Goal: Task Accomplishment & Management: Use online tool/utility

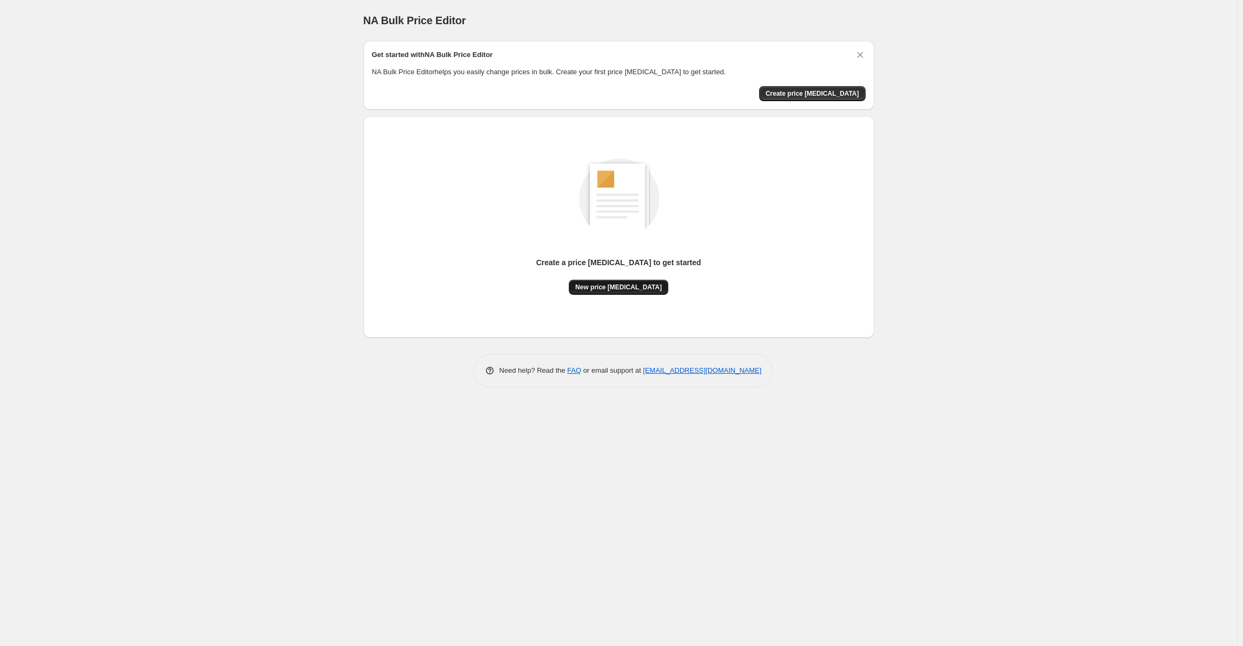
click at [628, 281] on button "New price change job" at bounding box center [618, 287] width 99 height 15
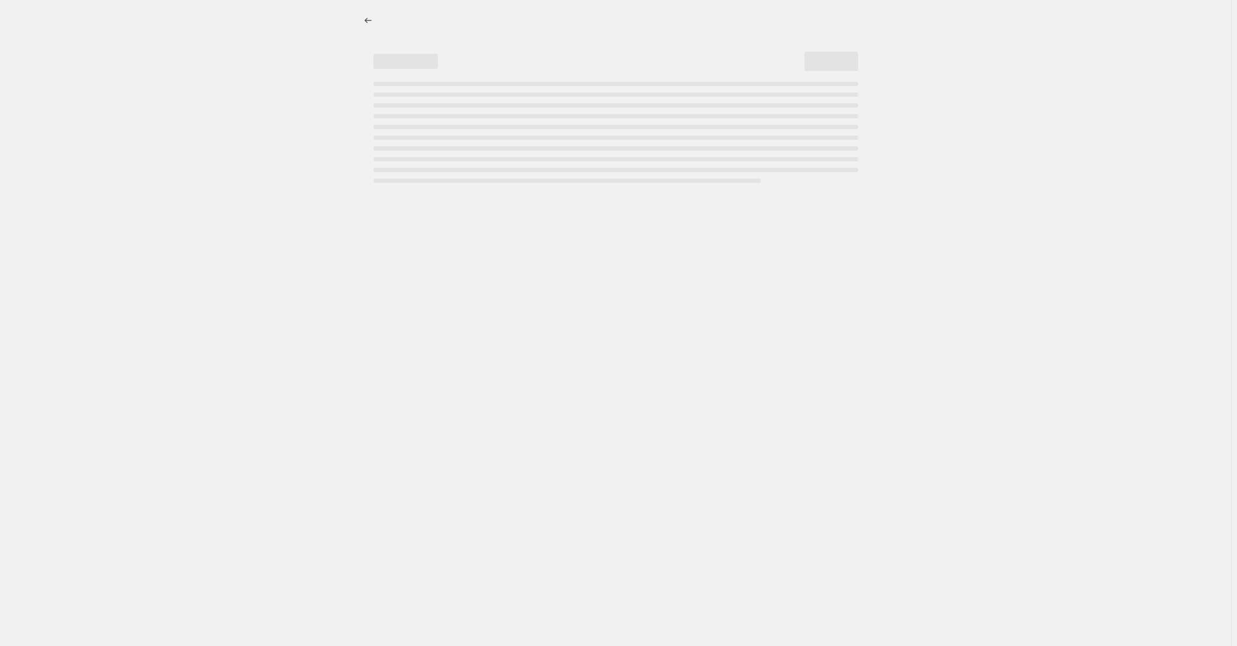
select select "percentage"
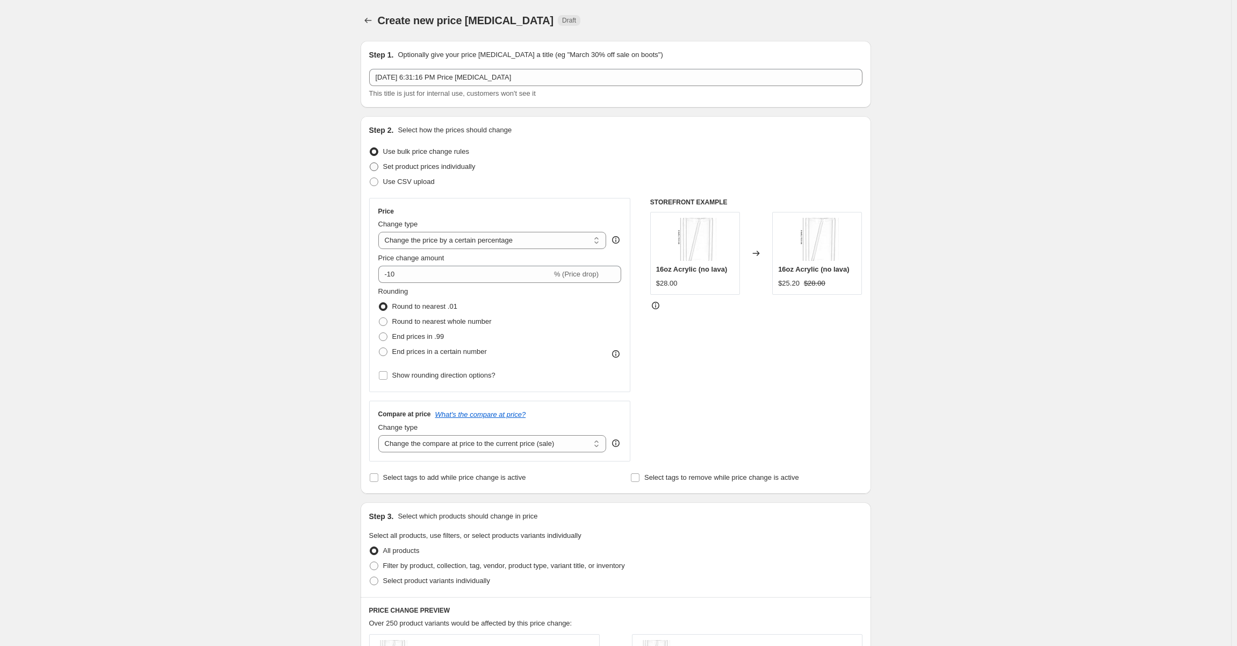
click at [452, 162] on span "Set product prices individually" at bounding box center [429, 166] width 92 height 8
click at [370, 162] on input "Set product prices individually" at bounding box center [370, 162] width 1 height 1
radio input "true"
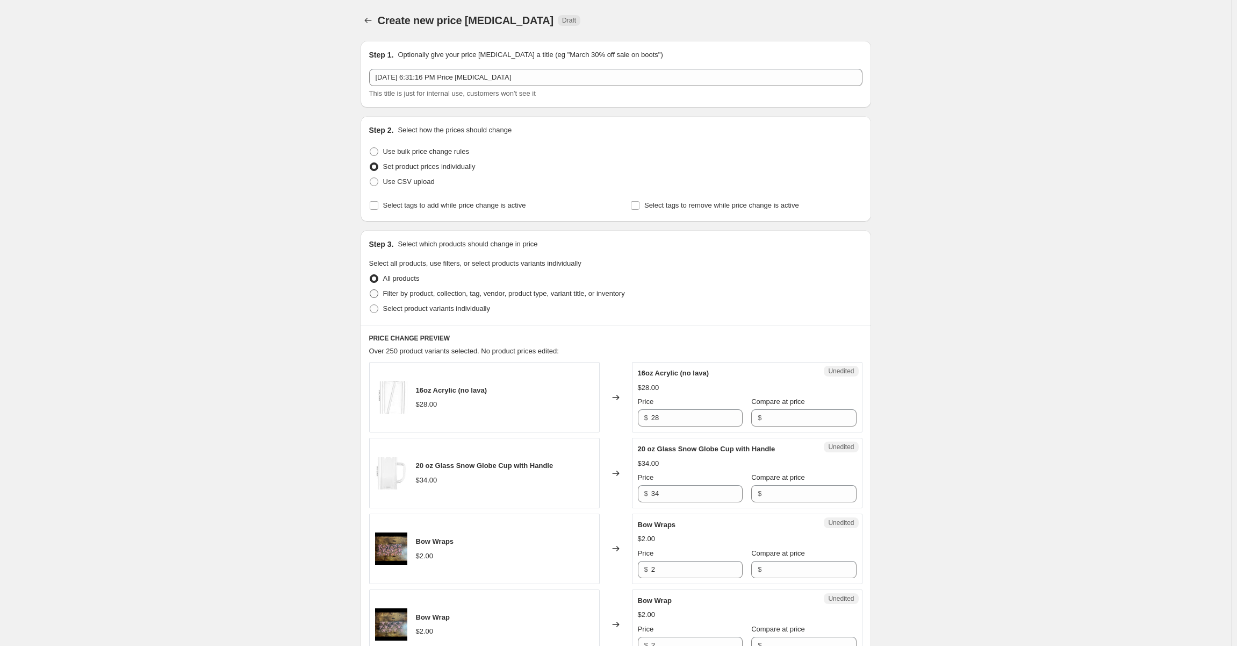
click at [439, 294] on span "Filter by product, collection, tag, vendor, product type, variant title, or inv…" at bounding box center [504, 293] width 242 height 8
click at [370, 290] on input "Filter by product, collection, tag, vendor, product type, variant title, or inv…" at bounding box center [370, 289] width 1 height 1
radio input "true"
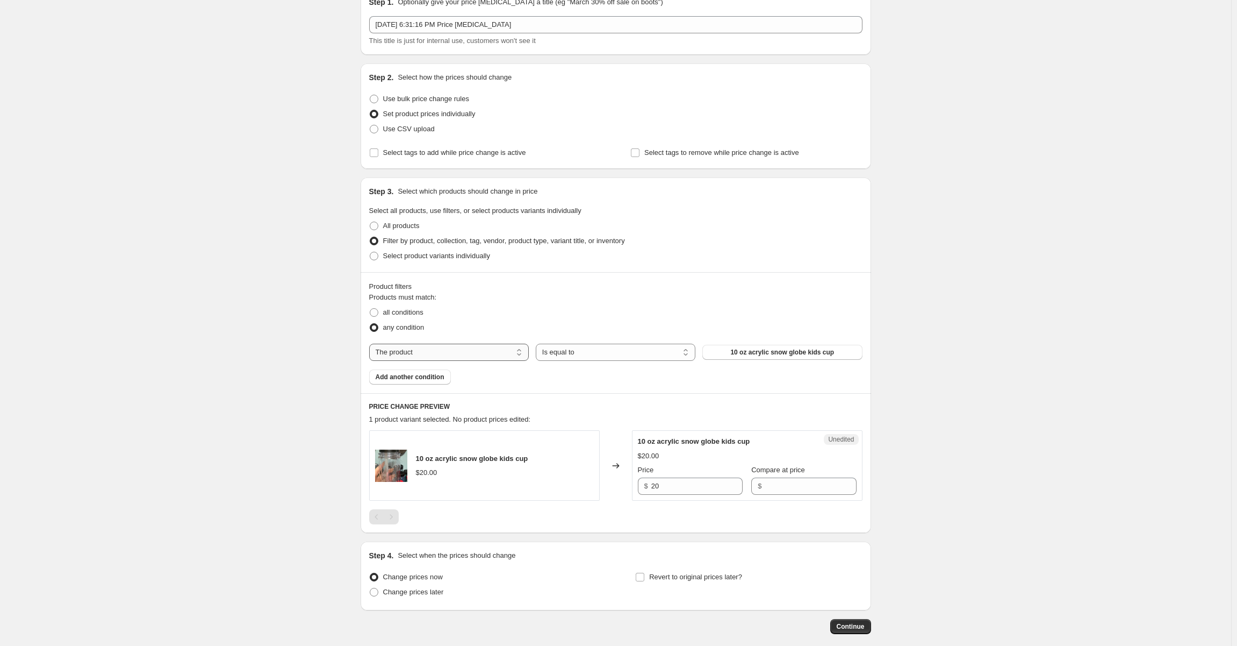
scroll to position [54, 0]
click at [496, 355] on select "The product The product's collection The product's tag The product's vendor The…" at bounding box center [449, 350] width 160 height 17
select select "collection"
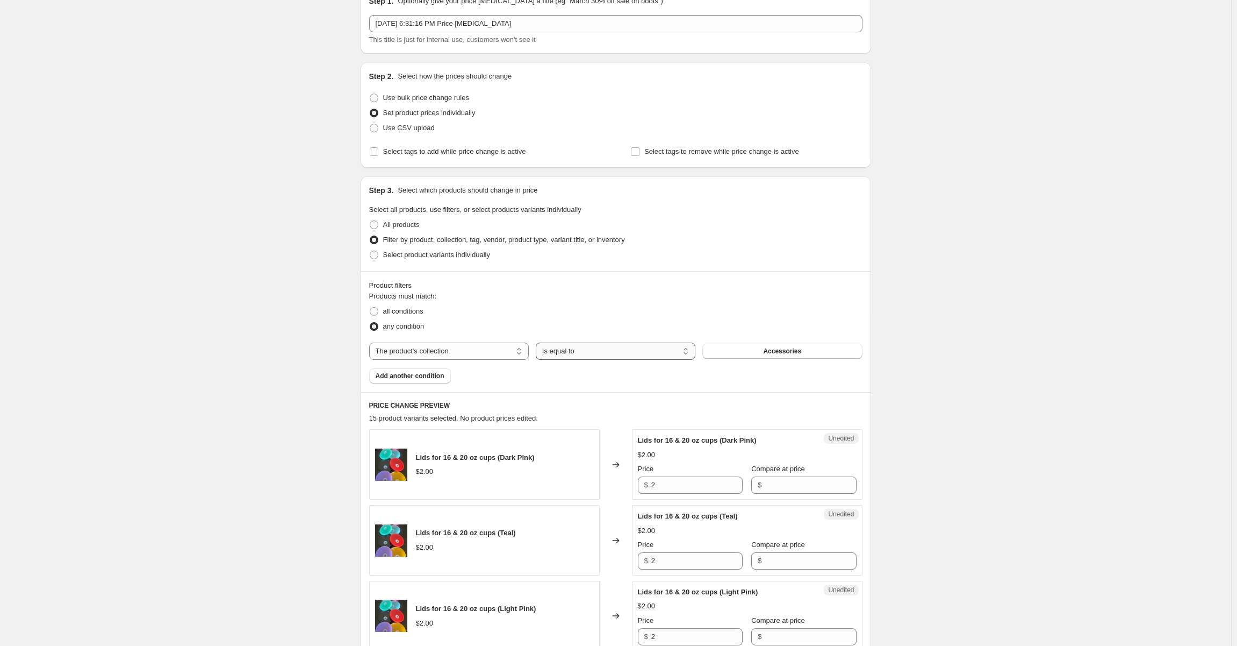
click at [625, 349] on select "Is equal to Is not equal to" at bounding box center [616, 350] width 160 height 17
click at [728, 346] on button "Accessories" at bounding box center [783, 350] width 160 height 15
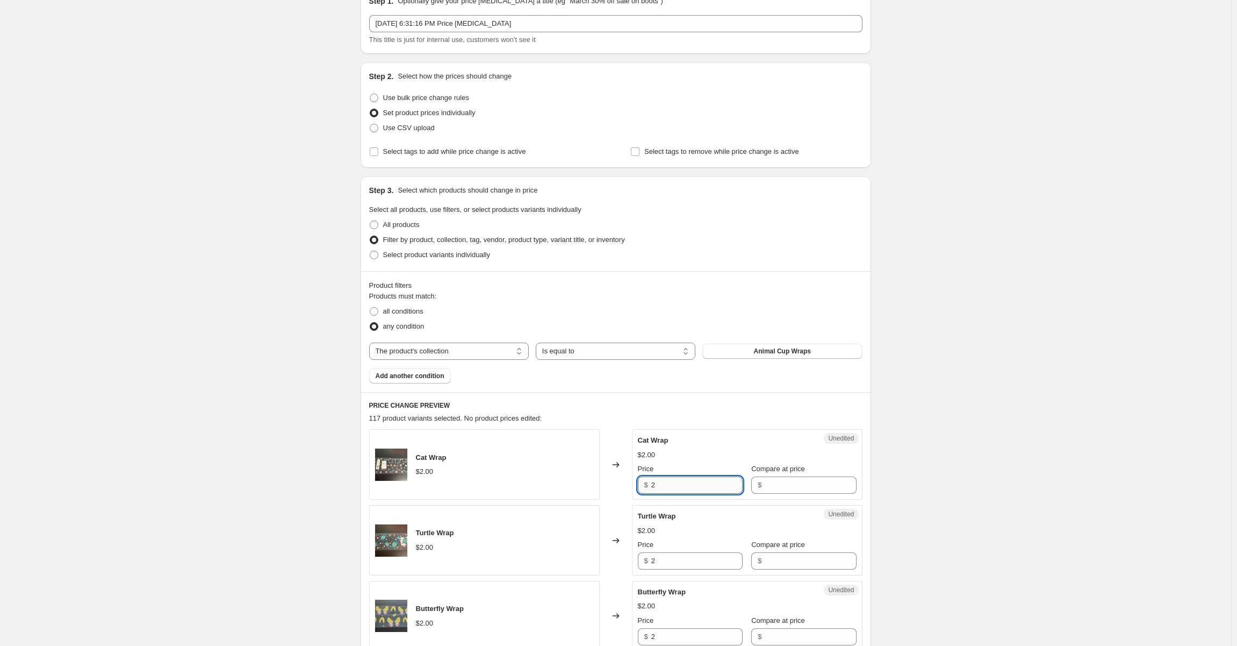
click at [684, 489] on input "2" at bounding box center [697, 484] width 91 height 17
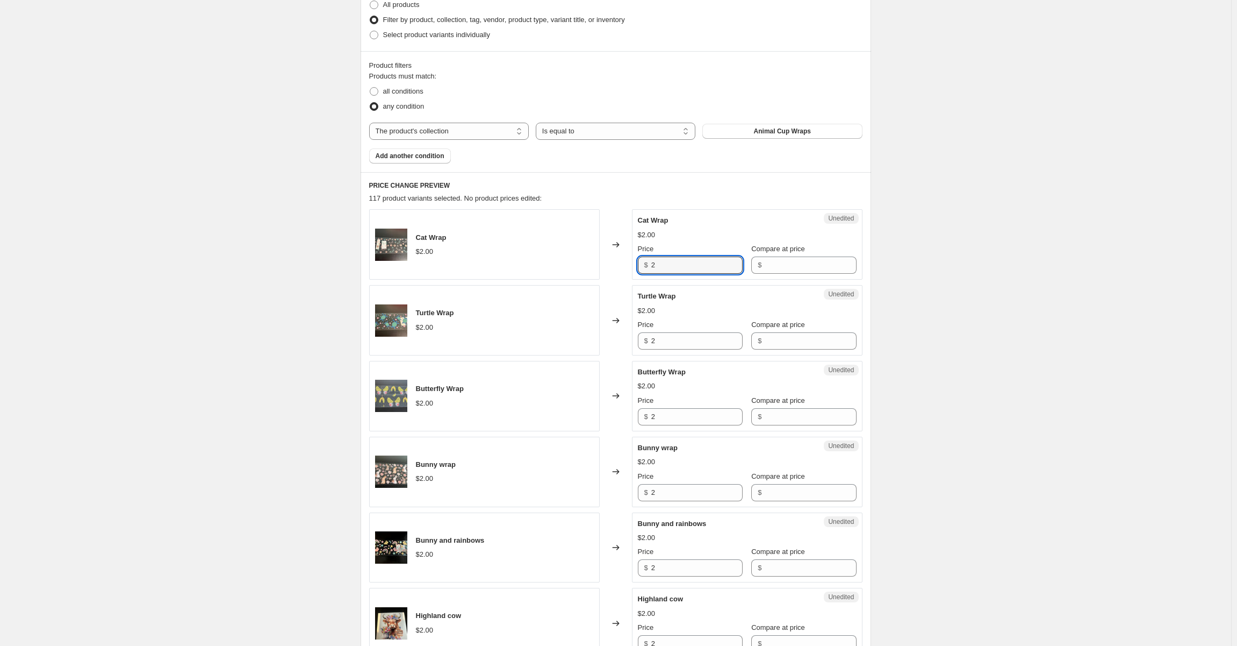
scroll to position [93, 0]
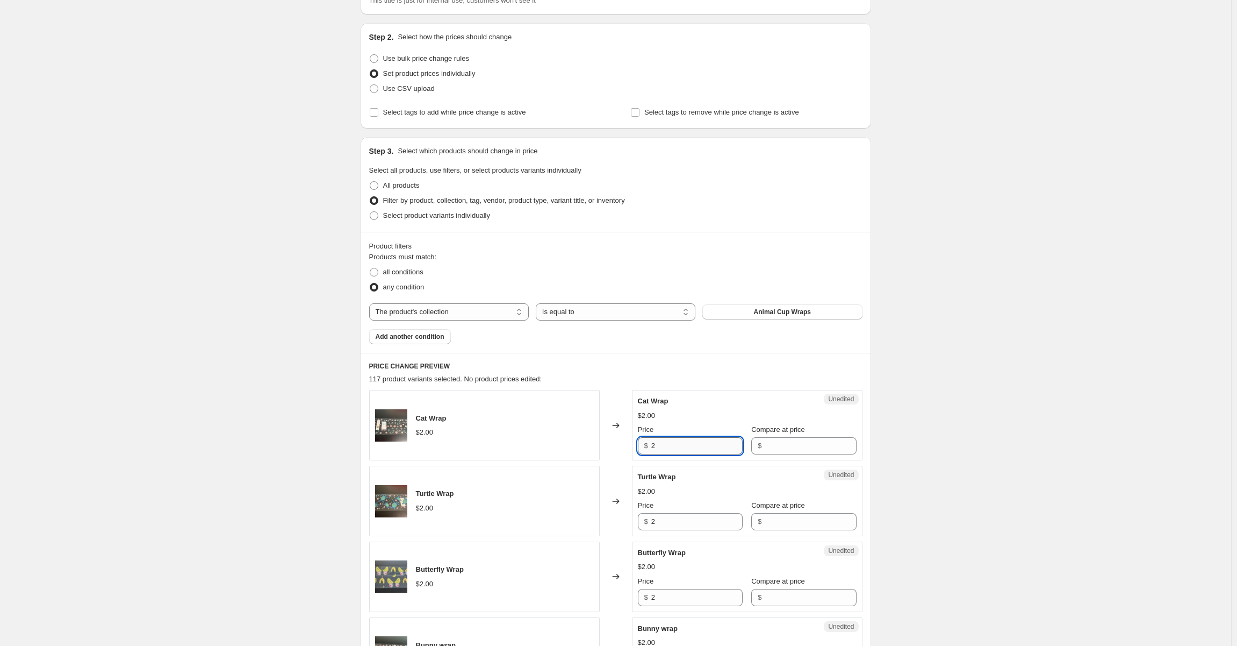
click at [684, 443] on input "2" at bounding box center [697, 445] width 91 height 17
drag, startPoint x: 685, startPoint y: 443, endPoint x: 578, endPoint y: 429, distance: 108.4
click at [578, 429] on div "Cat Wrap $2.00 Changed to Unedited Cat Wrap $2.00 Price $ 2.50 Compare at price…" at bounding box center [615, 425] width 493 height 70
type input "2.50"
drag, startPoint x: 688, startPoint y: 525, endPoint x: 603, endPoint y: 497, distance: 88.7
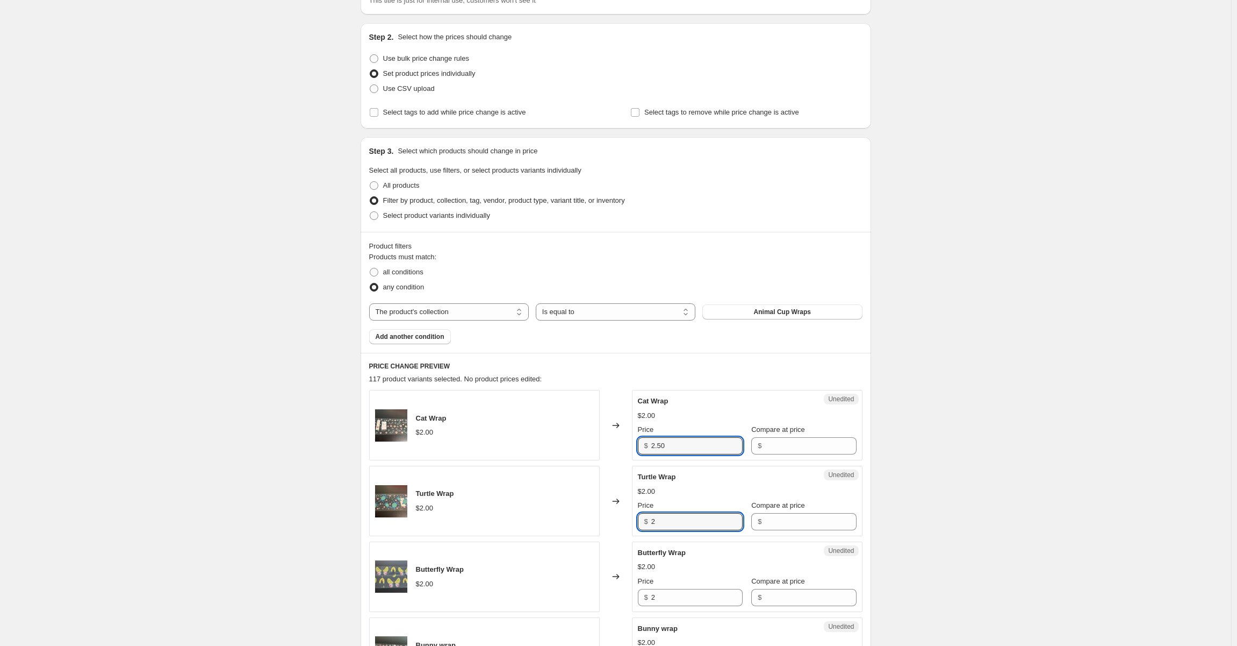
click at [603, 497] on div "Turtle Wrap $2.00 Changed to Unedited Turtle Wrap $2.00 Price $ 2 Compare at pr…" at bounding box center [615, 501] width 493 height 70
paste input ".50"
type input "2.50"
paste input ".50"
drag, startPoint x: 708, startPoint y: 595, endPoint x: 550, endPoint y: 600, distance: 158.1
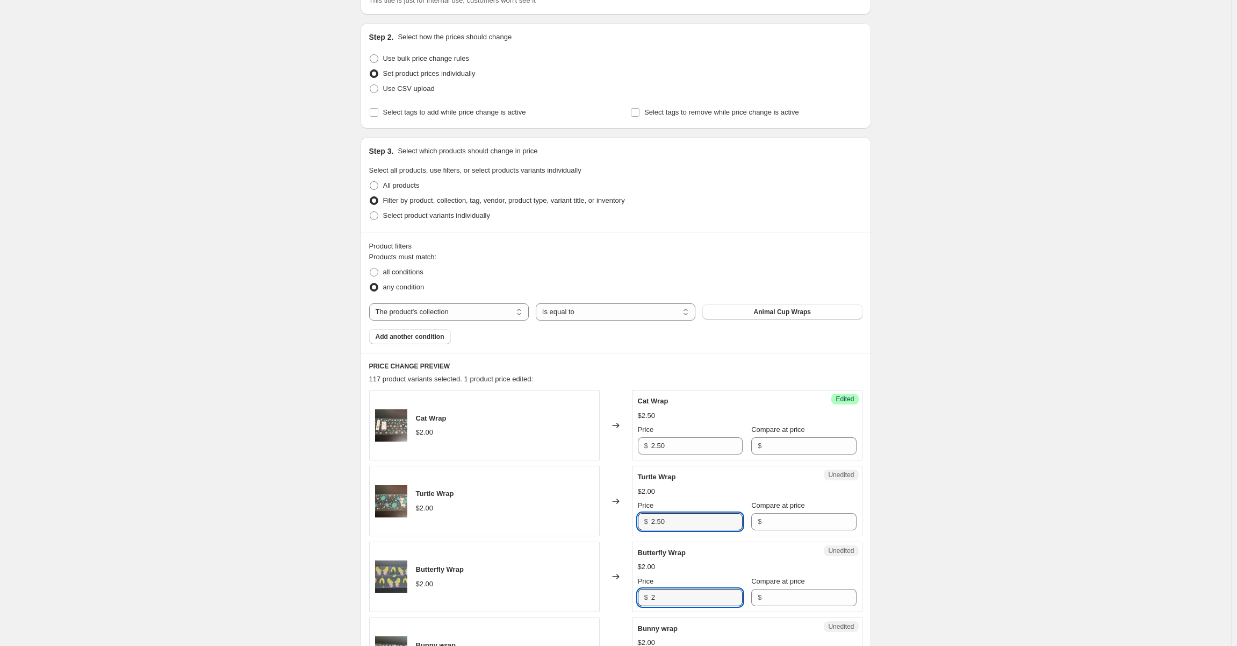
click at [550, 599] on div "Butterfly Wrap $2.00 Changed to Unedited Butterfly Wrap $2.00 Price $ 2 Compare…" at bounding box center [615, 576] width 493 height 70
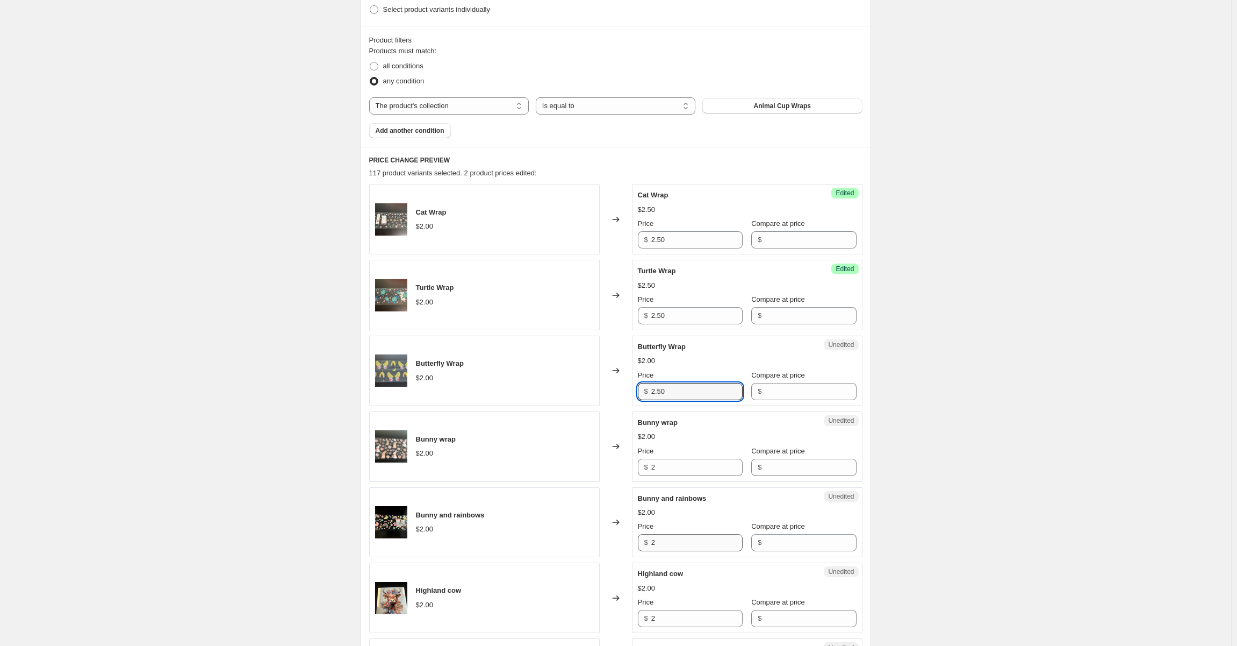
scroll to position [308, 0]
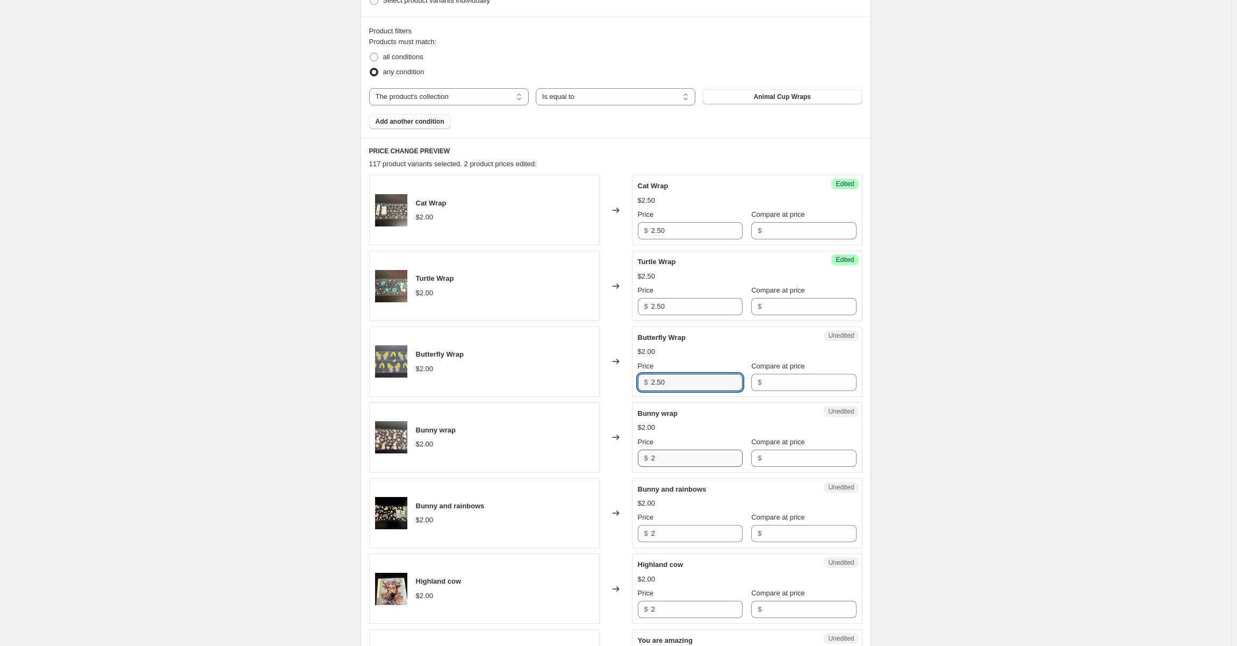
type input "2.50"
click at [686, 452] on input "2" at bounding box center [697, 457] width 91 height 17
paste input "2.50"
drag, startPoint x: 675, startPoint y: 455, endPoint x: 562, endPoint y: 452, distance: 112.9
click at [562, 452] on div "Bunny wrap $2.00 Changed to Unedited Bunny wrap $2.00 Price $ 22.50 Compare at …" at bounding box center [615, 437] width 493 height 70
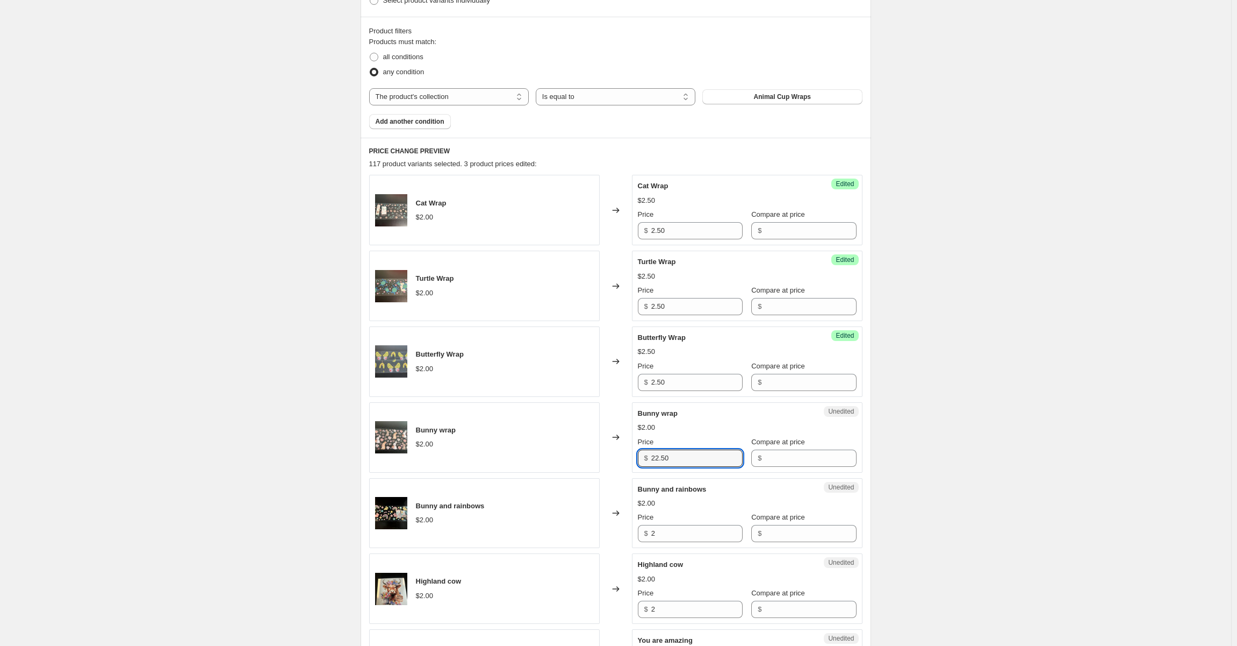
paste input "text"
type input "2.50"
drag, startPoint x: 684, startPoint y: 533, endPoint x: 605, endPoint y: 540, distance: 79.3
click at [606, 540] on div "Bunny and rainbows $2.00 Changed to Unedited Bunny and rainbows $2.00 Price $ 2…" at bounding box center [615, 513] width 493 height 70
paste input ".50"
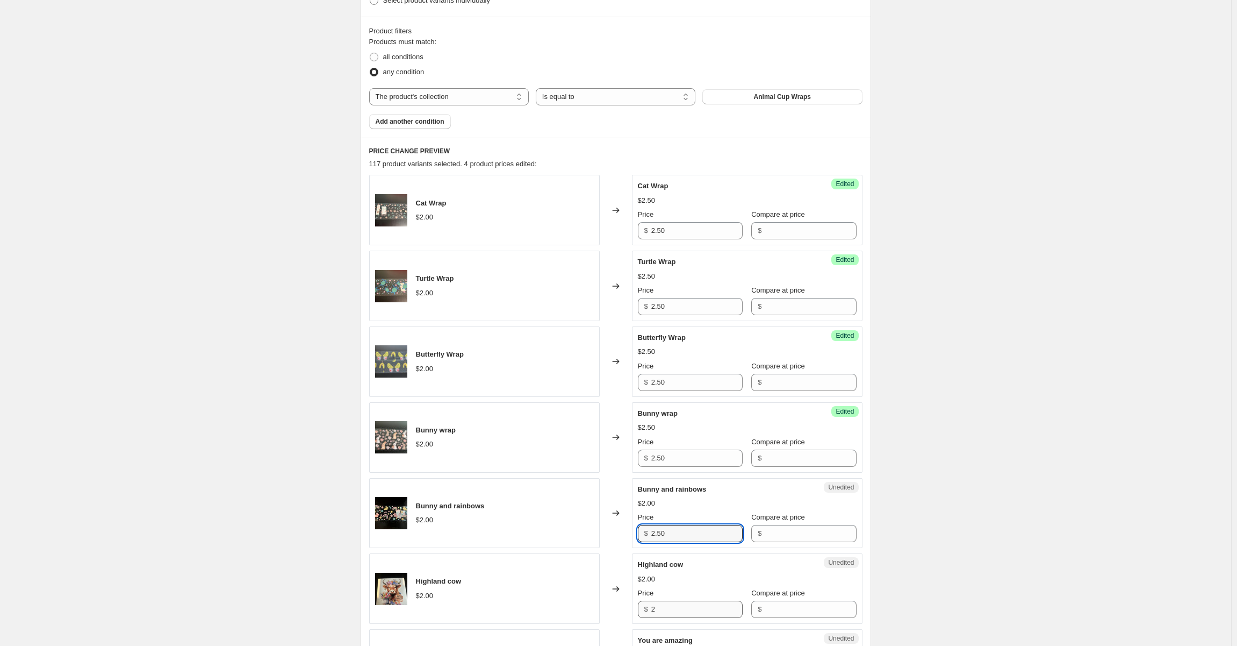
type input "2.50"
drag, startPoint x: 689, startPoint y: 609, endPoint x: 532, endPoint y: 603, distance: 157.1
click at [520, 603] on div "Highland cow $2.00 Changed to Unedited Highland cow $2.00 Price $ 2 Compare at …" at bounding box center [615, 588] width 493 height 70
paste input ".50"
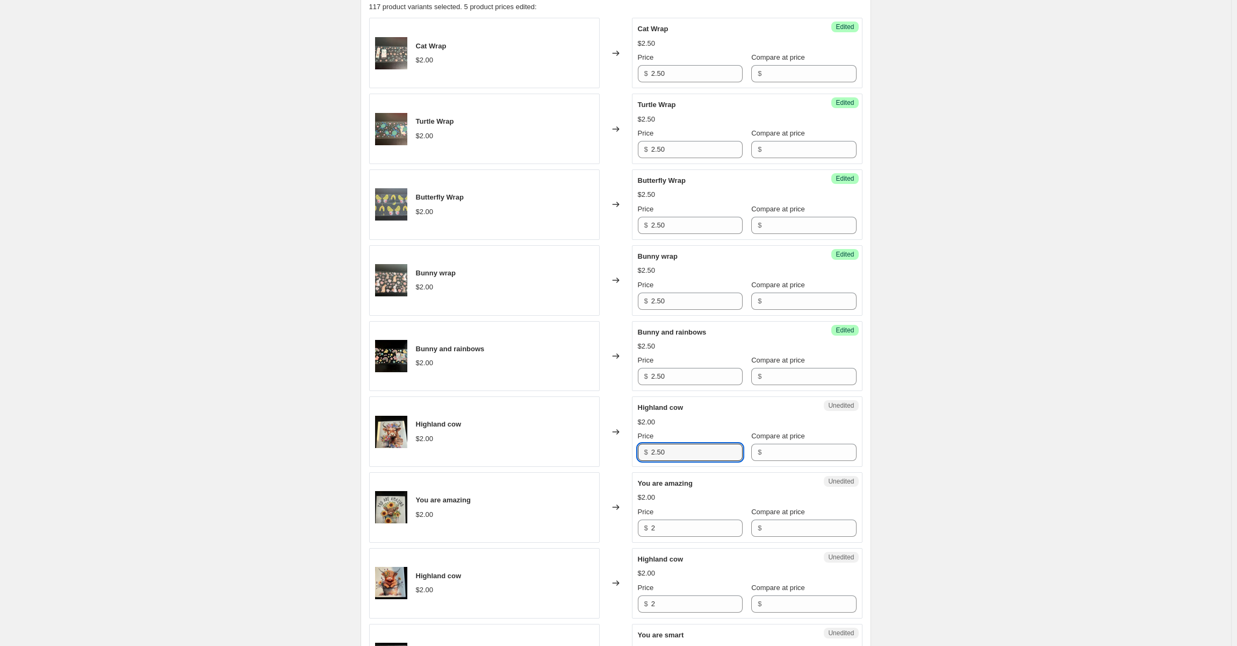
scroll to position [523, 0]
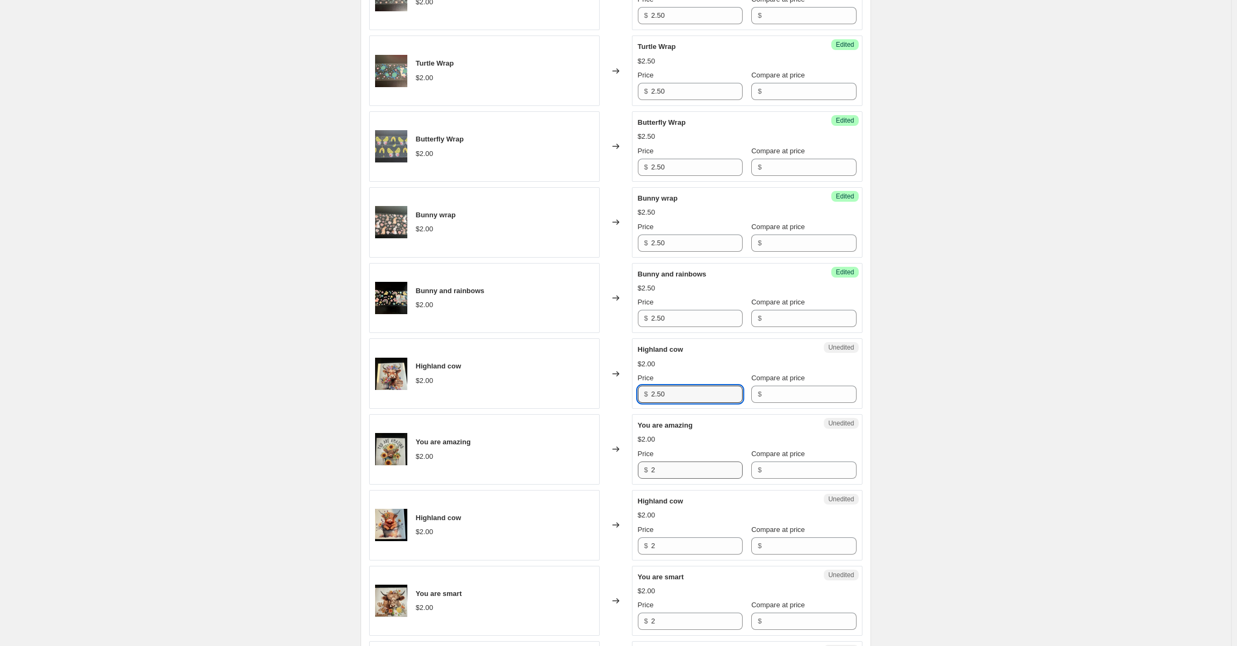
type input "2.50"
drag, startPoint x: 690, startPoint y: 467, endPoint x: 520, endPoint y: 457, distance: 169.6
click at [520, 457] on div "You are amazing $2.00 Changed to Unedited You are amazing $2.00 Price $ 2 Compa…" at bounding box center [615, 449] width 493 height 70
paste input ".50"
type input "2.50"
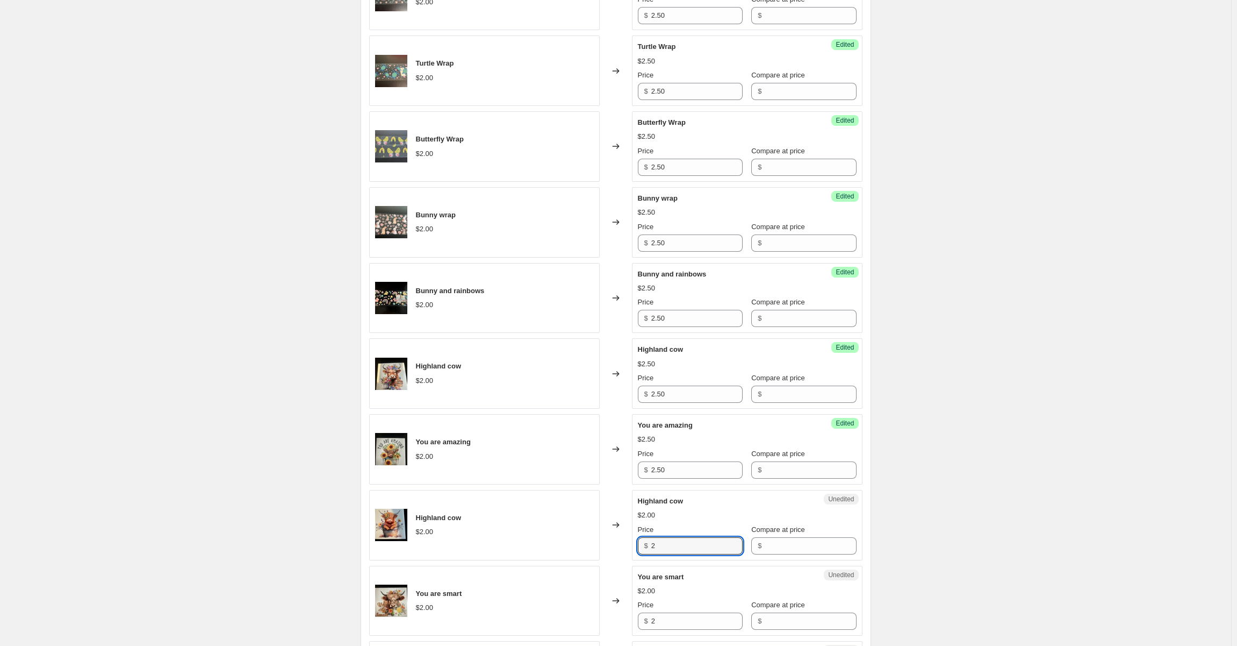
drag, startPoint x: 669, startPoint y: 550, endPoint x: 590, endPoint y: 560, distance: 79.1
paste input ".50"
type input "2.50"
drag, startPoint x: 683, startPoint y: 619, endPoint x: 568, endPoint y: 634, distance: 116.1
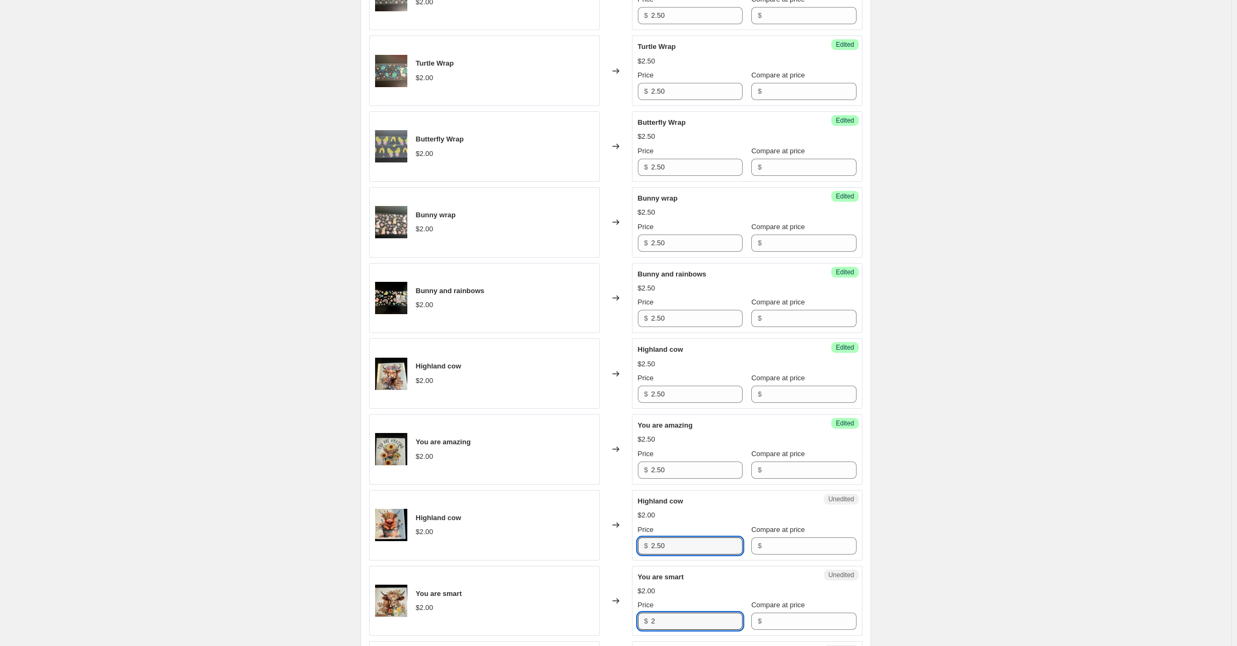
click at [568, 634] on div "You are smart $2.00 Changed to Unedited You are smart $2.00 Price $ 2 Compare a…" at bounding box center [615, 601] width 493 height 70
paste input ".50"
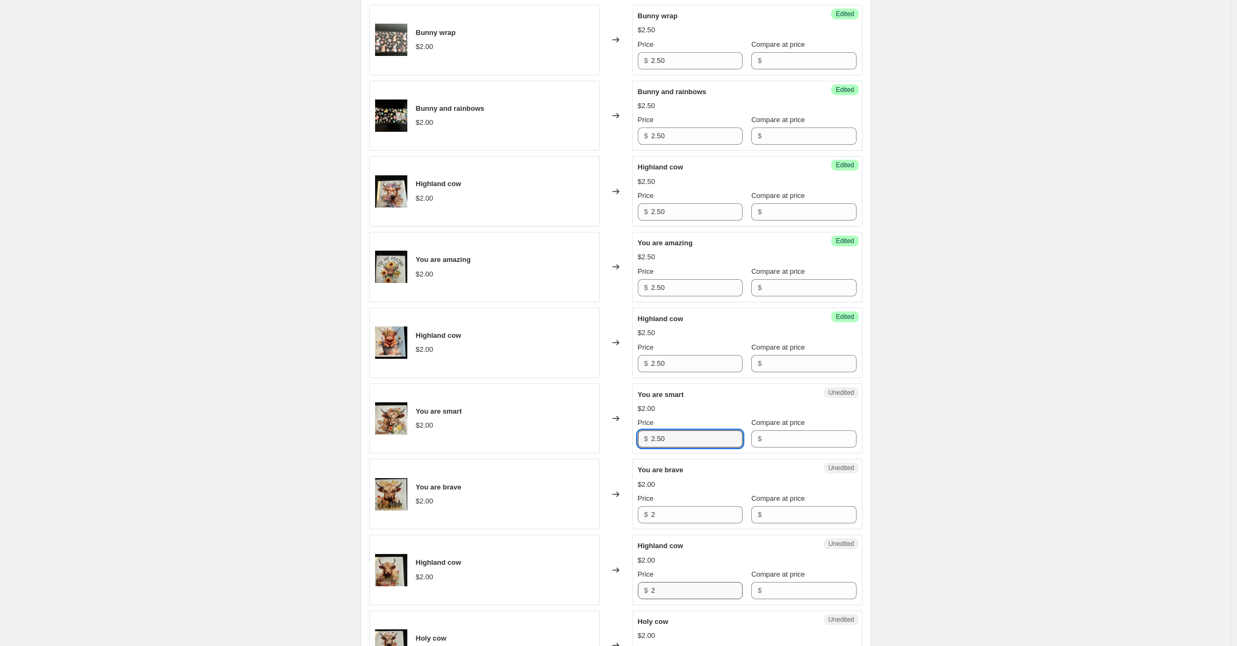
scroll to position [738, 0]
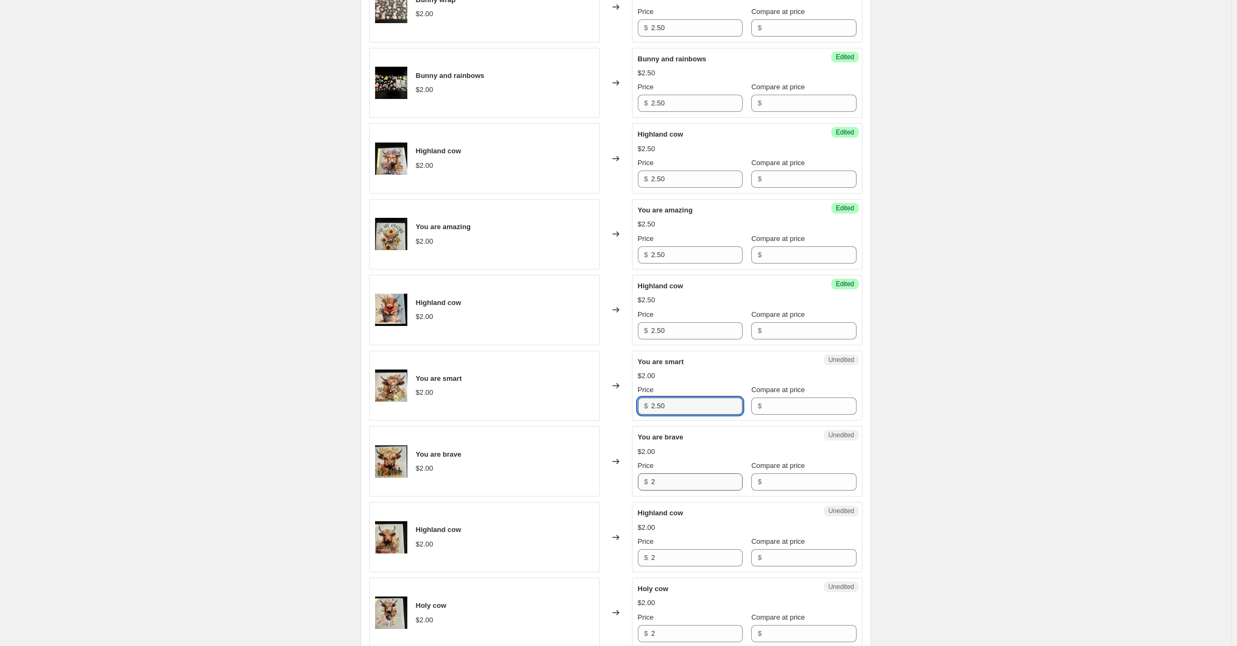
type input "2.50"
drag, startPoint x: 677, startPoint y: 482, endPoint x: 598, endPoint y: 474, distance: 79.9
click at [598, 474] on div "You are brave $2.00 Changed to Unedited You are brave $2.00 Price $ 2 Compare a…" at bounding box center [615, 461] width 493 height 70
paste input ".50"
type input "2.50"
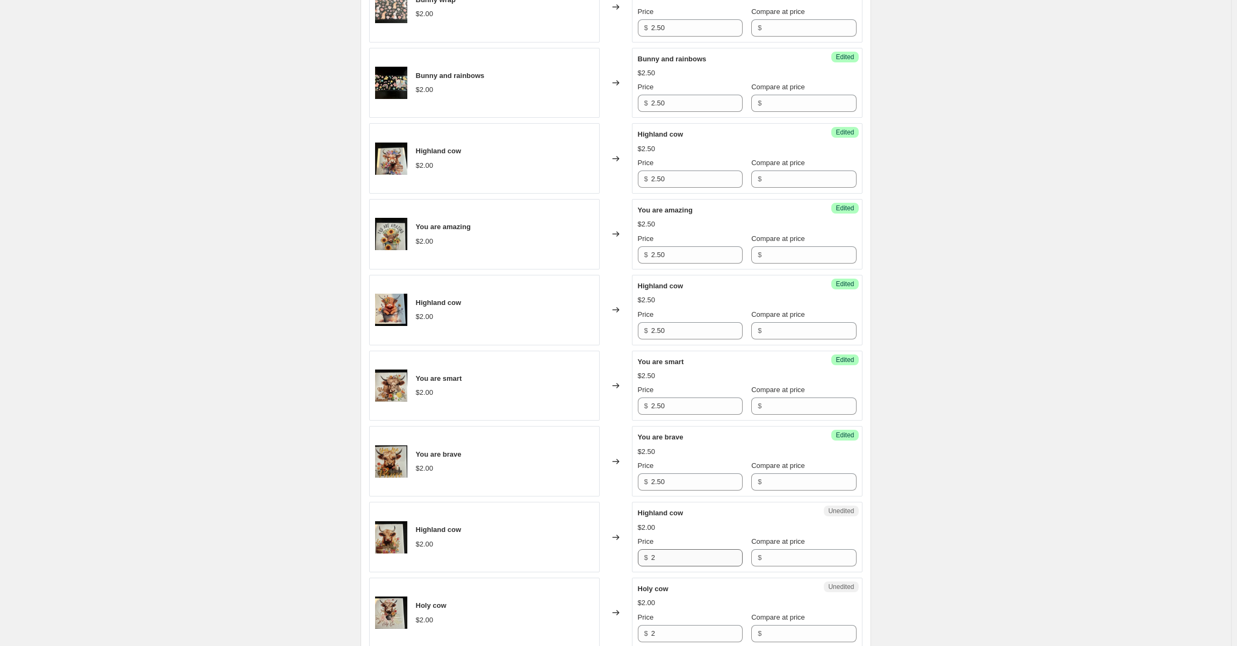
click at [682, 548] on div "Price $ 2" at bounding box center [690, 551] width 105 height 30
drag, startPoint x: 676, startPoint y: 564, endPoint x: 587, endPoint y: 562, distance: 88.7
click at [588, 562] on div "Highland cow $2.00 Changed to Unedited Highland cow $2.00 Price $ 2 Compare at …" at bounding box center [615, 537] width 493 height 70
paste input ".50"
type input "2.50"
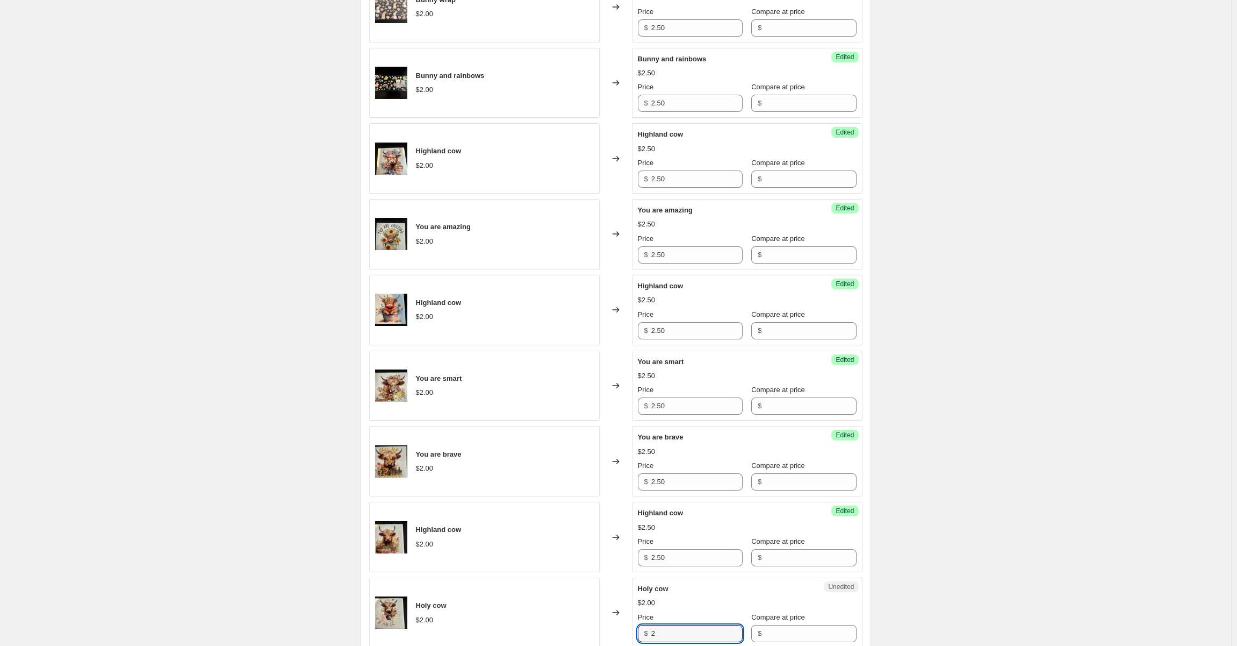
drag, startPoint x: 678, startPoint y: 635, endPoint x: 581, endPoint y: 632, distance: 96.8
click at [581, 632] on div "Holy cow $2.00 Changed to Unedited Holy cow $2.00 Price $ 2 Compare at price $" at bounding box center [615, 612] width 493 height 70
paste input ".50"
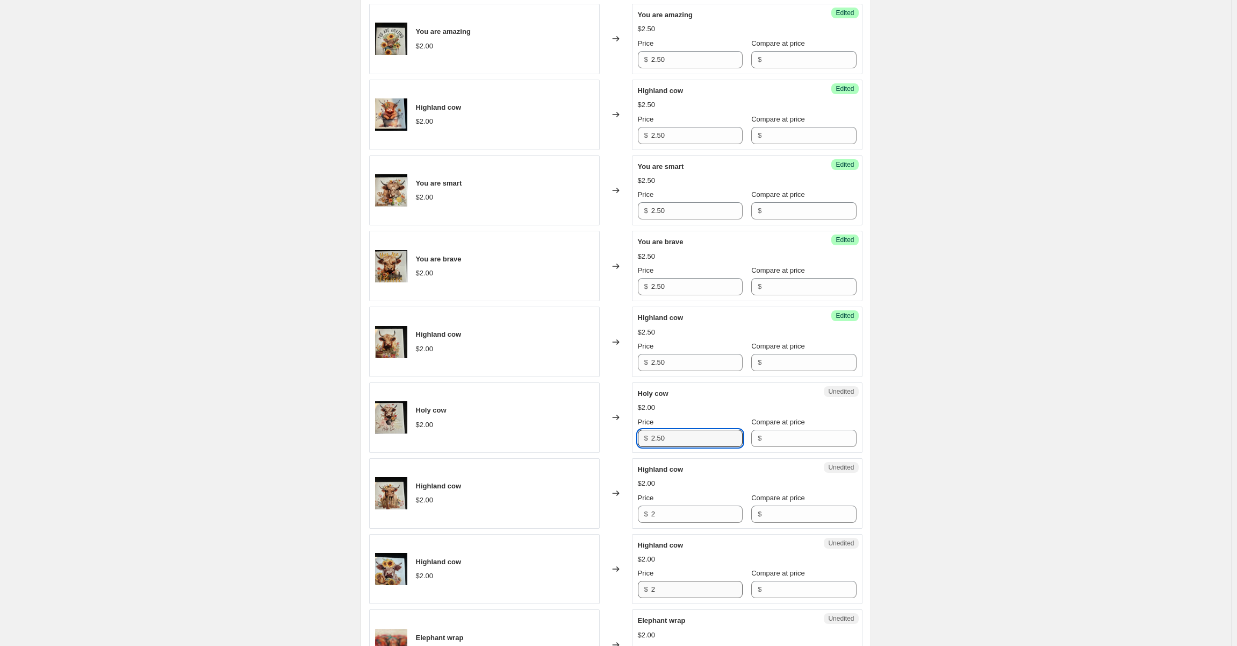
scroll to position [953, 0]
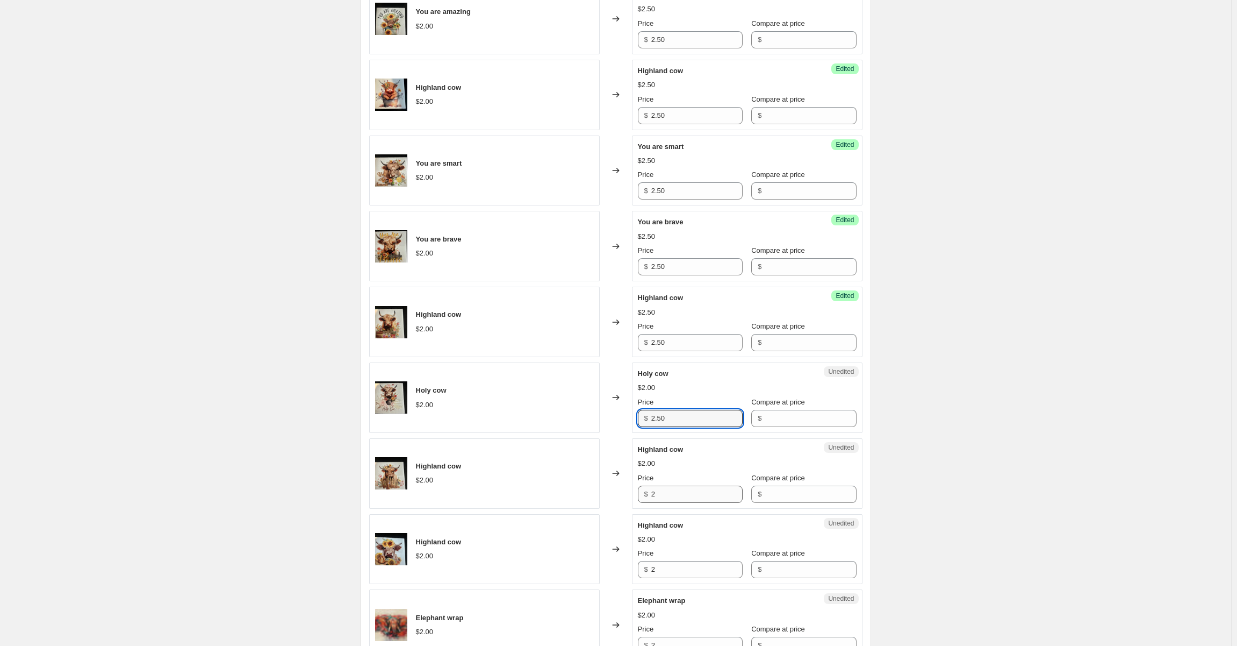
type input "2.50"
drag, startPoint x: 664, startPoint y: 495, endPoint x: 569, endPoint y: 479, distance: 96.4
click at [569, 479] on div "Highland cow $2.00 Changed to Unedited Highland cow $2.00 Price $ 2 Compare at …" at bounding box center [615, 473] width 493 height 70
paste input ".50"
type input "2.50"
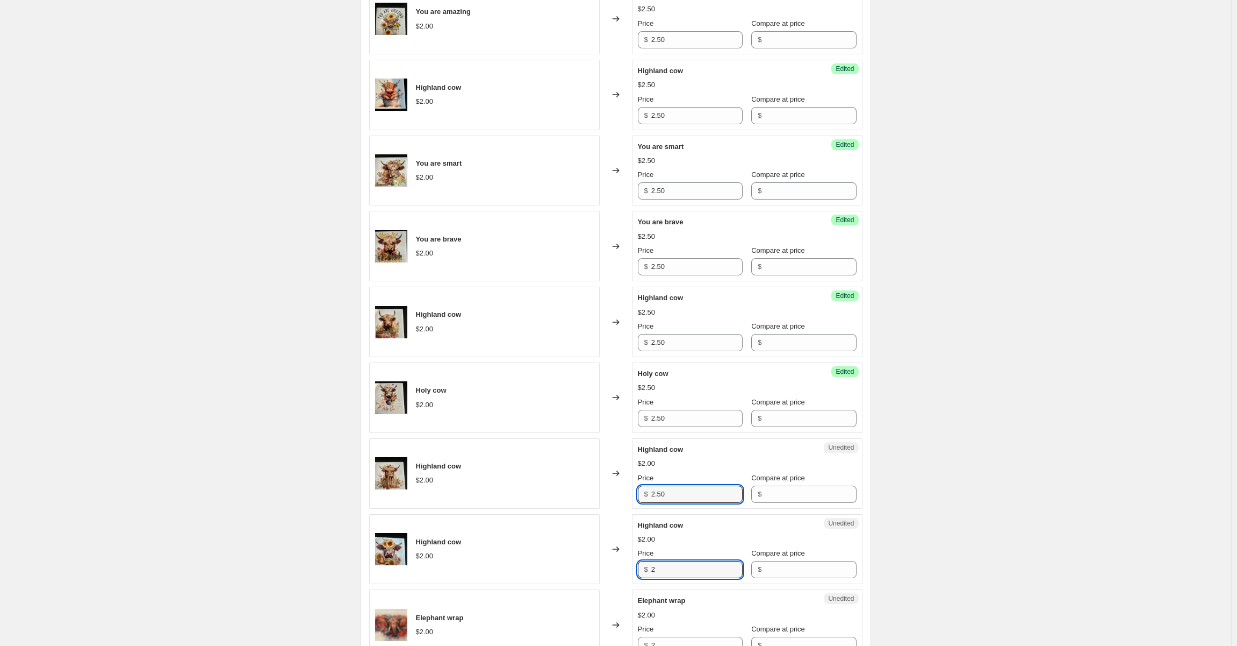
drag, startPoint x: 678, startPoint y: 568, endPoint x: 540, endPoint y: 557, distance: 138.1
click at [541, 556] on div "Highland cow $2.00 Changed to Unedited Highland cow $2.00 Price $ 2 Compare at …" at bounding box center [615, 549] width 493 height 70
paste input ".50"
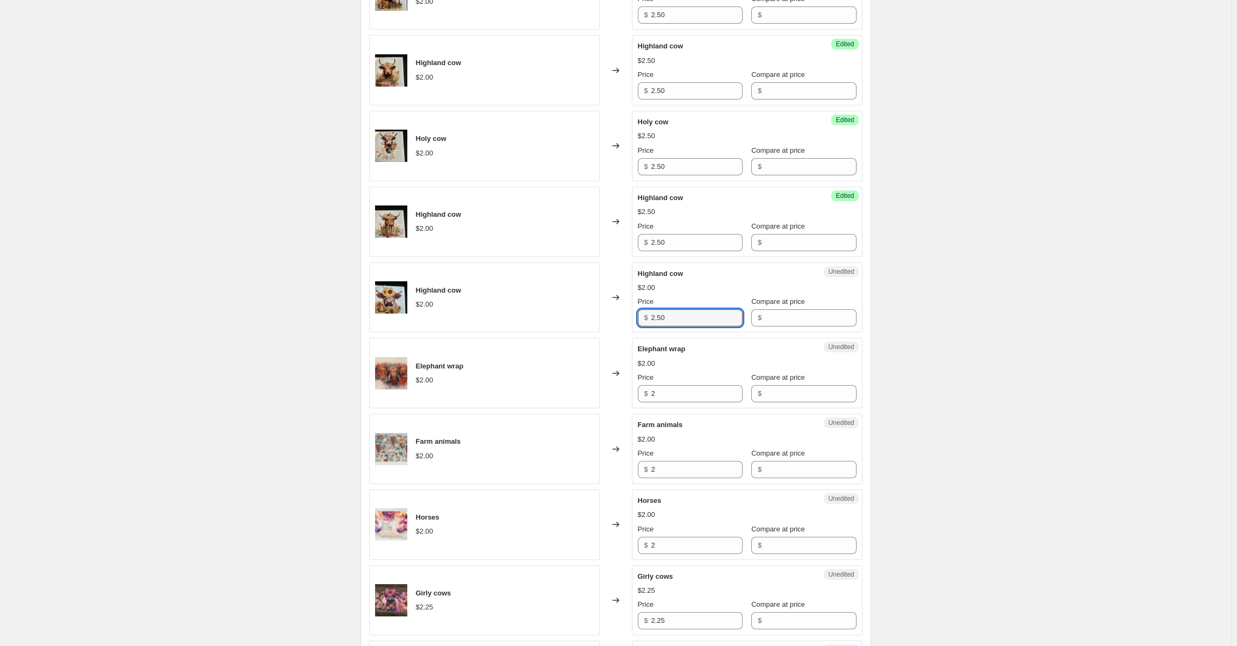
scroll to position [1222, 0]
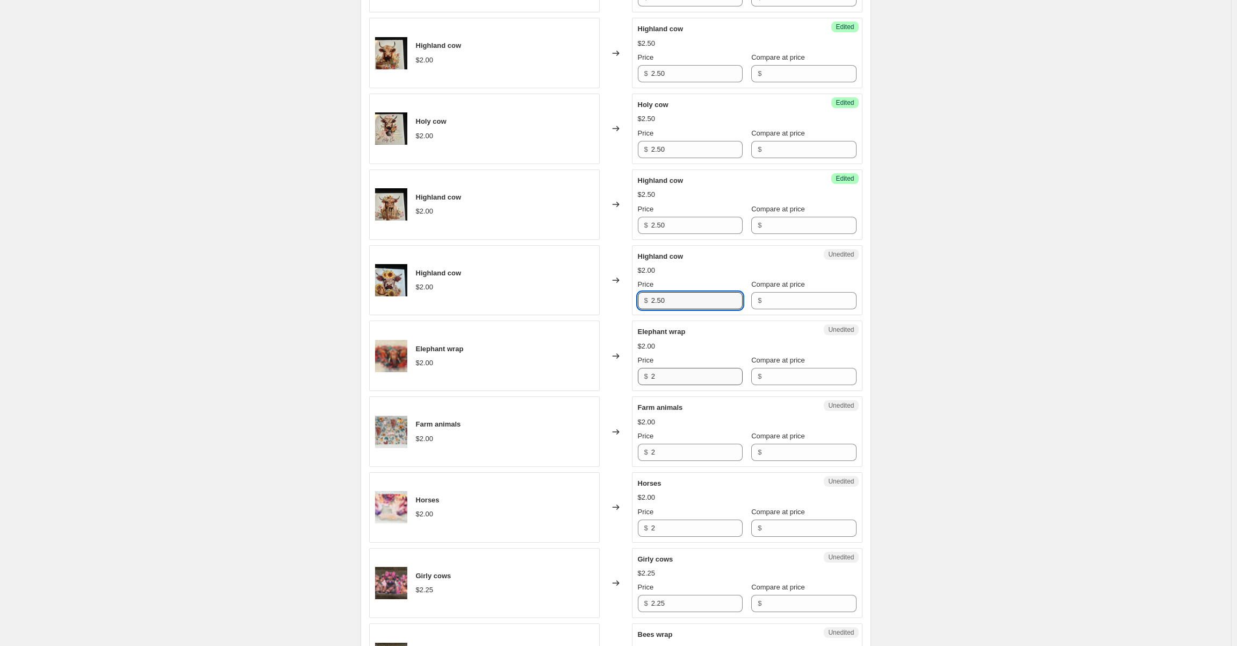
type input "2.50"
drag, startPoint x: 678, startPoint y: 380, endPoint x: 586, endPoint y: 373, distance: 91.7
click at [585, 365] on div "Elephant wrap $2.00 Changed to Unedited Elephant wrap $2.00 Price $ 2 Compare a…" at bounding box center [615, 355] width 493 height 70
paste input ".50"
type input "2.50"
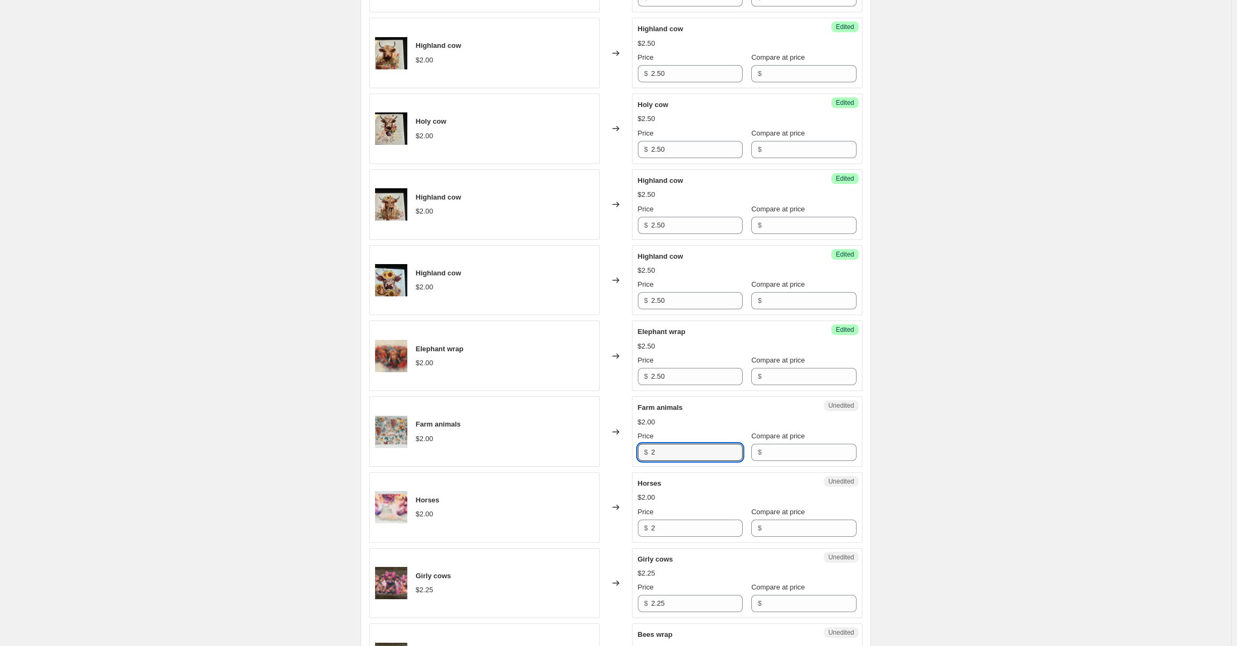
drag, startPoint x: 688, startPoint y: 454, endPoint x: 628, endPoint y: 466, distance: 61.3
click at [620, 459] on div "Farm animals $2.00 Changed to Unedited Farm animals $2.00 Price $ 2 Compare at …" at bounding box center [615, 431] width 493 height 70
paste input ".50"
type input "2.50"
drag, startPoint x: 690, startPoint y: 533, endPoint x: 584, endPoint y: 529, distance: 105.4
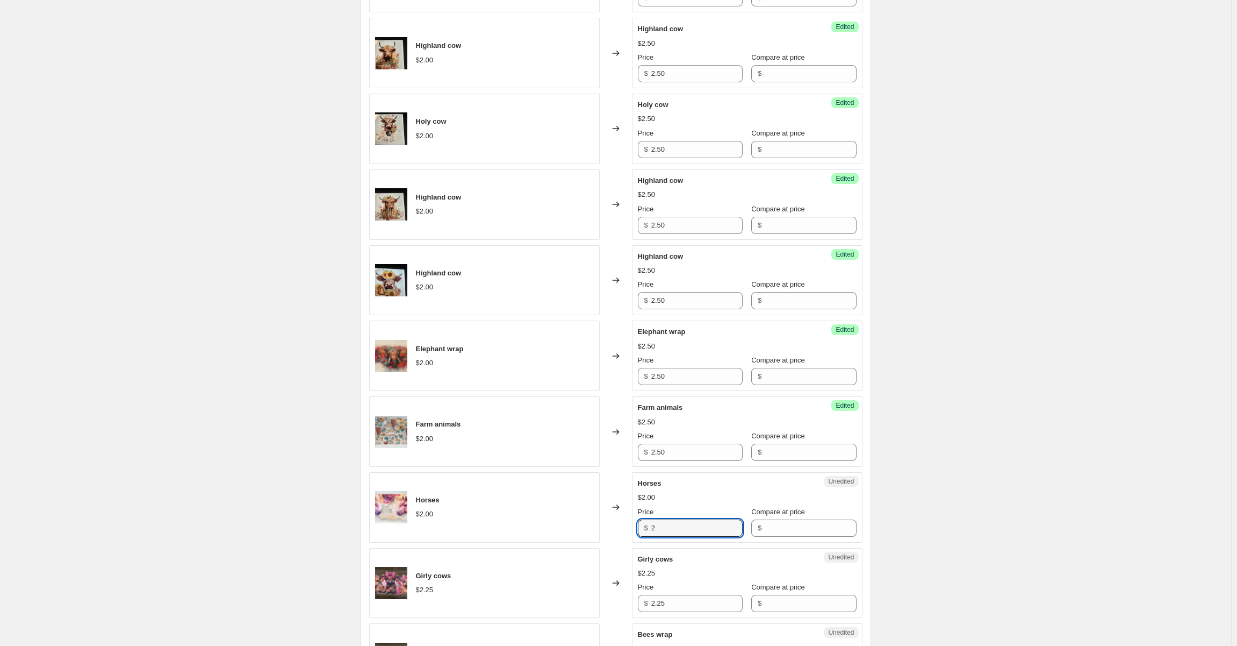
click at [584, 529] on div "Horses $2.00 Changed to Unedited Horses $2.00 Price $ 2 Compare at price $" at bounding box center [615, 507] width 493 height 70
paste input ".50"
type input "2.50"
drag, startPoint x: 681, startPoint y: 600, endPoint x: 592, endPoint y: 600, distance: 89.2
click at [592, 600] on div "Girly cows $2.25 Changed to Unedited Girly cows $2.25 Price $ 2.25 Compare at p…" at bounding box center [615, 583] width 493 height 70
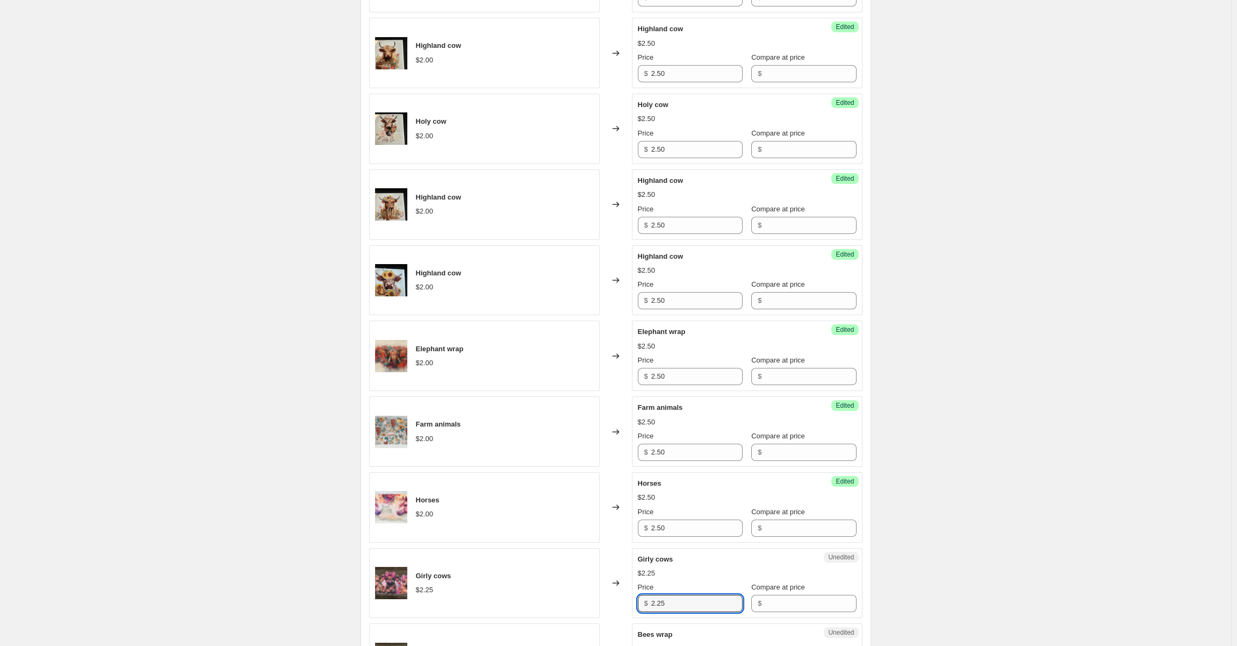
paste input "50"
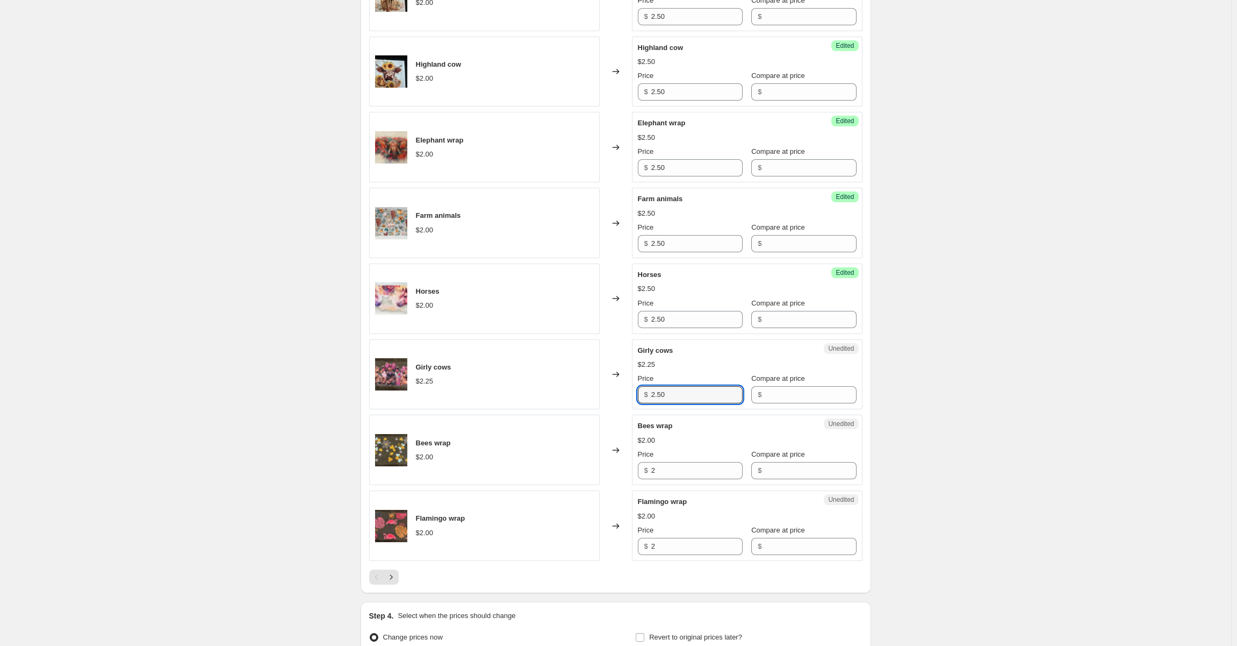
scroll to position [1437, 0]
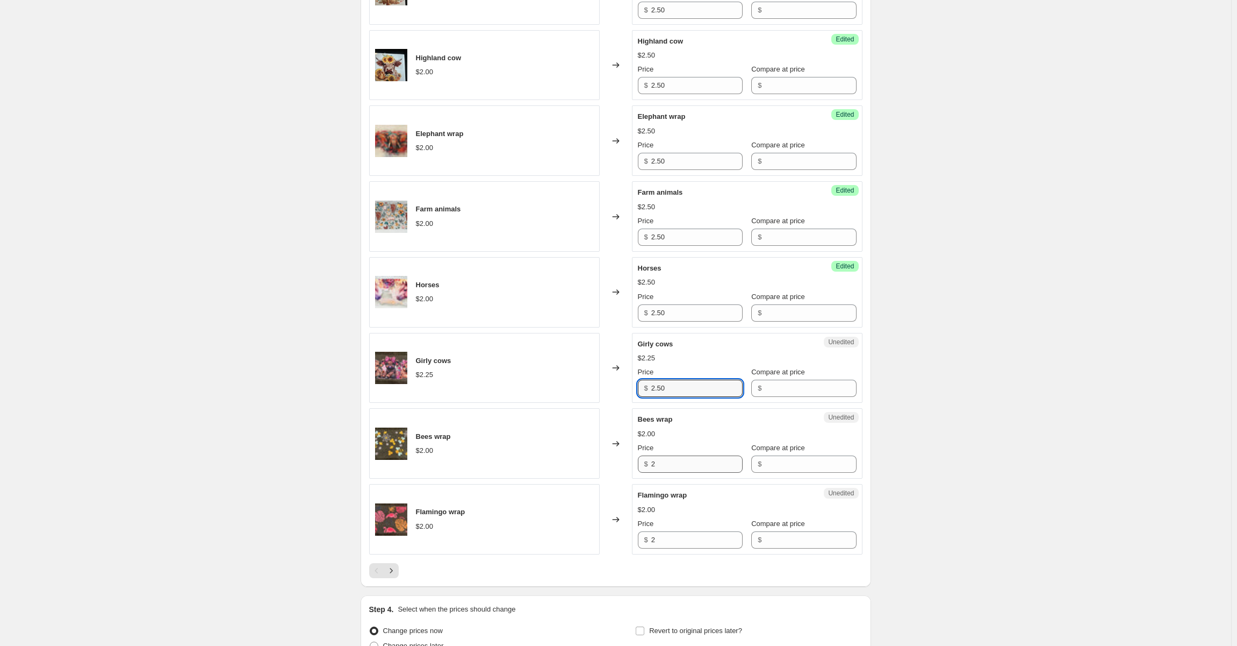
type input "2.50"
drag, startPoint x: 683, startPoint y: 464, endPoint x: 523, endPoint y: 475, distance: 160.0
click at [523, 475] on div "Bees wrap $2.00 Changed to Unedited Bees wrap $2.00 Price $ 2 Compare at price $" at bounding box center [615, 443] width 493 height 70
paste input ".50"
type input "2.50"
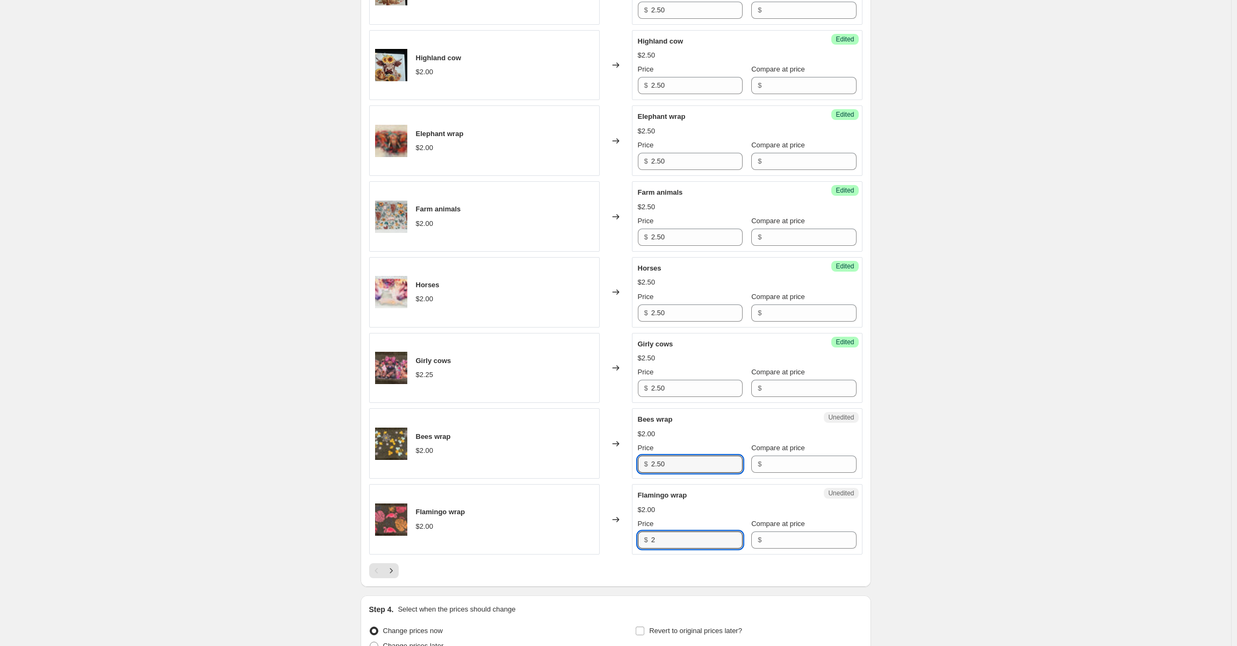
drag, startPoint x: 686, startPoint y: 546, endPoint x: 565, endPoint y: 545, distance: 121.5
click at [565, 545] on div "Flamingo wrap $2.00 Changed to Unedited Flamingo wrap $2.00 Price $ 2 Compare a…" at bounding box center [615, 519] width 493 height 70
paste input ".50"
type input "2.50"
click at [572, 543] on div "Flamingo wrap $2.00" at bounding box center [484, 519] width 231 height 70
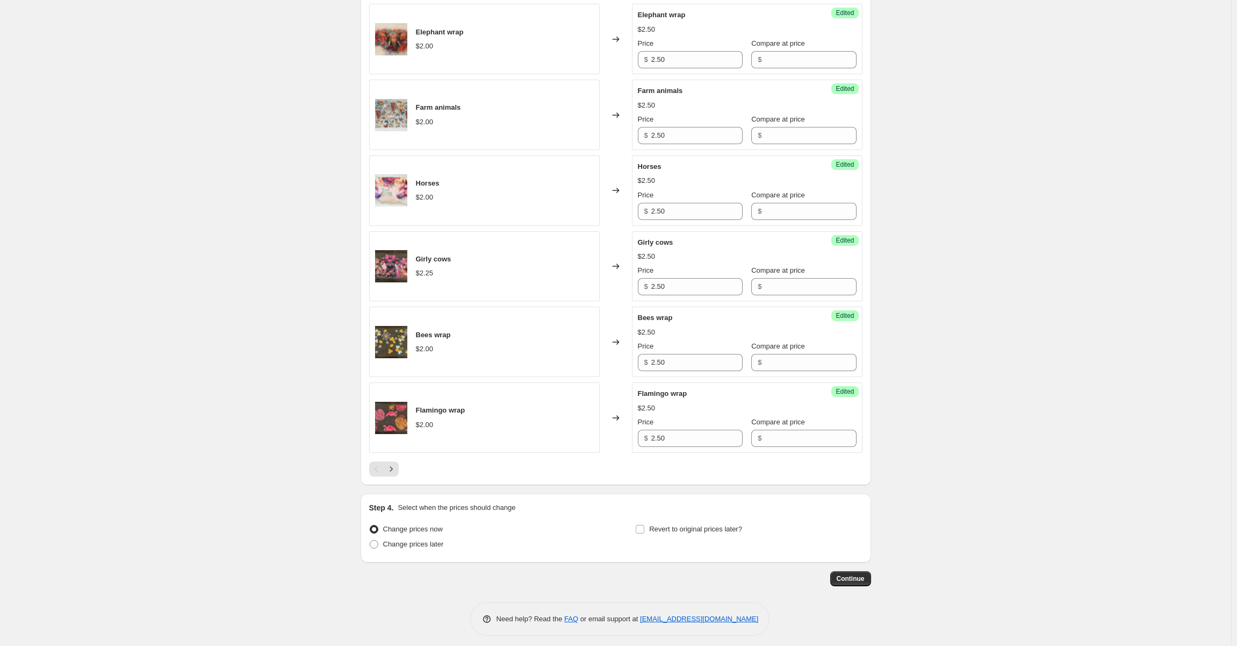
scroll to position [1544, 0]
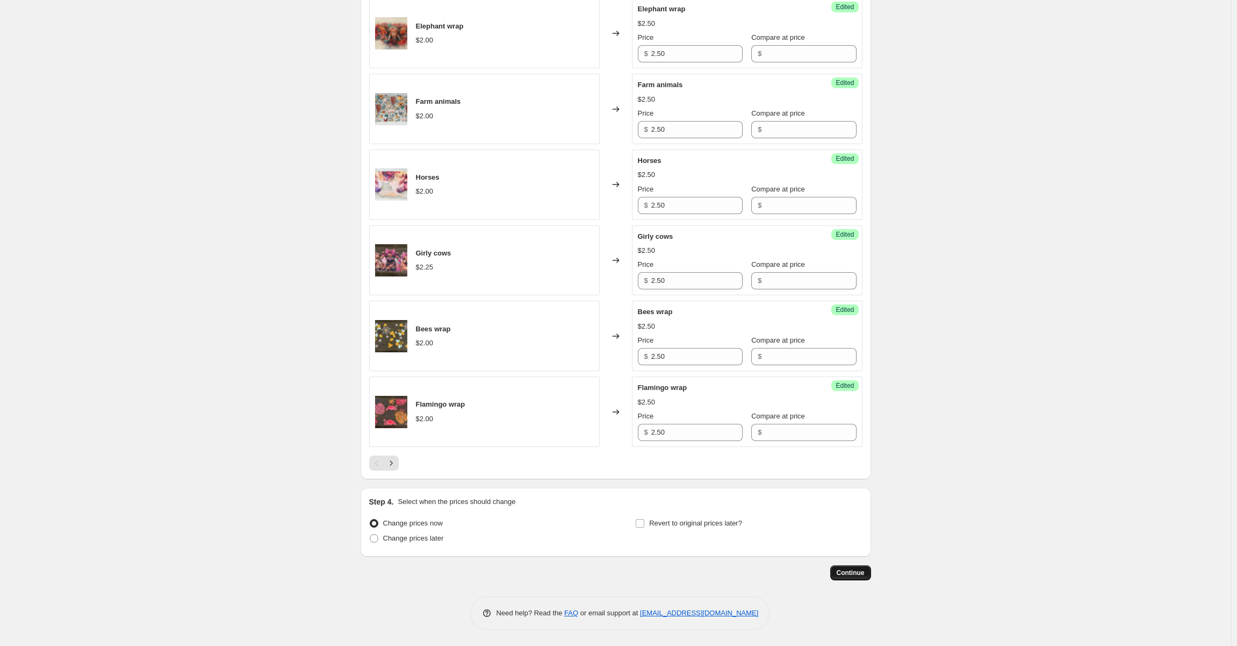
click at [857, 570] on span "Continue" at bounding box center [851, 572] width 28 height 9
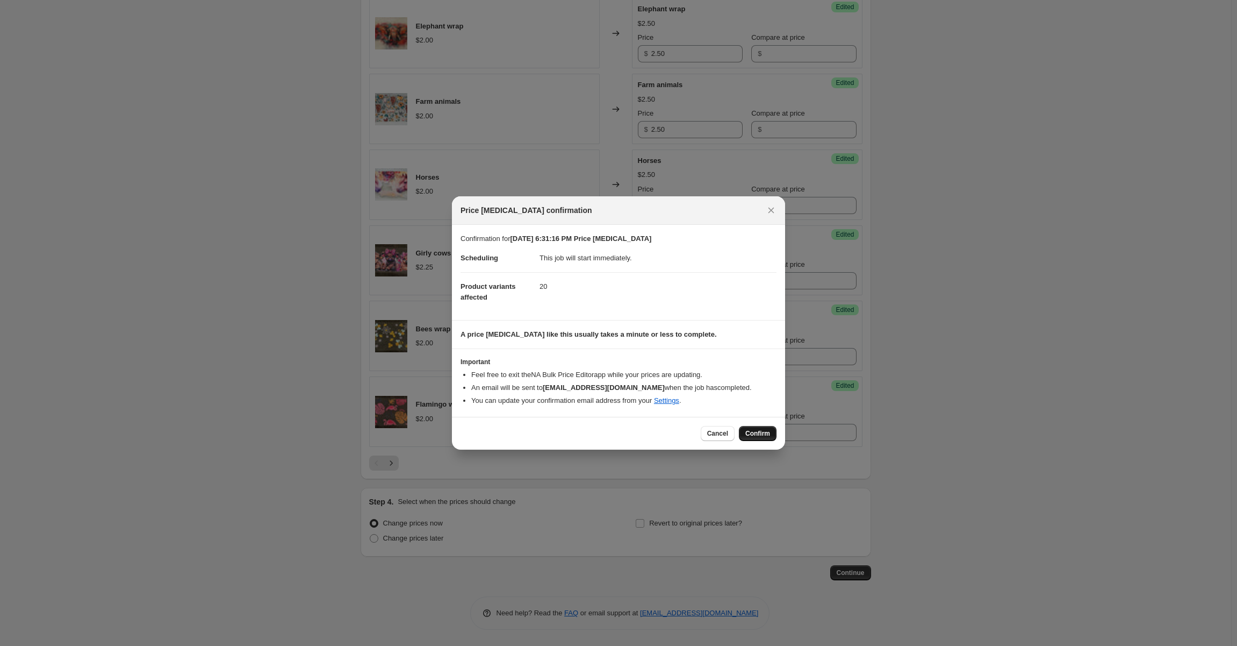
click at [768, 430] on span "Confirm" at bounding box center [758, 433] width 25 height 9
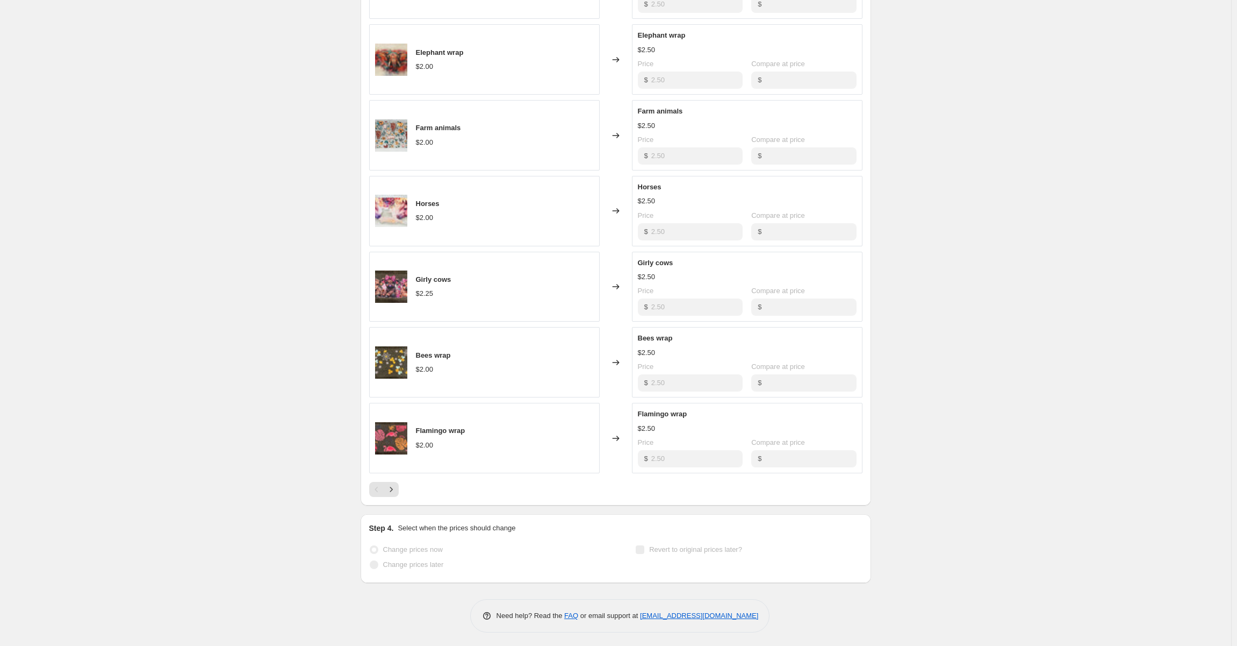
scroll to position [1598, 0]
click at [391, 485] on icon "Next" at bounding box center [391, 486] width 11 height 11
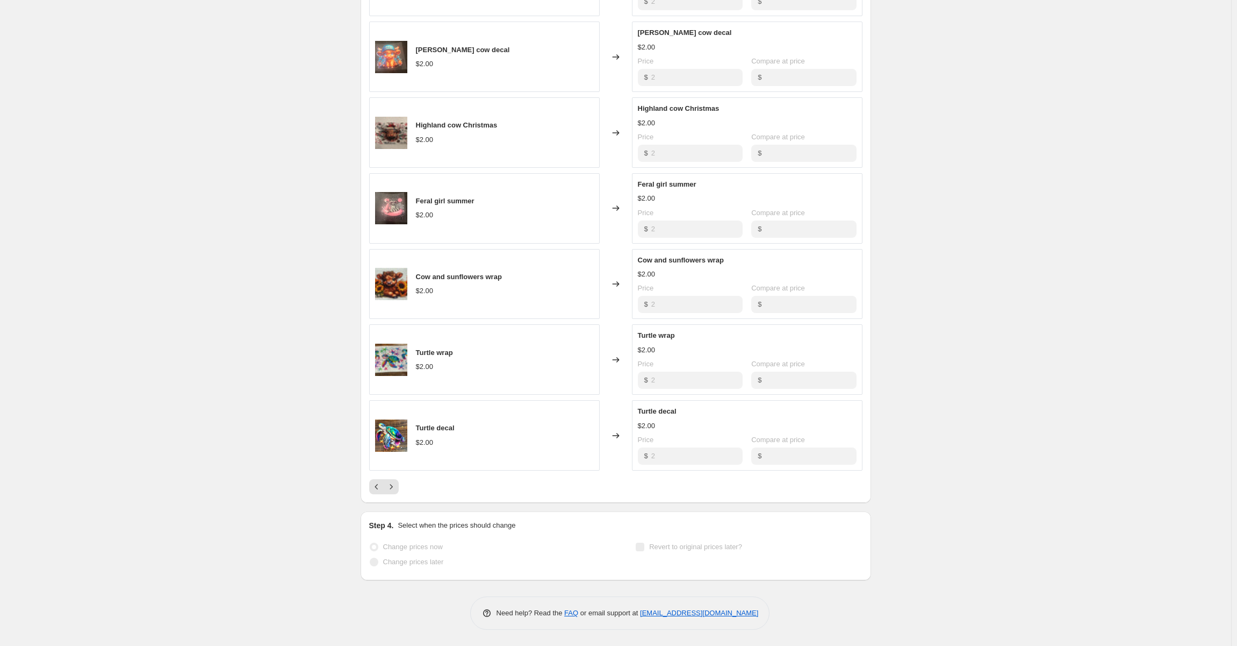
select select "collection"
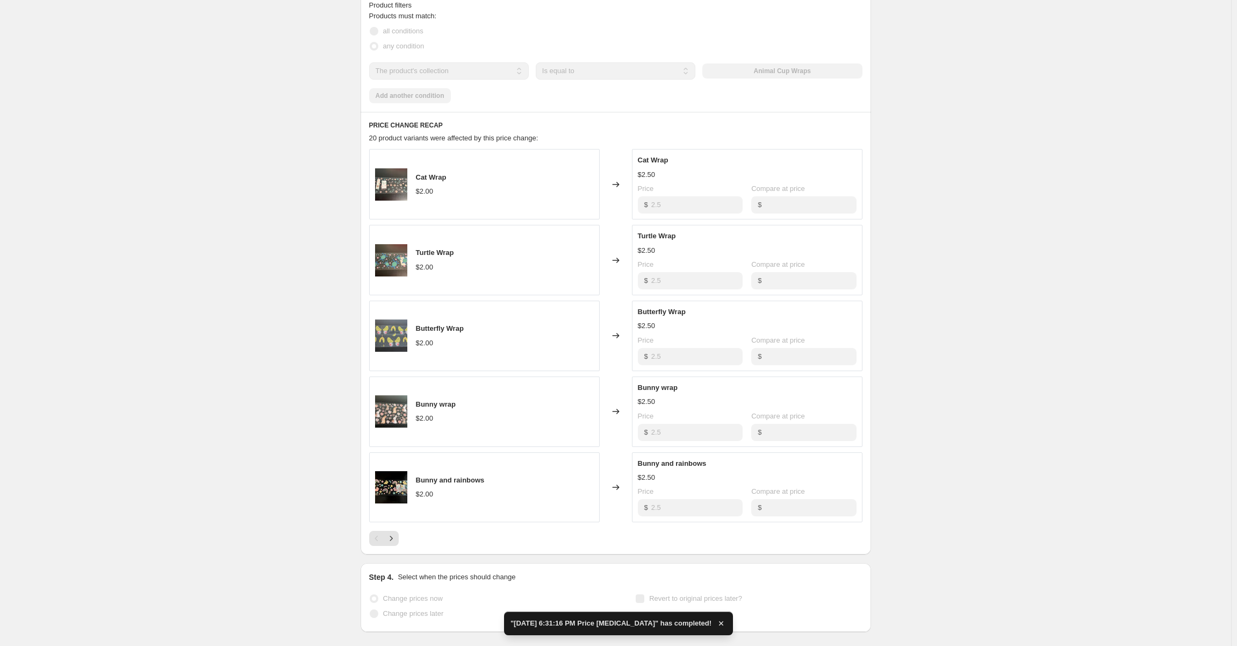
scroll to position [484, 0]
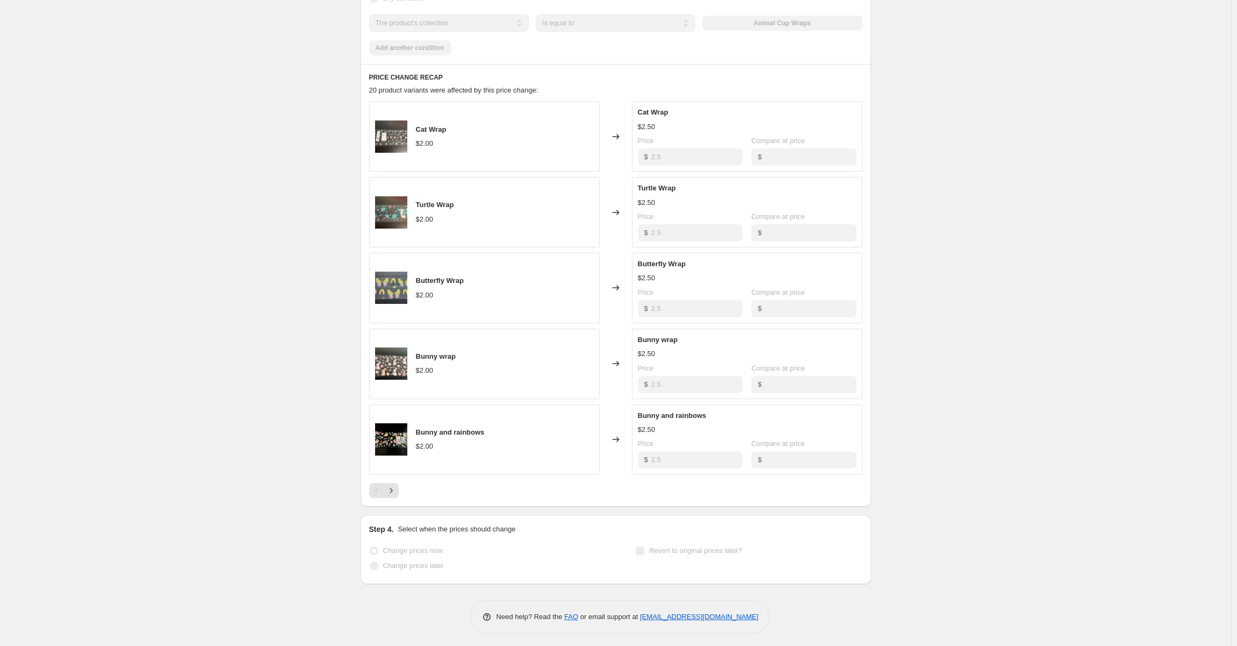
click at [686, 441] on div "Price" at bounding box center [690, 443] width 105 height 11
click at [396, 491] on icon "Next" at bounding box center [391, 490] width 11 height 11
click at [391, 494] on icon "Next" at bounding box center [391, 490] width 11 height 11
click at [391, 494] on div "Pagination" at bounding box center [391, 490] width 15 height 15
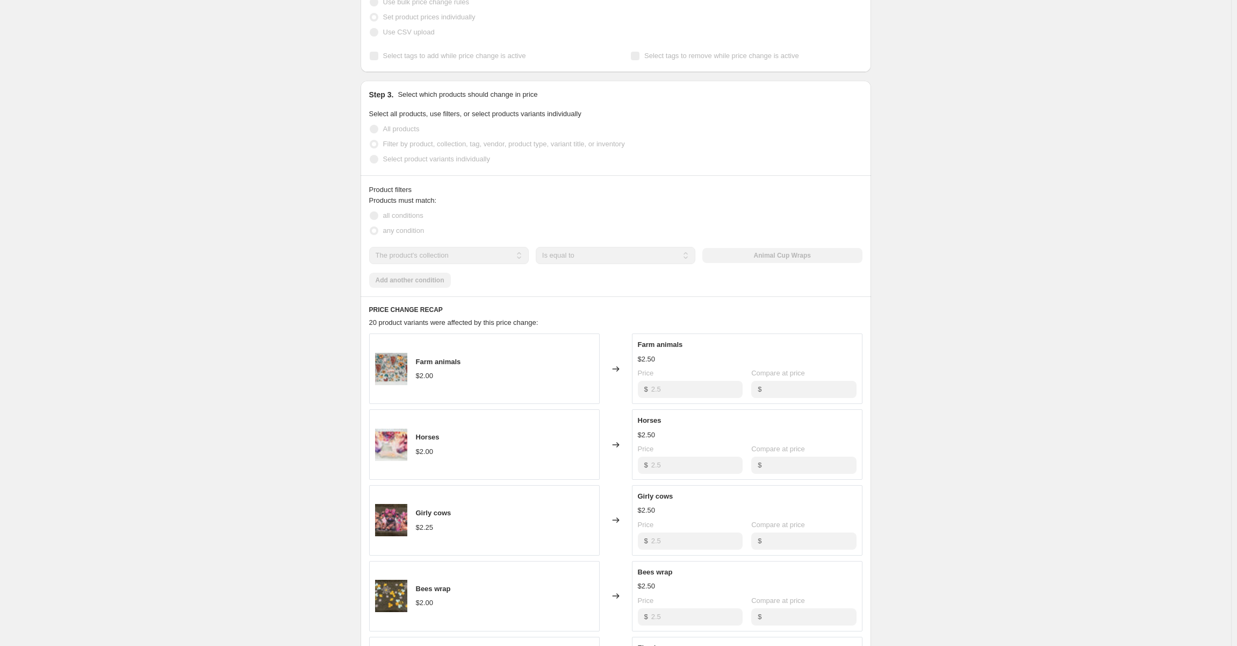
scroll to position [215, 0]
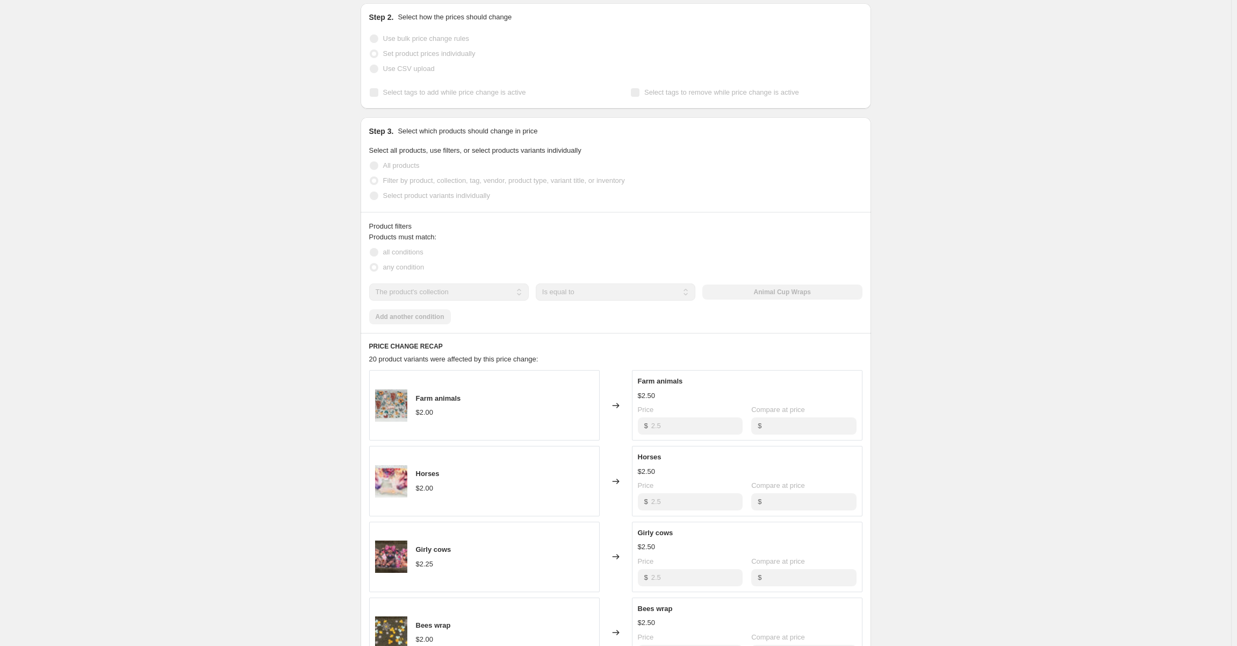
click at [568, 311] on div "Products must match: all conditions any condition The product The product's col…" at bounding box center [615, 278] width 493 height 92
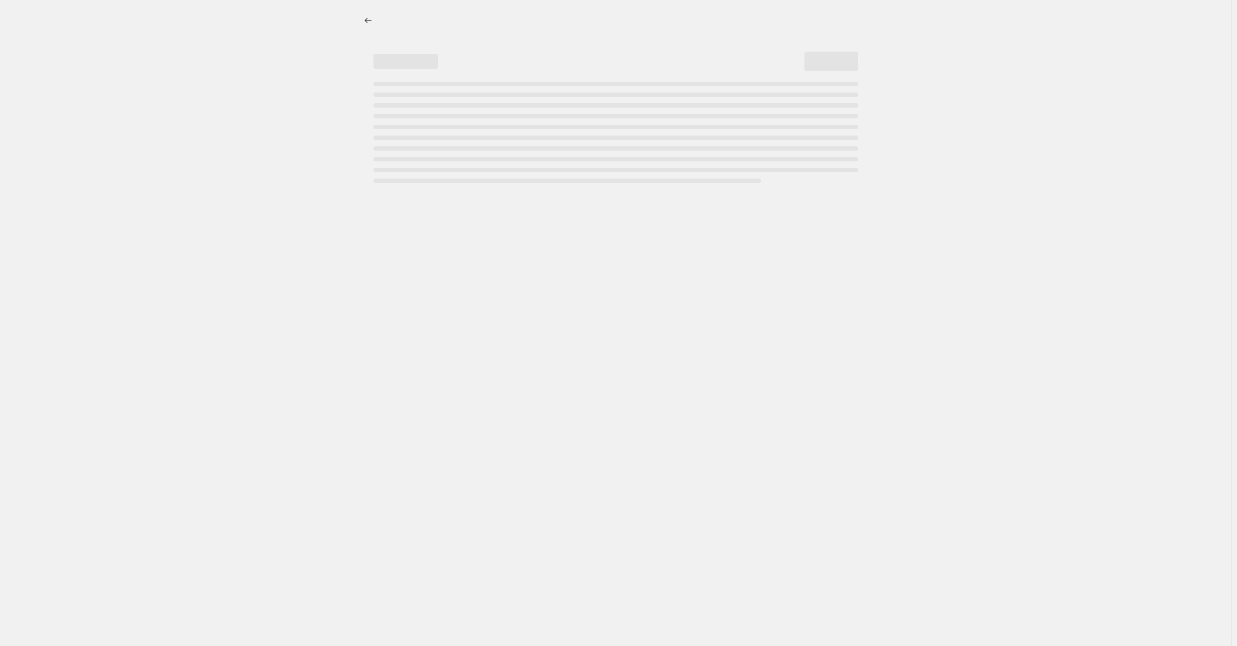
select select "collection"
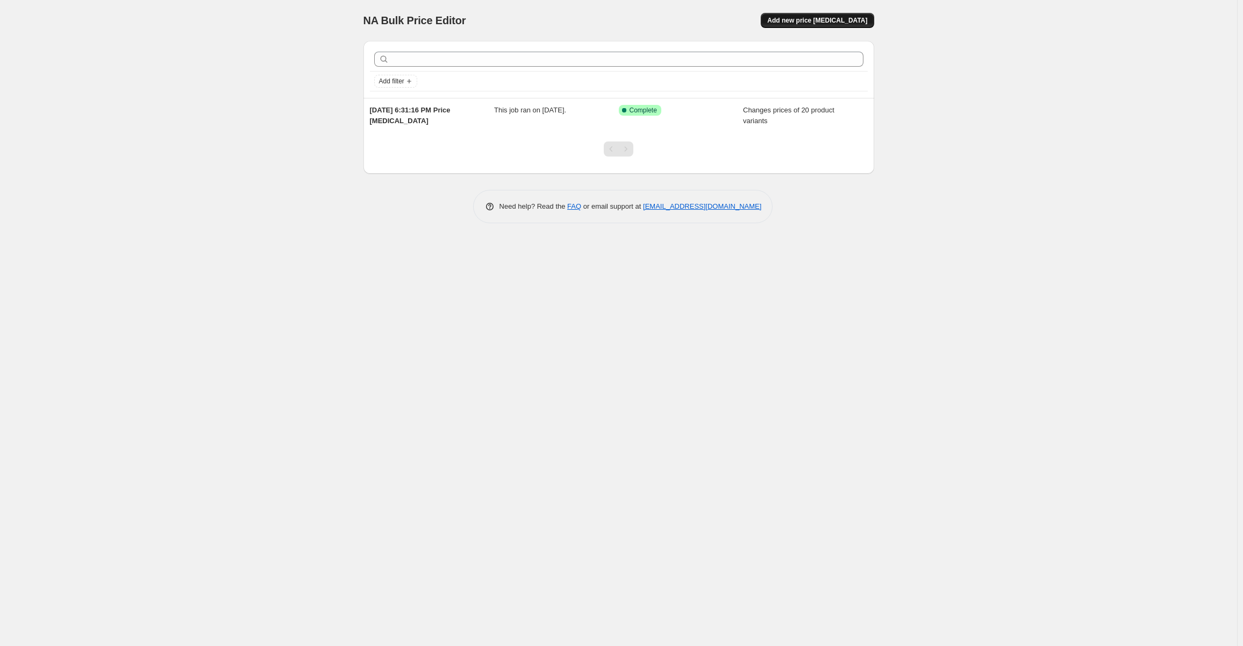
click at [851, 20] on span "Add new price change job" at bounding box center [817, 20] width 100 height 9
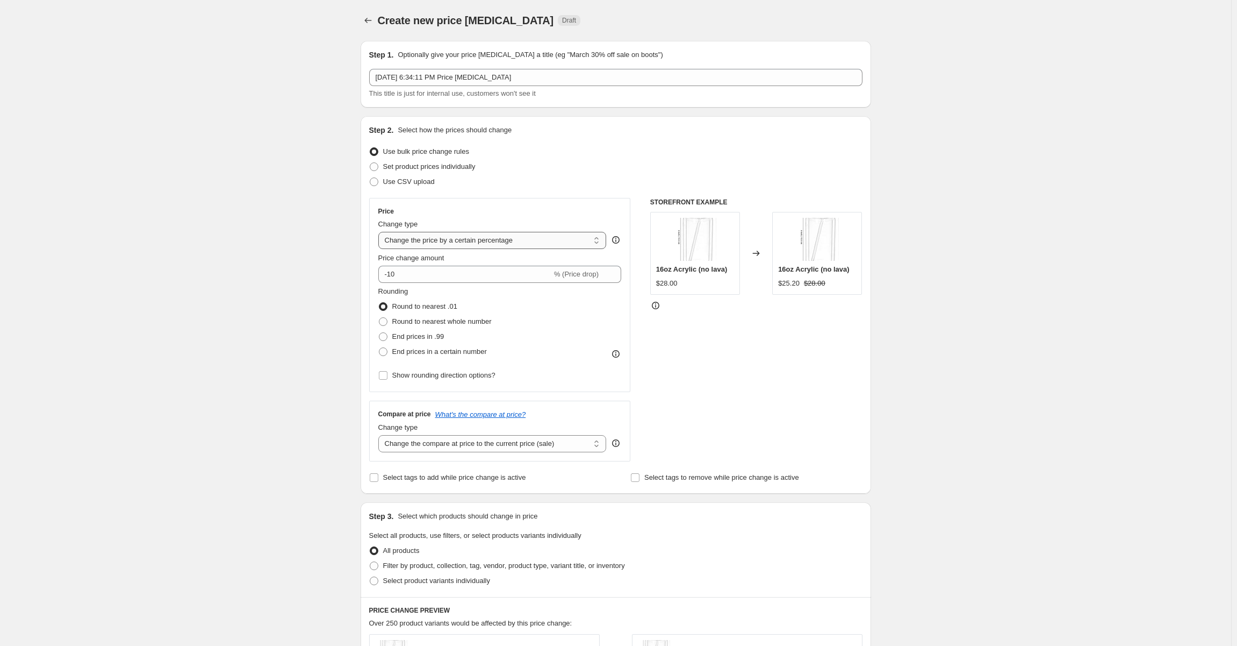
click at [539, 234] on select "Change the price to a certain amount Change the price by a certain amount Chang…" at bounding box center [492, 240] width 228 height 17
select select "to"
click at [381, 232] on select "Change the price to a certain amount Change the price by a certain amount Chang…" at bounding box center [492, 240] width 228 height 17
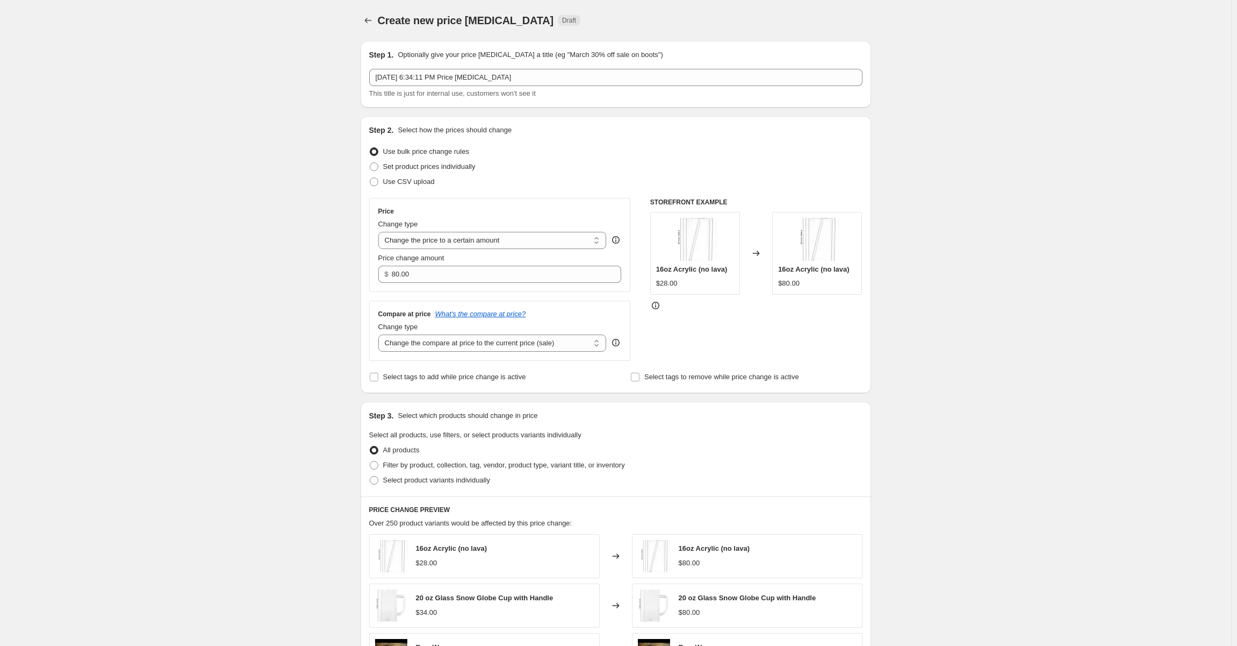
click at [579, 194] on div "Step 2. Select how the prices should change Use bulk price change rules Set pro…" at bounding box center [615, 255] width 493 height 260
click at [453, 272] on input "80.00" at bounding box center [498, 274] width 213 height 17
drag, startPoint x: 453, startPoint y: 272, endPoint x: 322, endPoint y: 282, distance: 131.0
click at [322, 282] on div "Create new price change job. This page is ready Create new price change job Dra…" at bounding box center [616, 487] width 1232 height 975
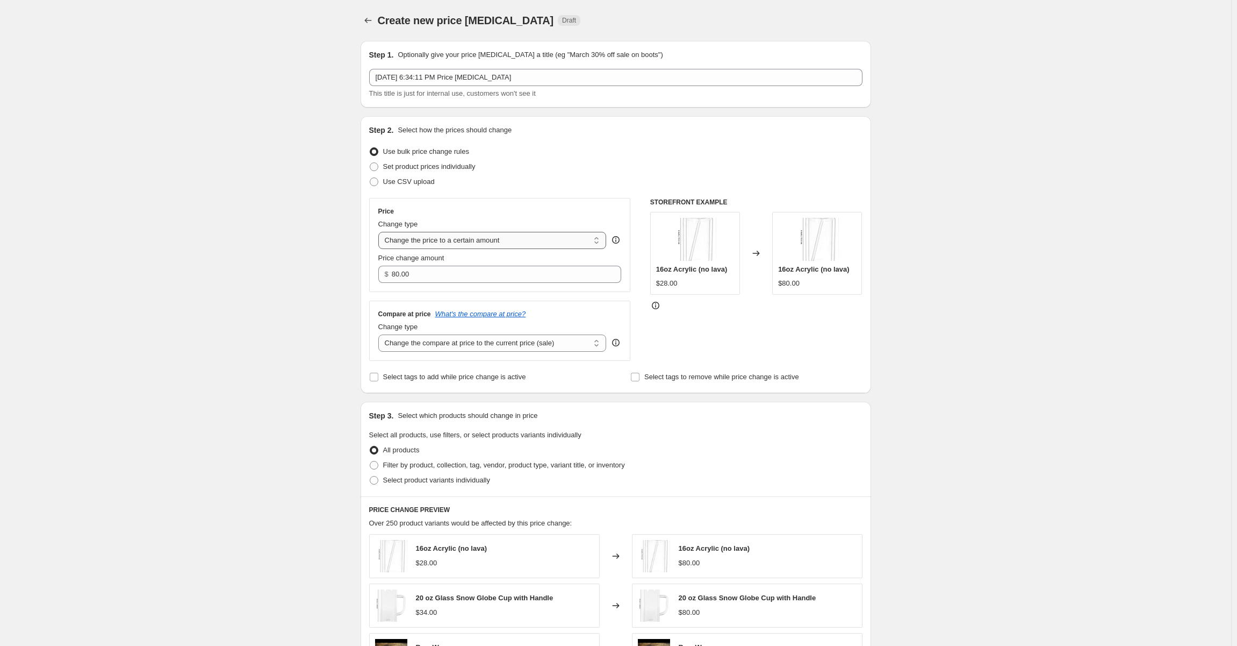
click at [497, 237] on select "Change the price to a certain amount Change the price by a certain amount Chang…" at bounding box center [492, 240] width 228 height 17
click at [381, 232] on select "Change the price to a certain amount Change the price by a certain amount Chang…" at bounding box center [492, 240] width 228 height 17
type input "2.50"
click at [547, 155] on div "Use bulk price change rules" at bounding box center [615, 151] width 493 height 15
click at [468, 168] on span "Set product prices individually" at bounding box center [429, 166] width 92 height 8
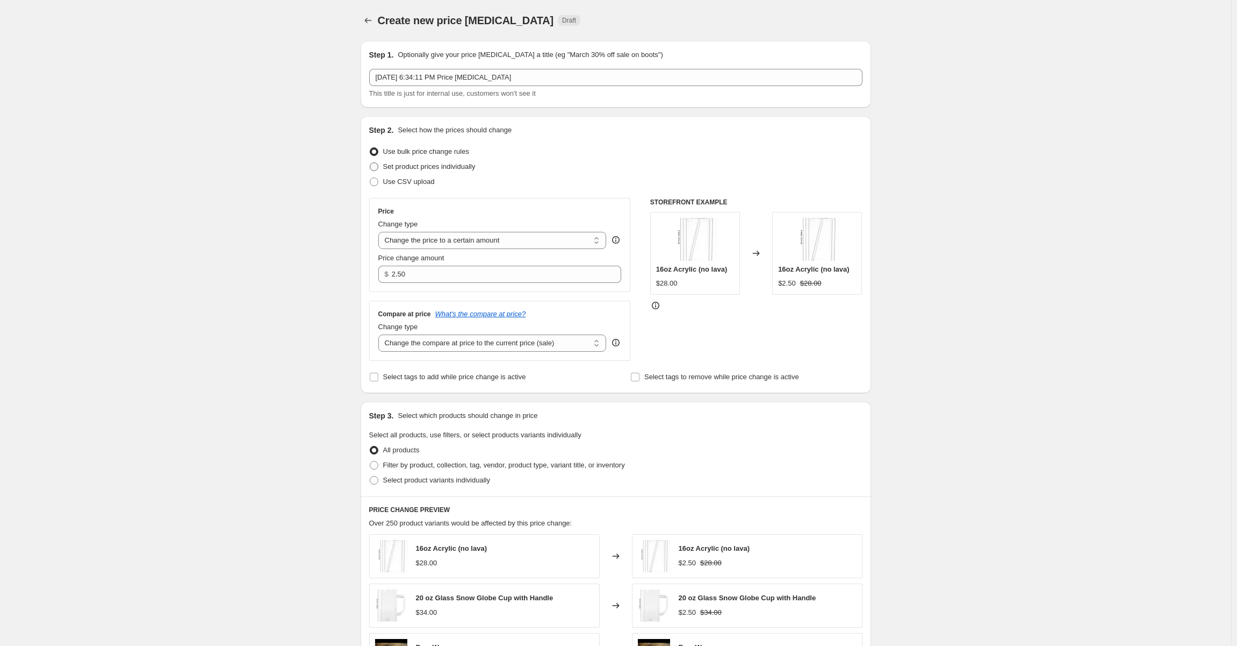
click at [370, 163] on input "Set product prices individually" at bounding box center [370, 162] width 1 height 1
radio input "true"
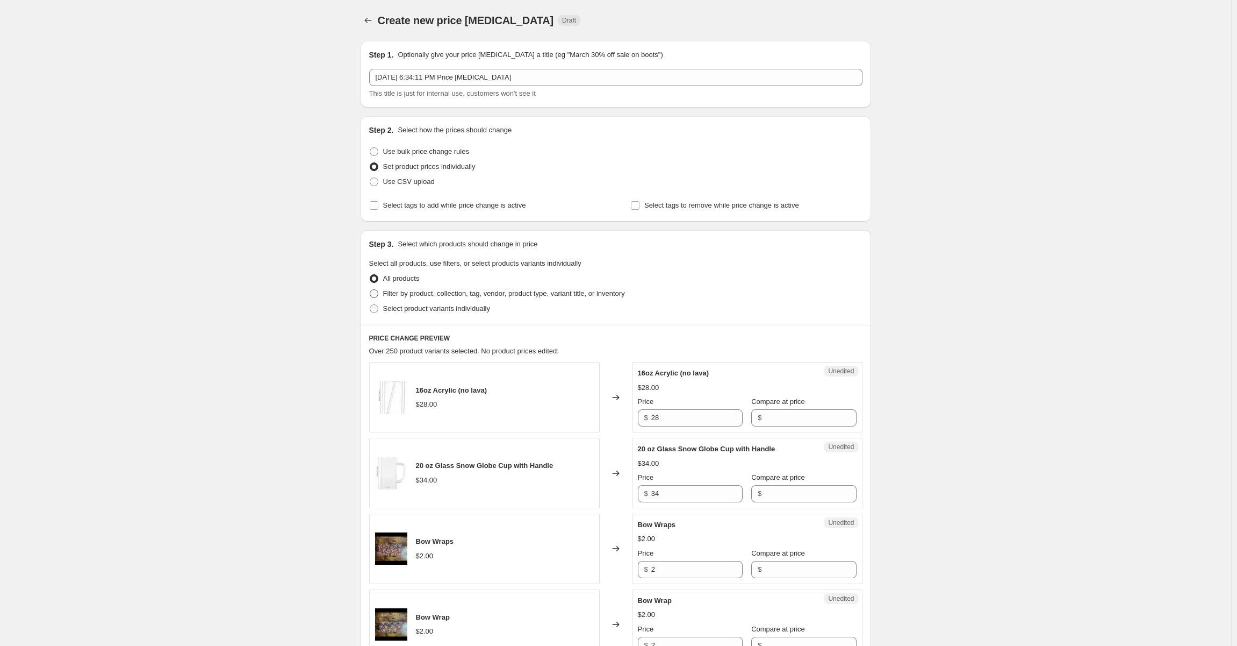
click at [476, 293] on span "Filter by product, collection, tag, vendor, product type, variant title, or inv…" at bounding box center [504, 293] width 242 height 8
click at [370, 290] on input "Filter by product, collection, tag, vendor, product type, variant title, or inv…" at bounding box center [370, 289] width 1 height 1
radio input "true"
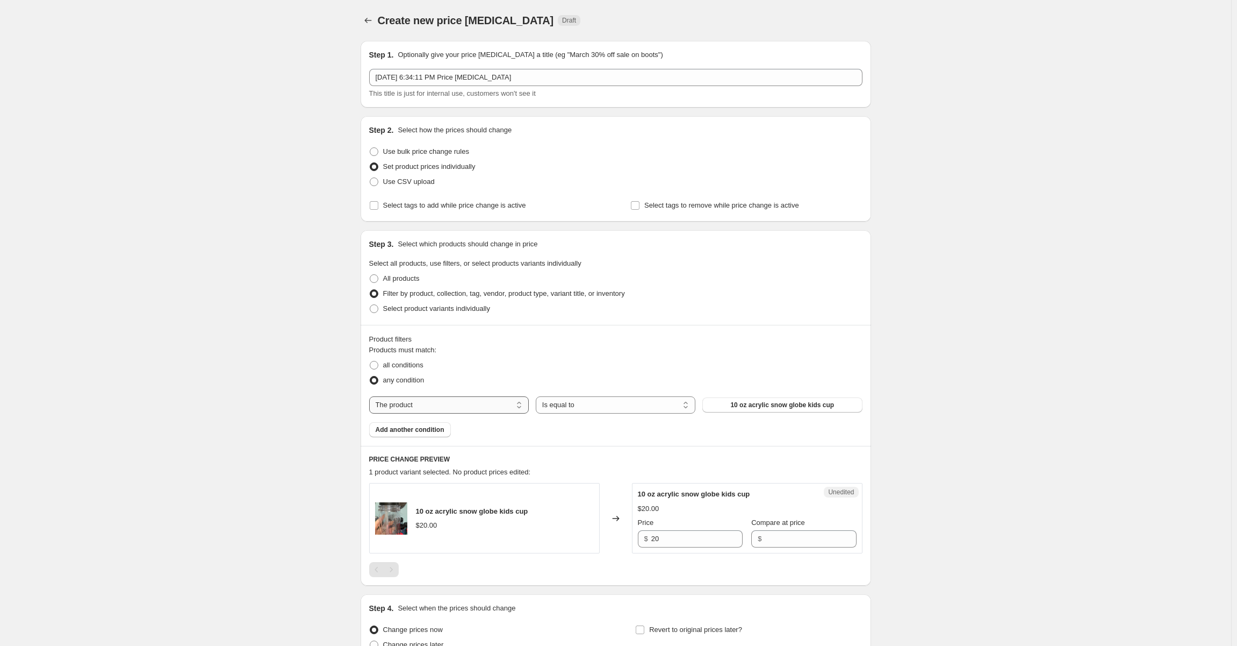
click at [484, 402] on select "The product The product's collection The product's tag The product's vendor The…" at bounding box center [449, 404] width 160 height 17
select select "collection"
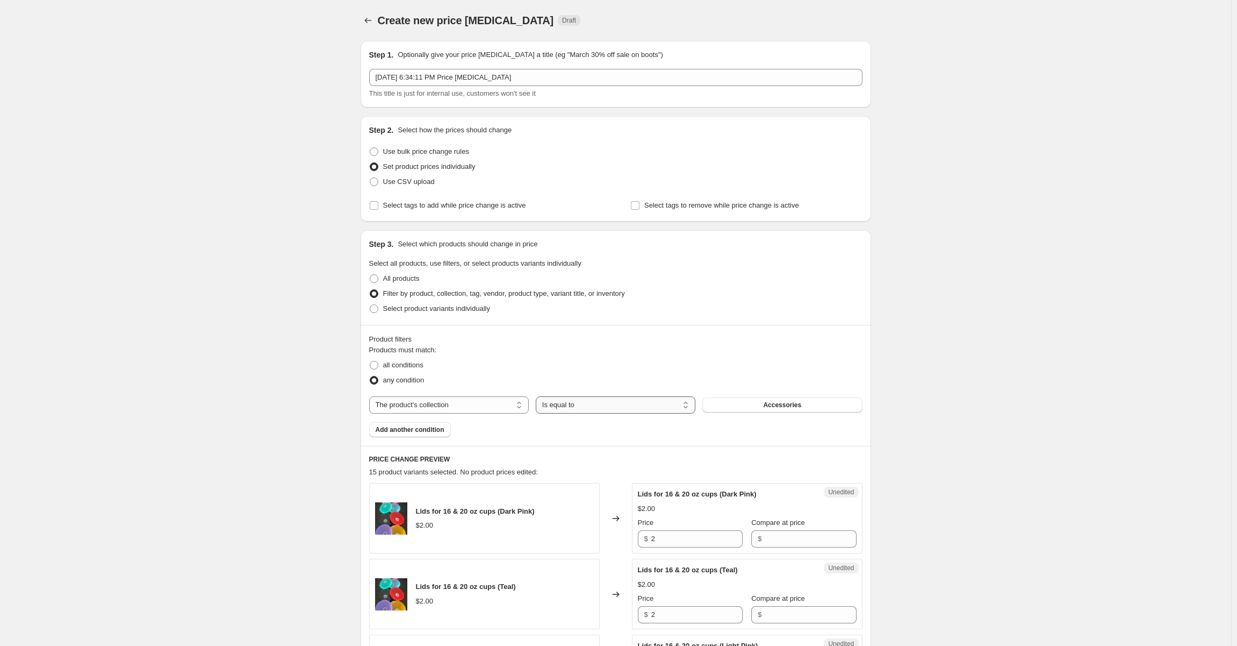
click at [582, 408] on select "Is equal to Is not equal to" at bounding box center [616, 404] width 160 height 17
click at [784, 398] on button "Accessories" at bounding box center [783, 404] width 160 height 15
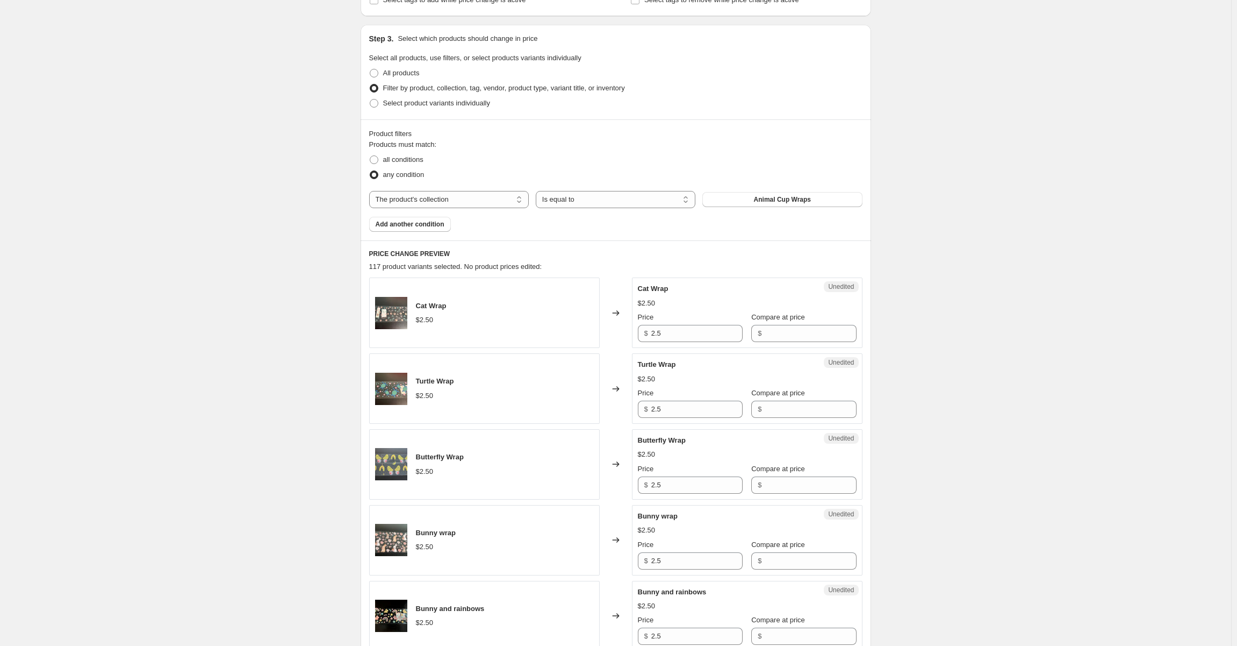
scroll to position [215, 0]
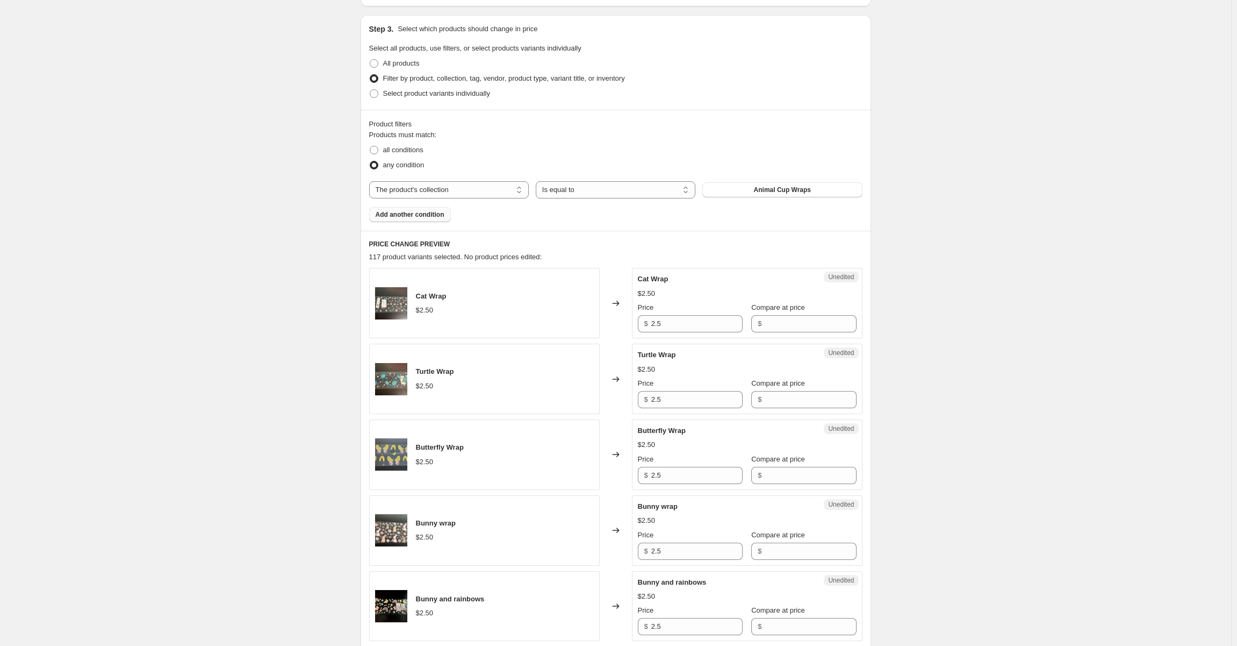
click at [399, 217] on span "Add another condition" at bounding box center [410, 214] width 69 height 9
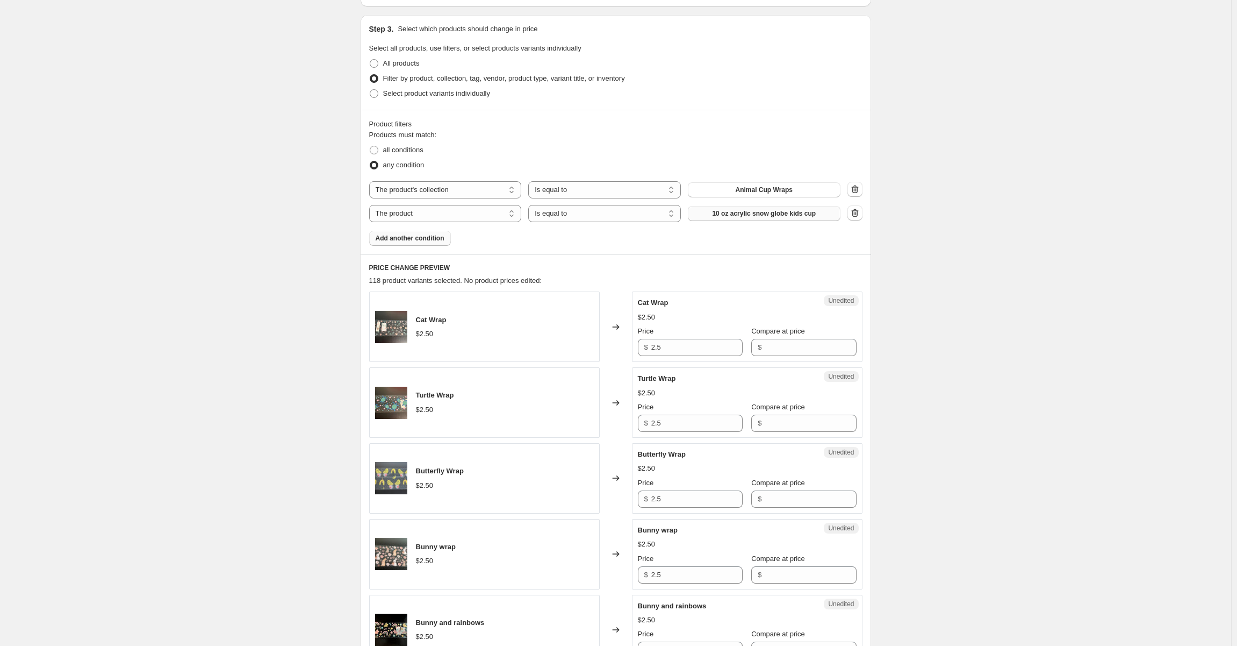
click at [738, 216] on span "10 oz acrylic snow globe kids cup" at bounding box center [764, 213] width 104 height 9
click at [497, 212] on select "The product The product's collection The product's tag The product's vendor The…" at bounding box center [445, 213] width 153 height 17
select select "collection"
click at [775, 213] on span "Accessories" at bounding box center [764, 213] width 38 height 9
click at [421, 233] on button "Add another condition" at bounding box center [410, 238] width 82 height 15
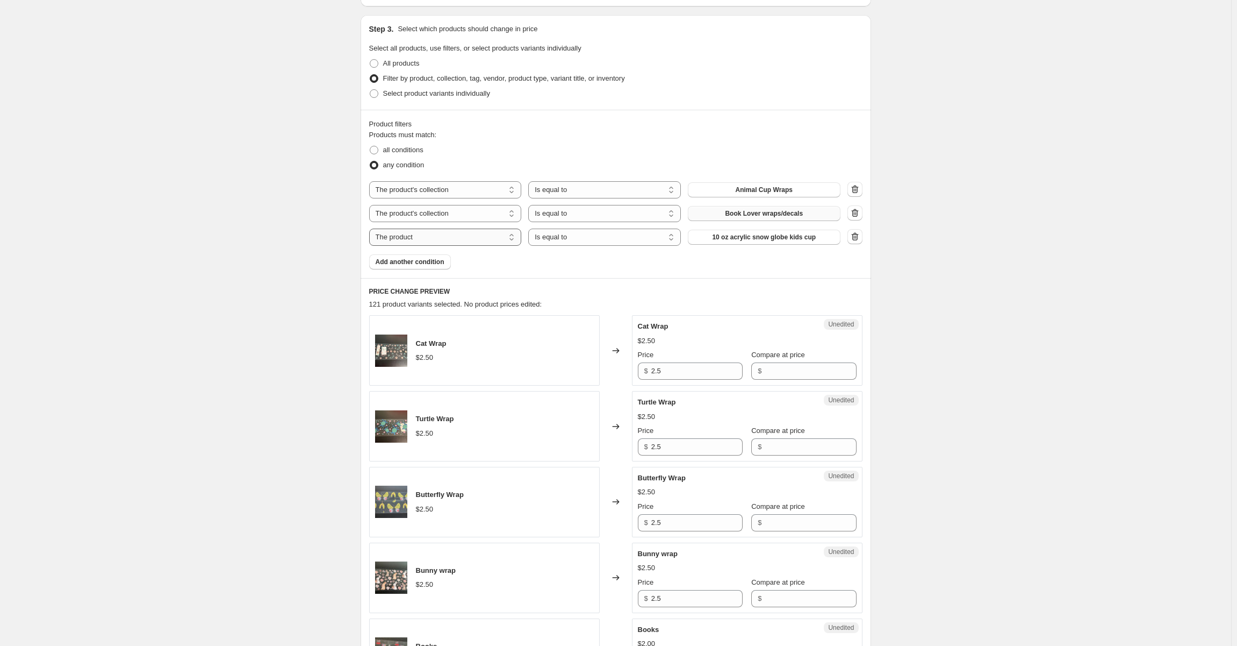
click at [460, 237] on select "The product The product's collection The product's tag The product's vendor The…" at bounding box center [445, 236] width 153 height 17
select select "collection"
click at [768, 241] on button "Accessories" at bounding box center [764, 237] width 153 height 15
click at [414, 261] on span "Add another condition" at bounding box center [410, 261] width 69 height 9
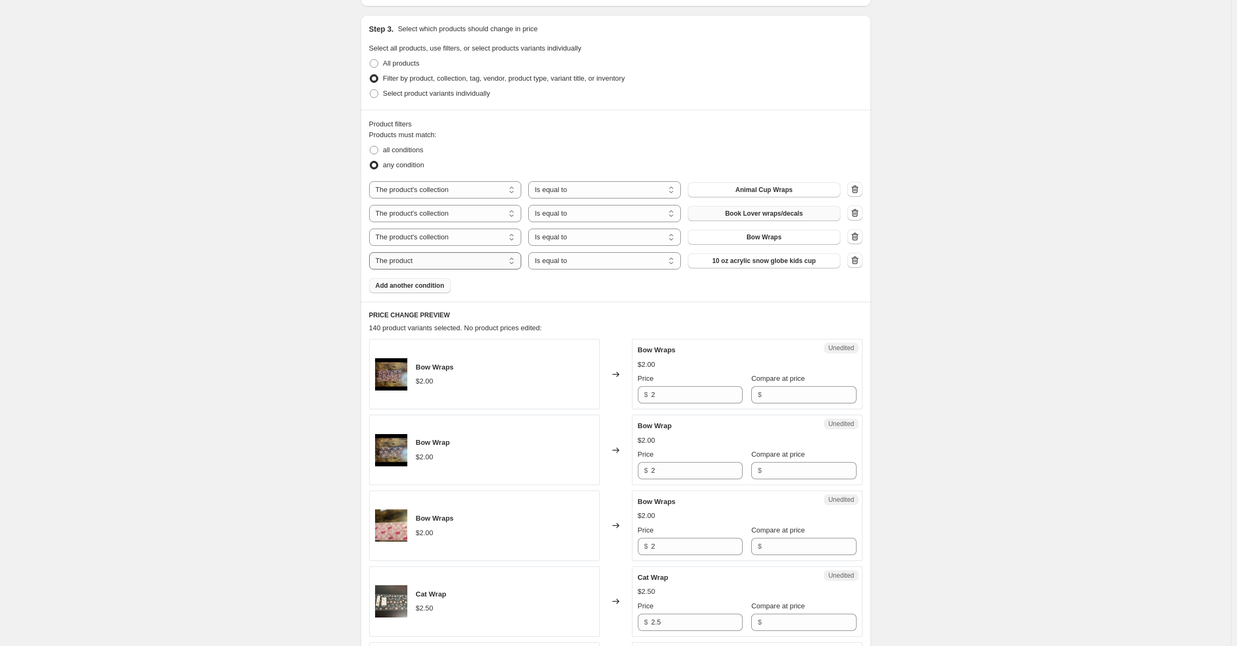
click at [464, 256] on select "The product The product's collection The product's tag The product's vendor The…" at bounding box center [445, 260] width 153 height 17
select select "collection"
click at [751, 260] on span "Accessories" at bounding box center [764, 260] width 38 height 9
click at [439, 288] on span "Add another condition" at bounding box center [410, 285] width 69 height 9
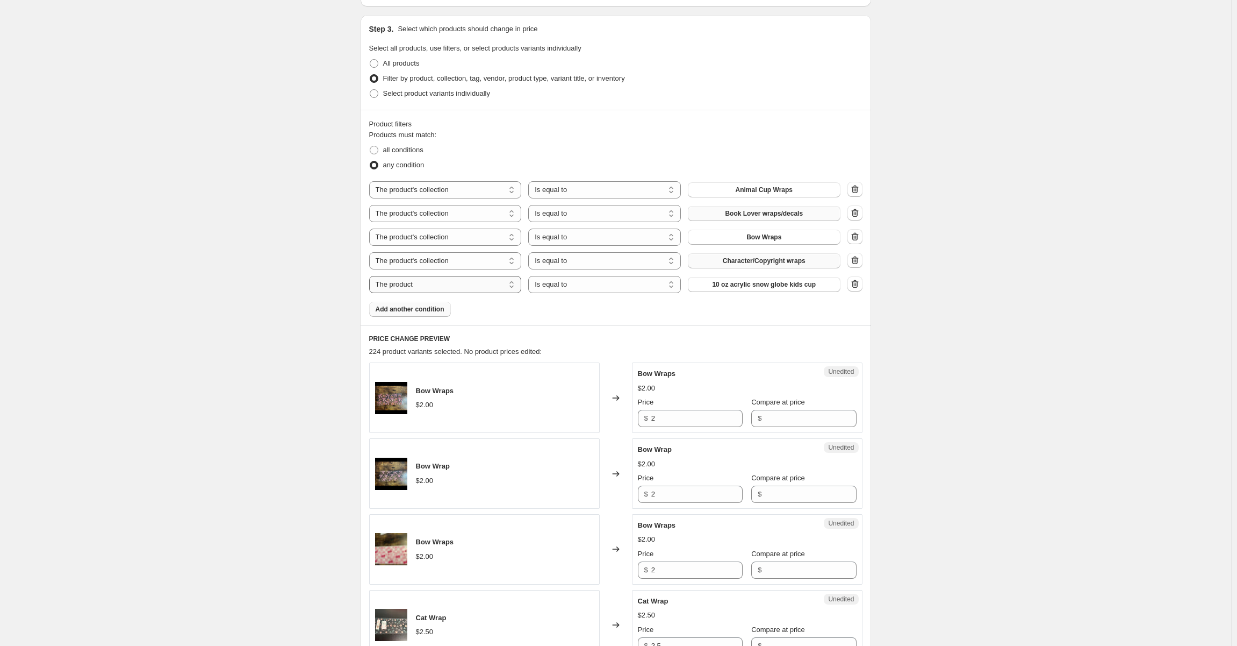
click at [460, 287] on select "The product The product's collection The product's tag The product's vendor The…" at bounding box center [445, 284] width 153 height 17
select select "collection"
click at [797, 285] on button "Accessories" at bounding box center [764, 284] width 153 height 15
click at [431, 311] on span "Add another condition" at bounding box center [410, 309] width 69 height 9
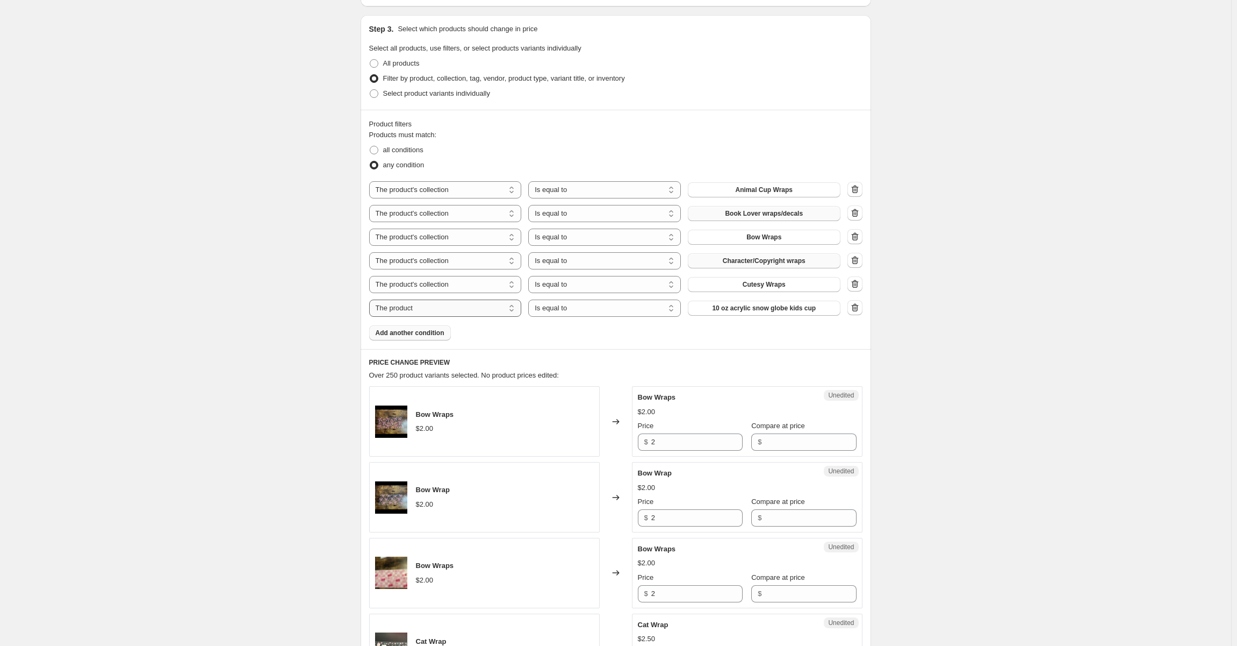
click at [468, 315] on select "The product The product's collection The product's tag The product's vendor The…" at bounding box center [445, 307] width 153 height 17
select select "collection"
click at [803, 313] on button "Accessories" at bounding box center [764, 307] width 153 height 15
click at [427, 335] on span "Add another condition" at bounding box center [410, 332] width 69 height 9
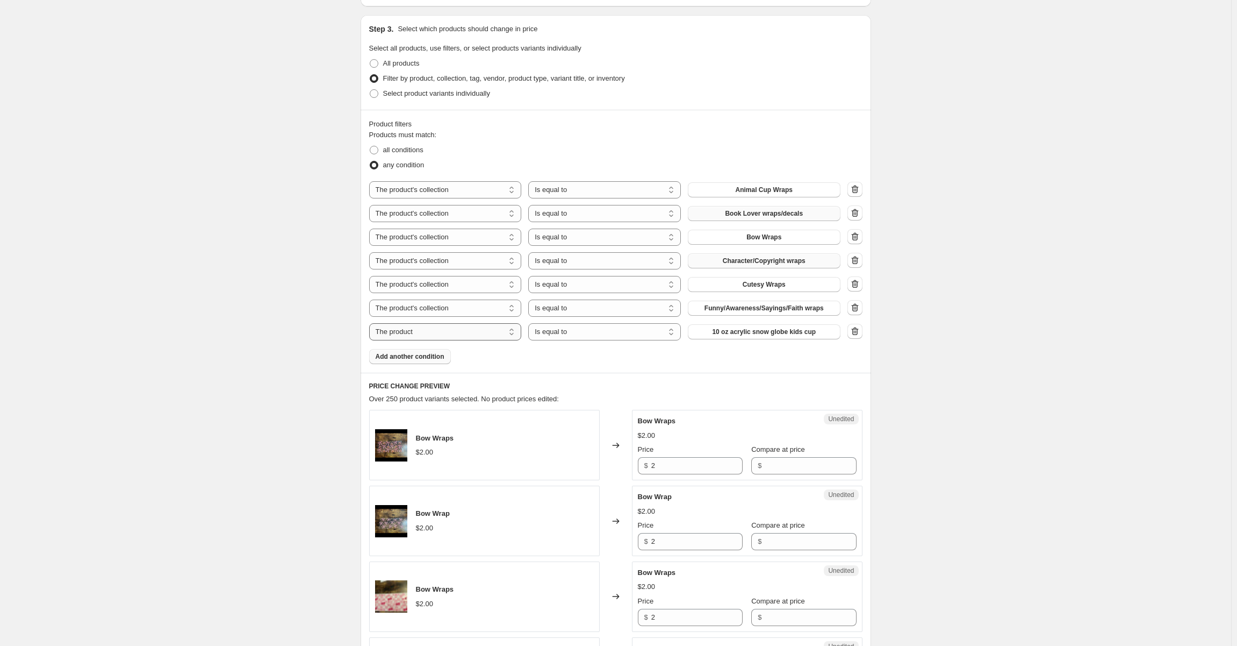
click at [420, 332] on select "The product The product's collection The product's tag The product's vendor The…" at bounding box center [445, 331] width 153 height 17
select select "collection"
click at [757, 334] on span "Accessories" at bounding box center [764, 331] width 38 height 9
click at [433, 356] on span "Add another condition" at bounding box center [410, 356] width 69 height 9
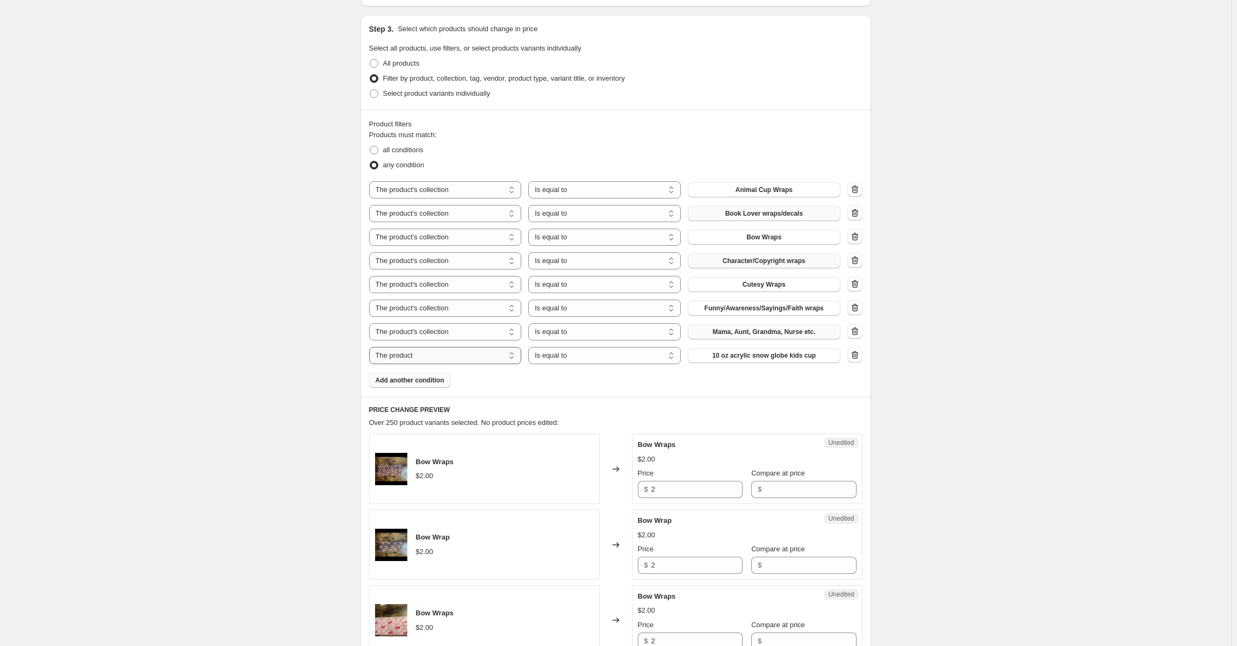
click at [450, 354] on select "The product The product's collection The product's tag The product's vendor The…" at bounding box center [445, 355] width 153 height 17
select select "collection"
click at [746, 355] on button "Accessories" at bounding box center [764, 355] width 153 height 15
click at [708, 483] on input "2" at bounding box center [697, 489] width 91 height 17
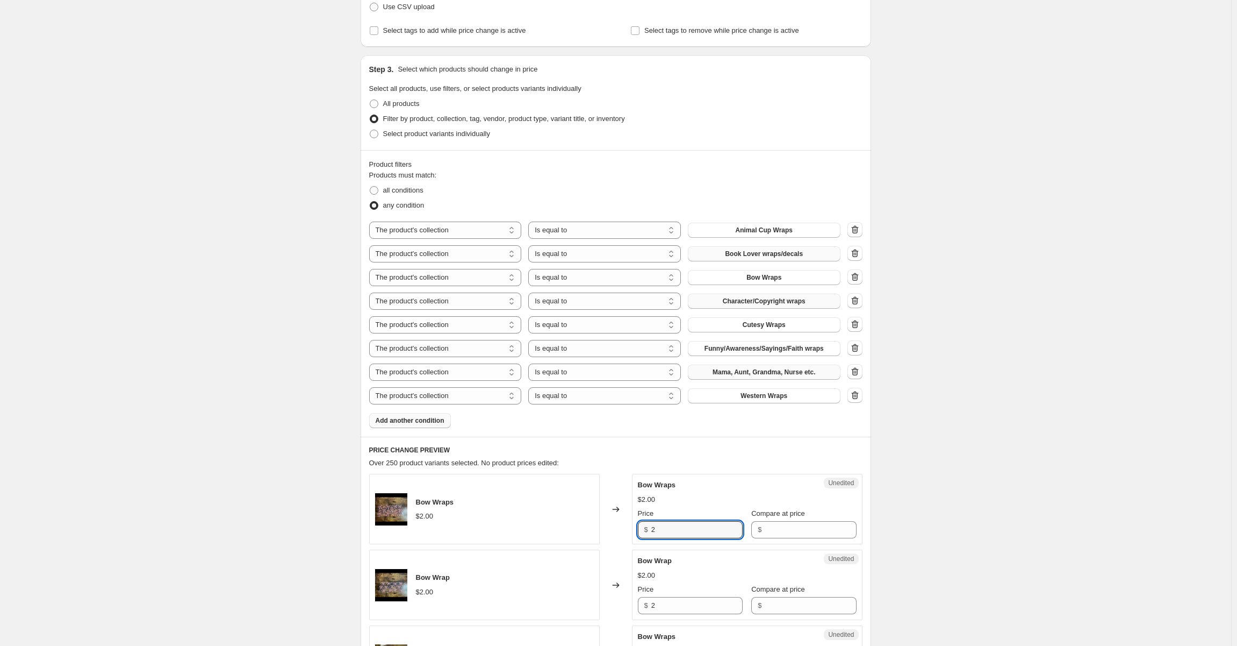
scroll to position [0, 0]
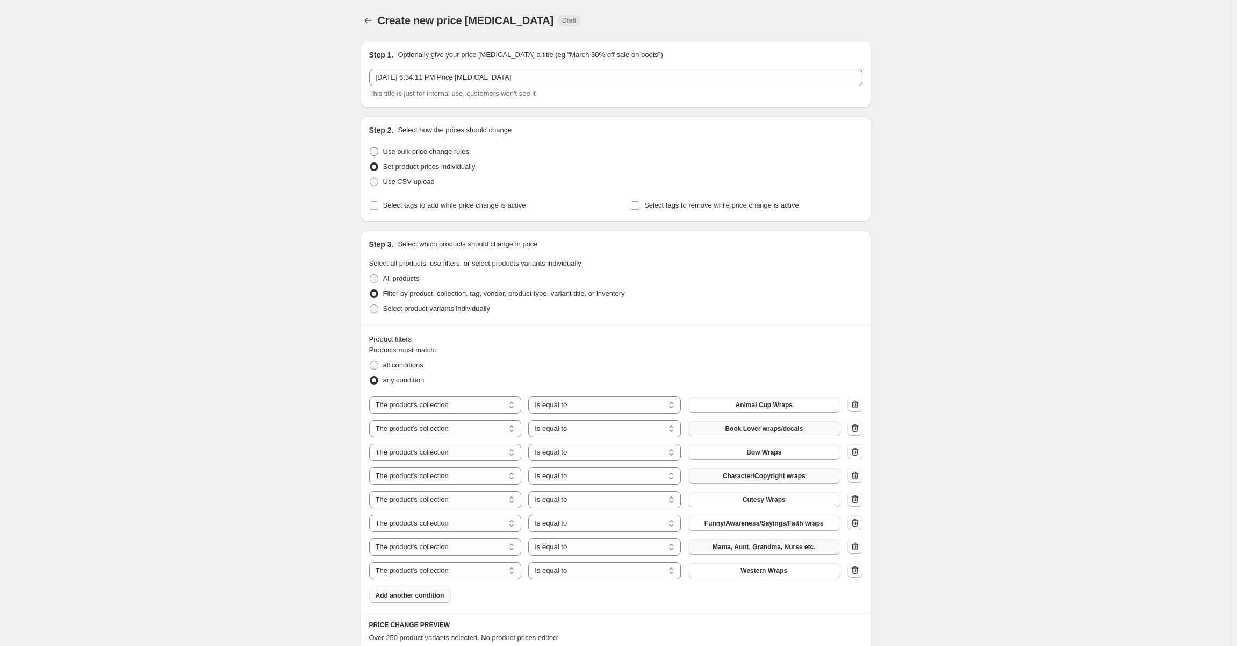
click at [378, 153] on span at bounding box center [374, 151] width 9 height 9
click at [370, 148] on input "Use bulk price change rules" at bounding box center [370, 147] width 1 height 1
radio input "true"
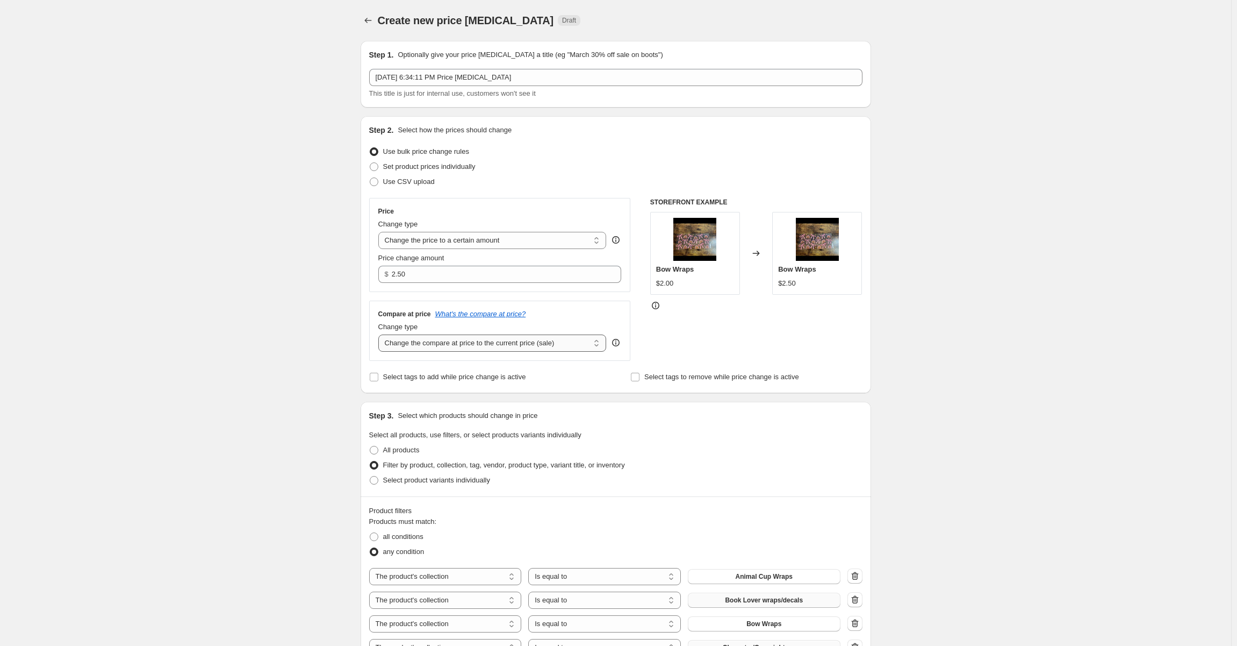
click at [567, 348] on select "Change the compare at price to the current price (sale) Change the compare at p…" at bounding box center [492, 342] width 228 height 17
select select "no_change"
click at [381, 335] on select "Change the compare at price to the current price (sale) Change the compare at p…" at bounding box center [492, 342] width 228 height 17
click at [718, 345] on div "STOREFRONT EXAMPLE Bow Wraps $2.00 Changed to Bow Wraps $2.50" at bounding box center [756, 279] width 212 height 163
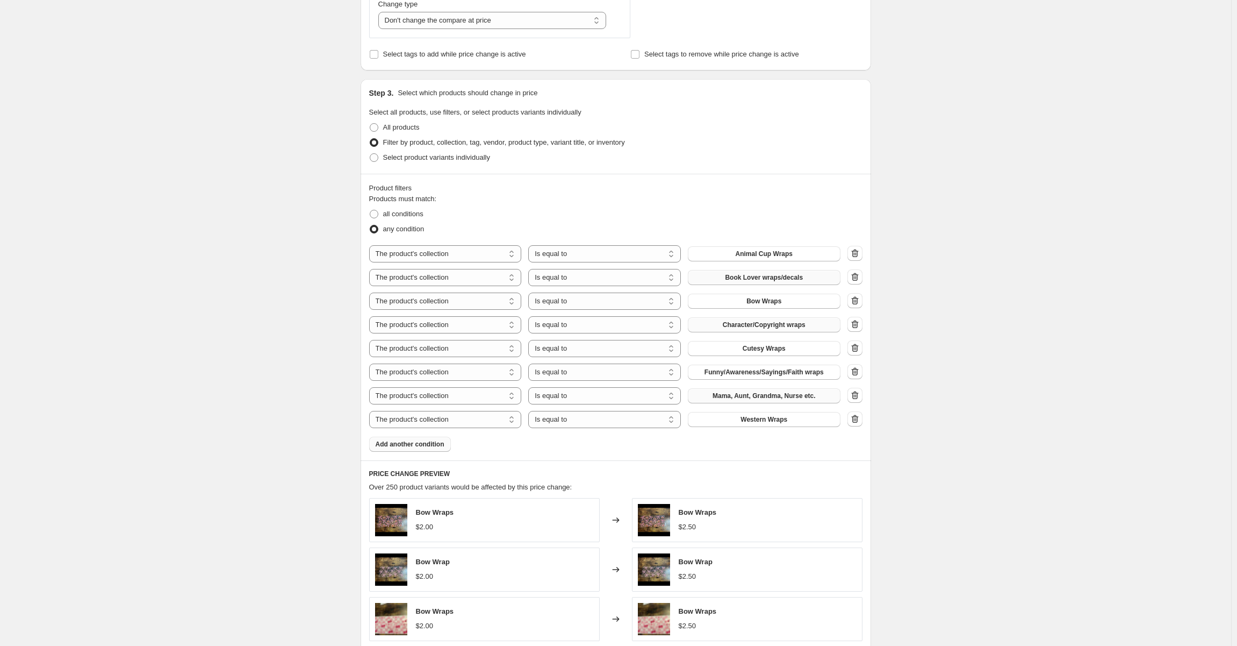
scroll to position [616, 0]
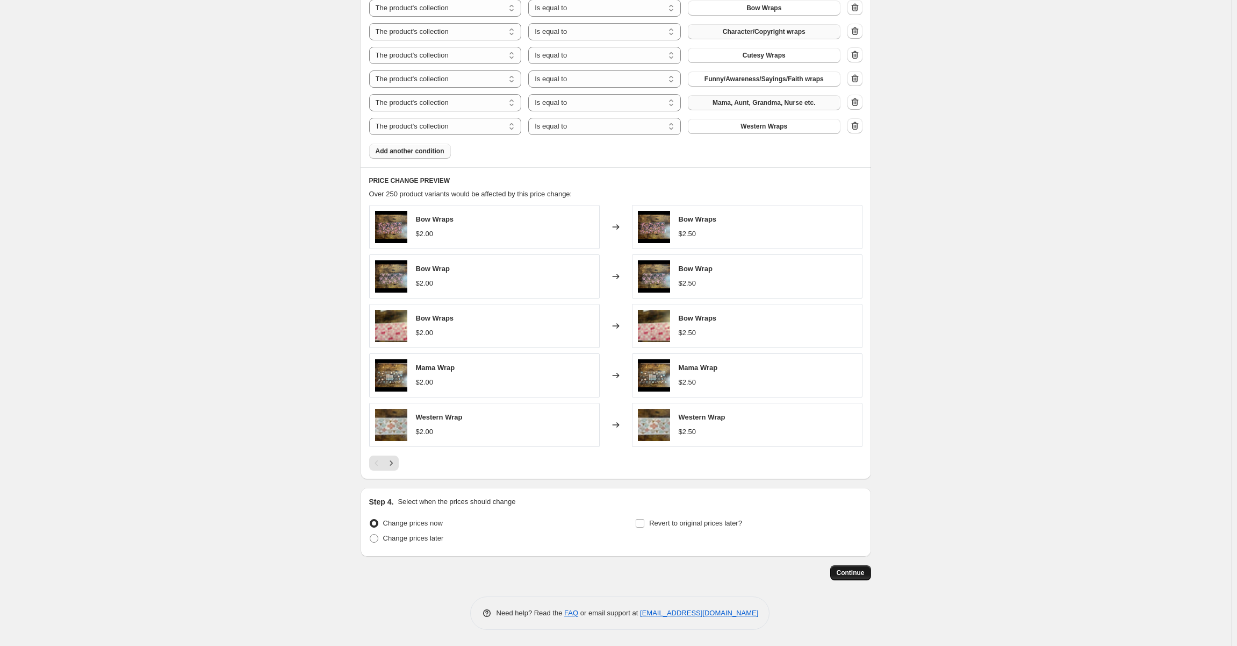
click at [853, 568] on span "Continue" at bounding box center [851, 572] width 28 height 9
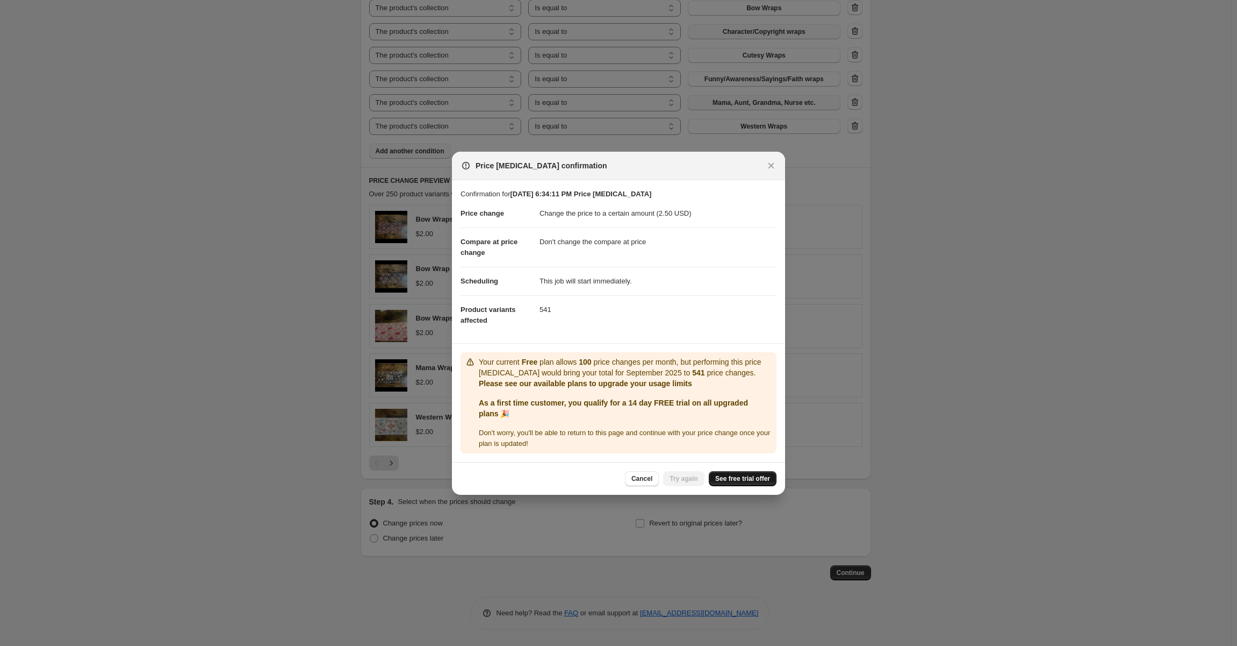
click at [746, 472] on link "See free trial offer" at bounding box center [743, 478] width 68 height 15
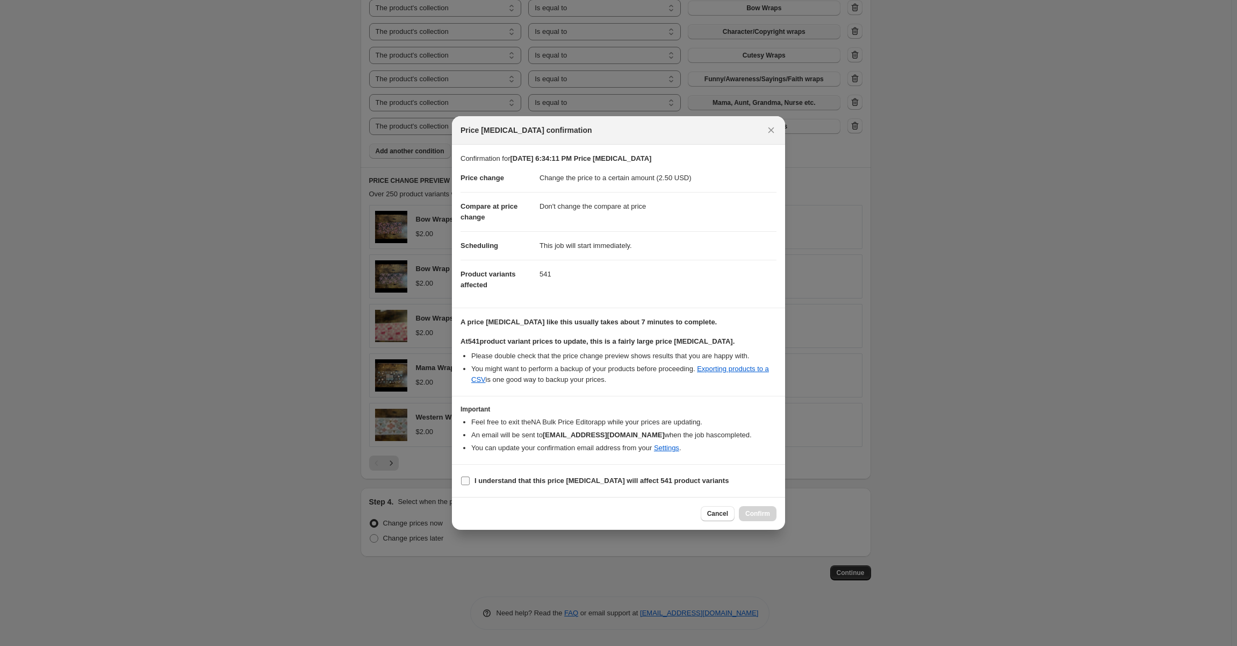
click at [572, 477] on b "I understand that this price change job will affect 541 product variants" at bounding box center [602, 480] width 254 height 8
click at [470, 477] on input "I understand that this price change job will affect 541 product variants" at bounding box center [465, 480] width 9 height 9
checkbox input "true"
click at [769, 516] on span "Confirm" at bounding box center [758, 513] width 25 height 9
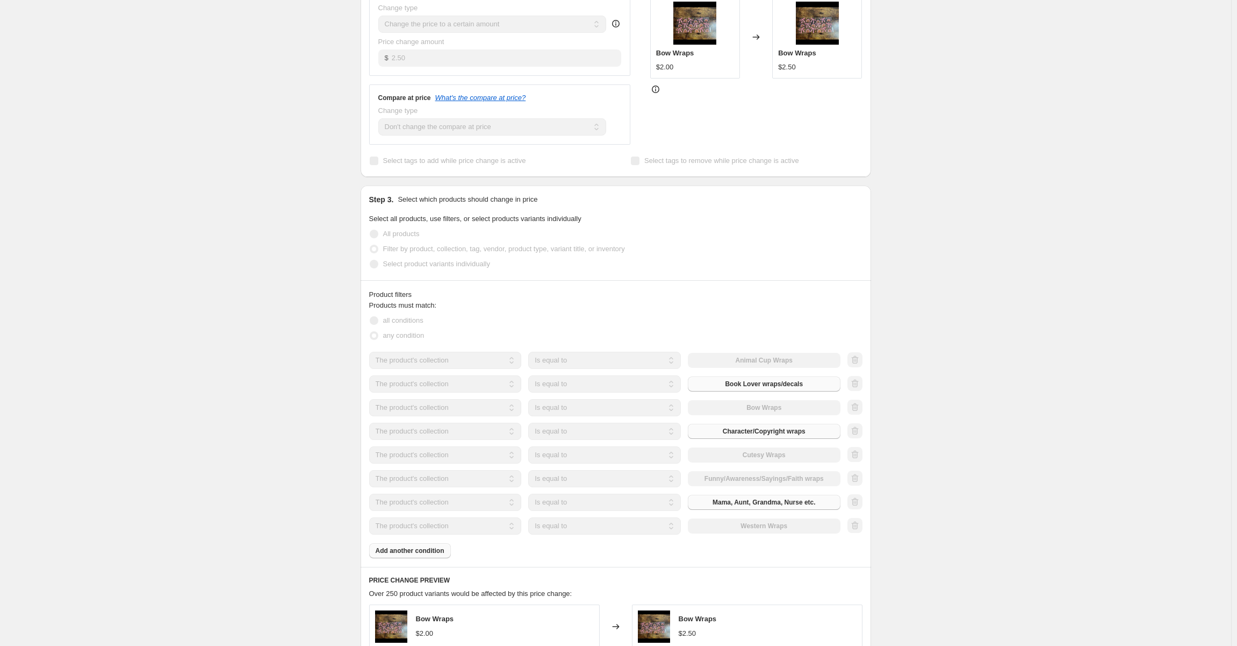
scroll to position [616, 0]
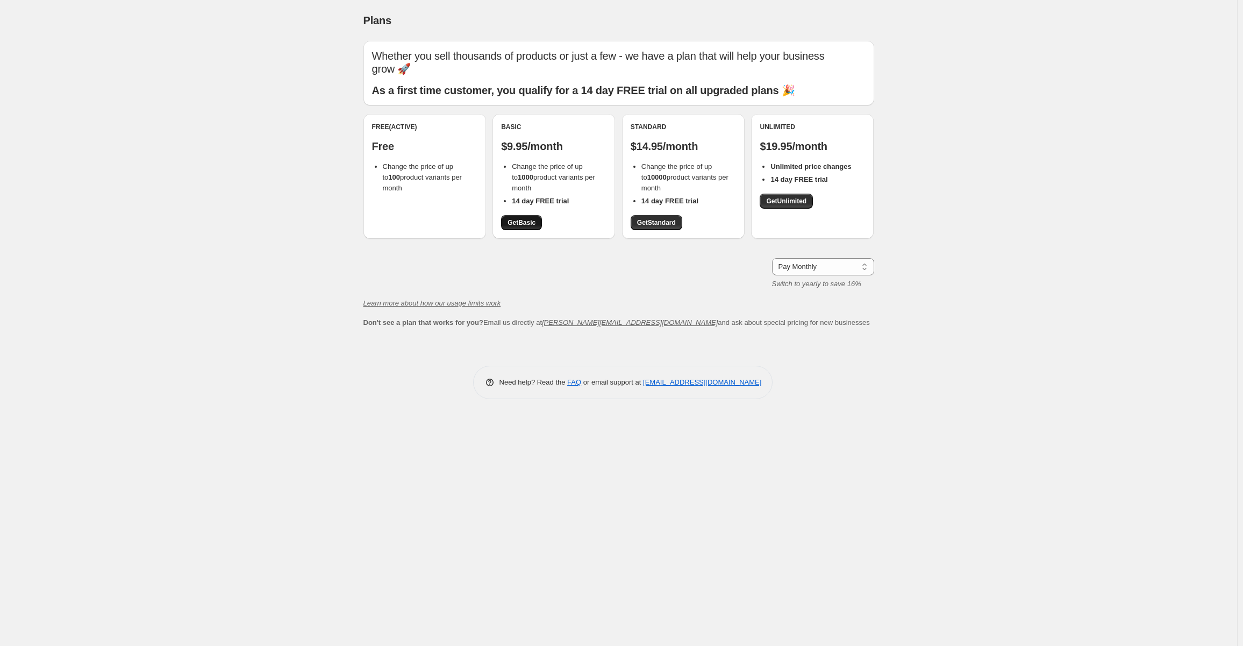
click at [532, 220] on span "Get Basic" at bounding box center [521, 222] width 28 height 9
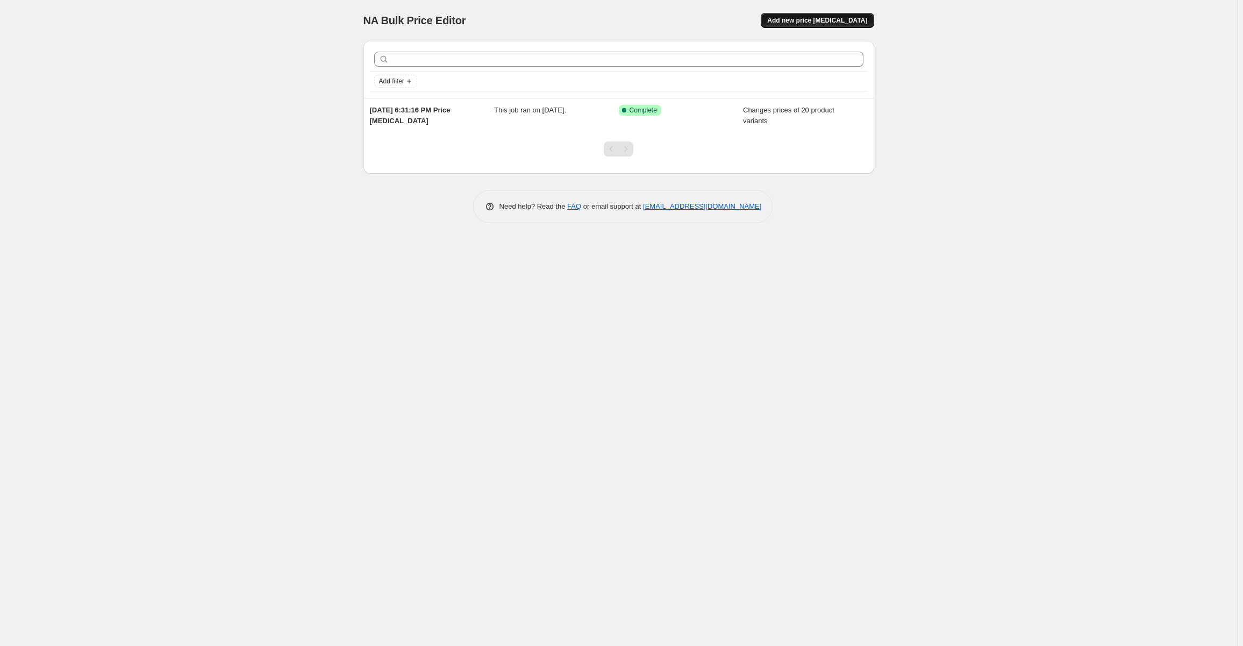
click at [846, 18] on span "Add new price [MEDICAL_DATA]" at bounding box center [817, 20] width 100 height 9
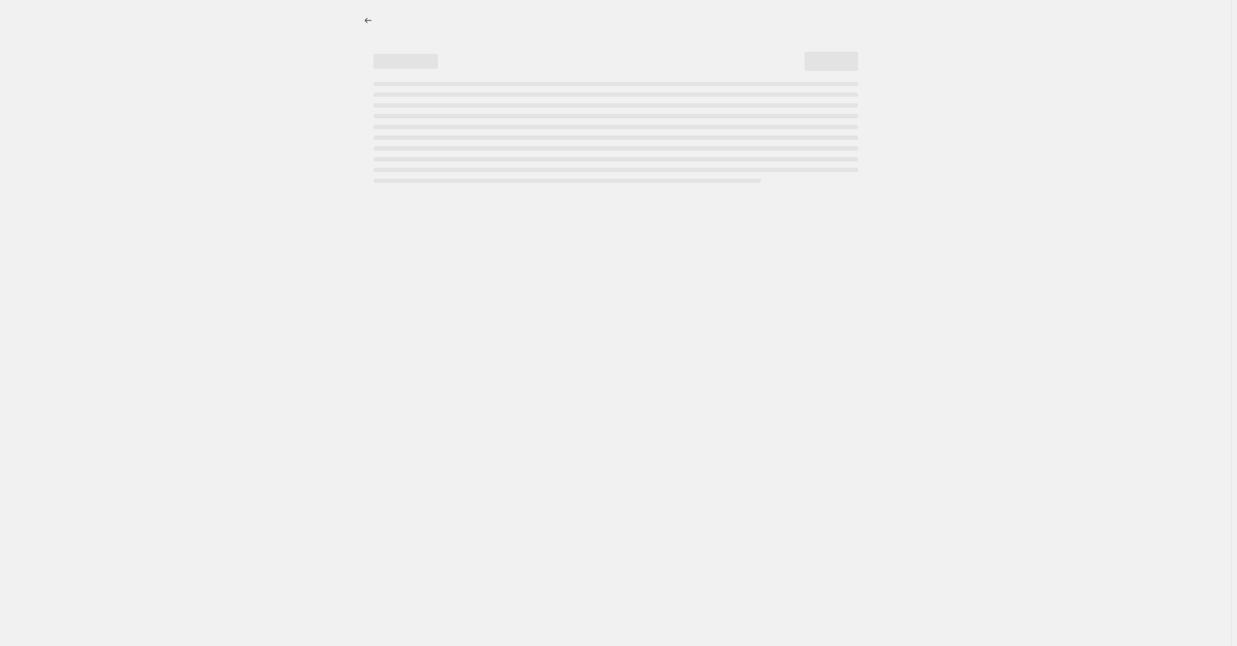
select select "percentage"
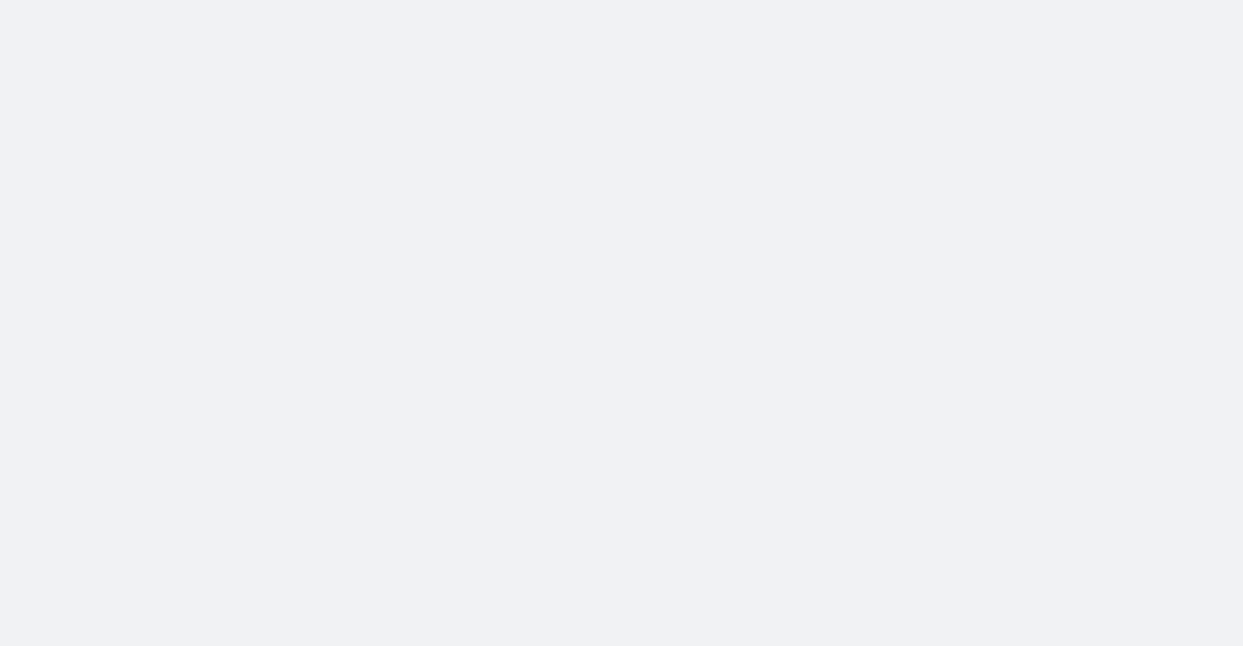
select select "no_change"
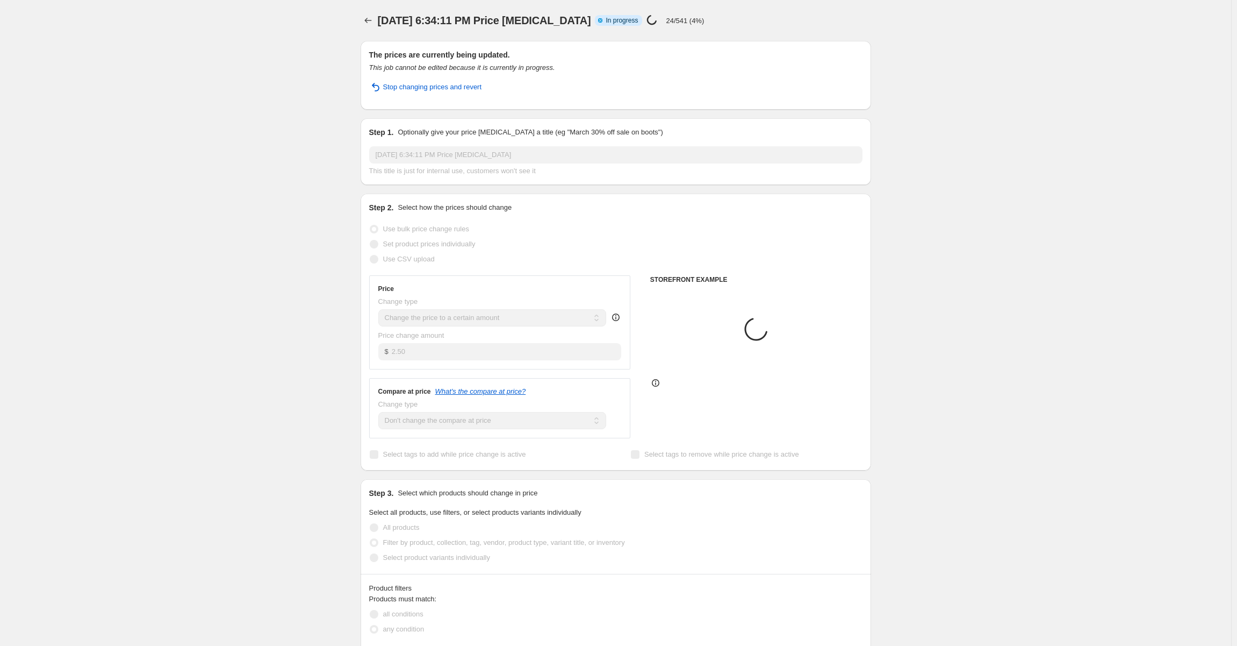
select select "collection"
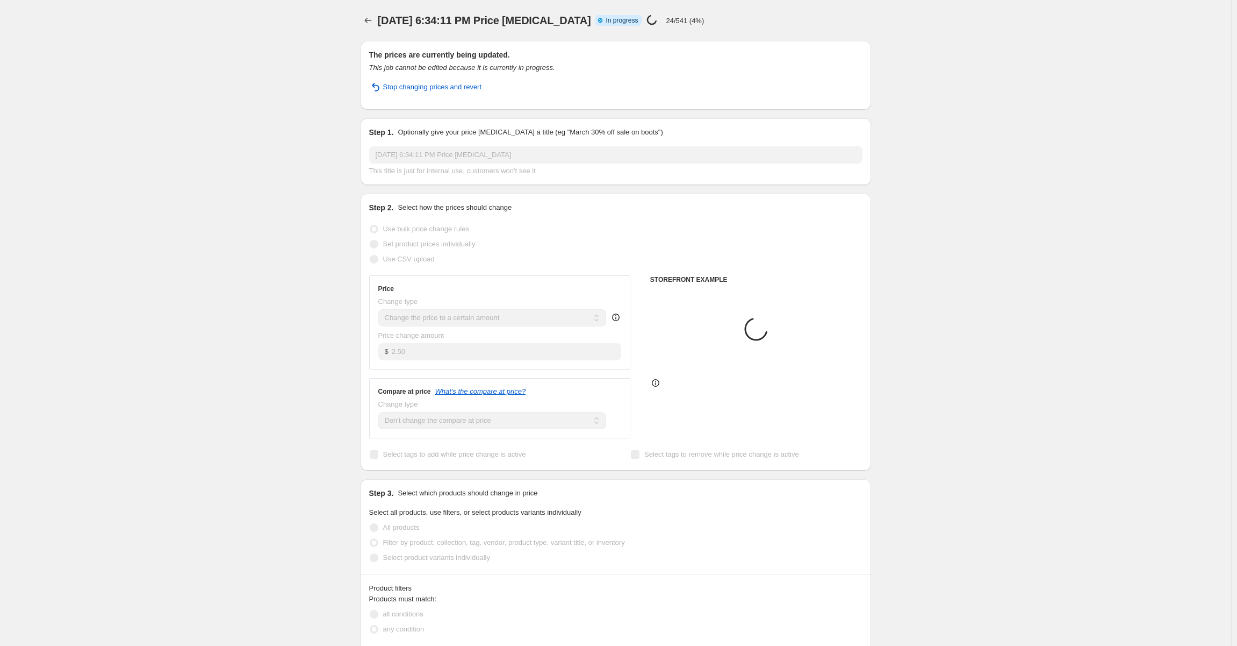
select select "collection"
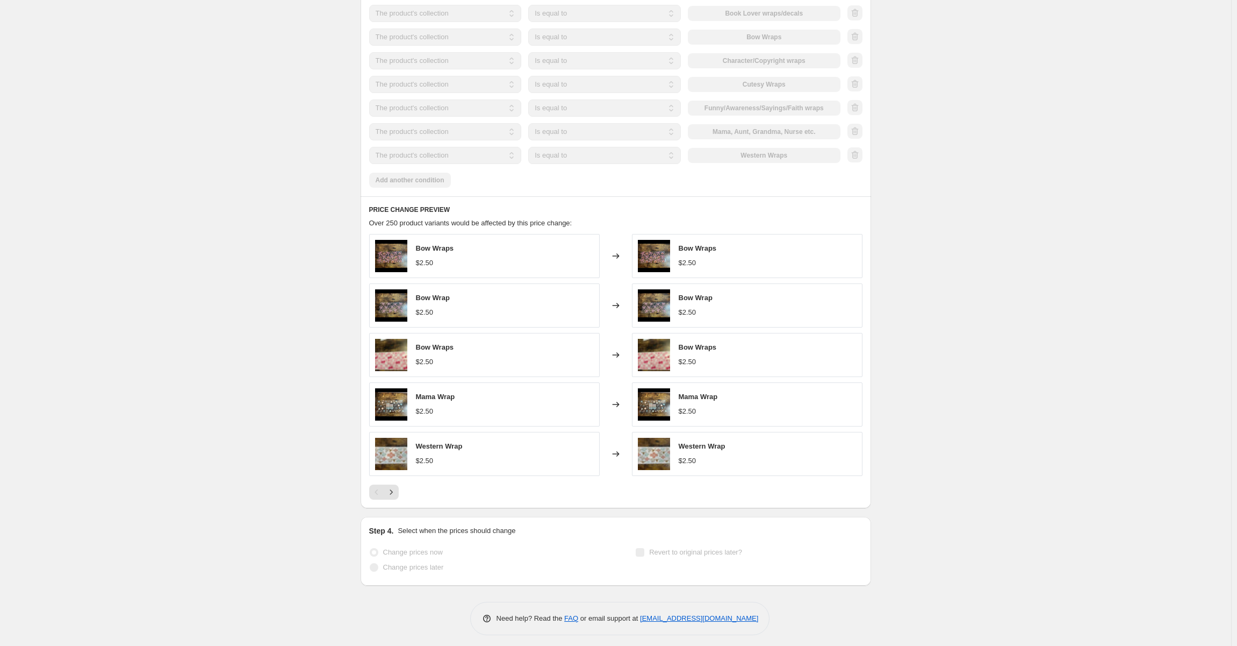
scroll to position [670, 0]
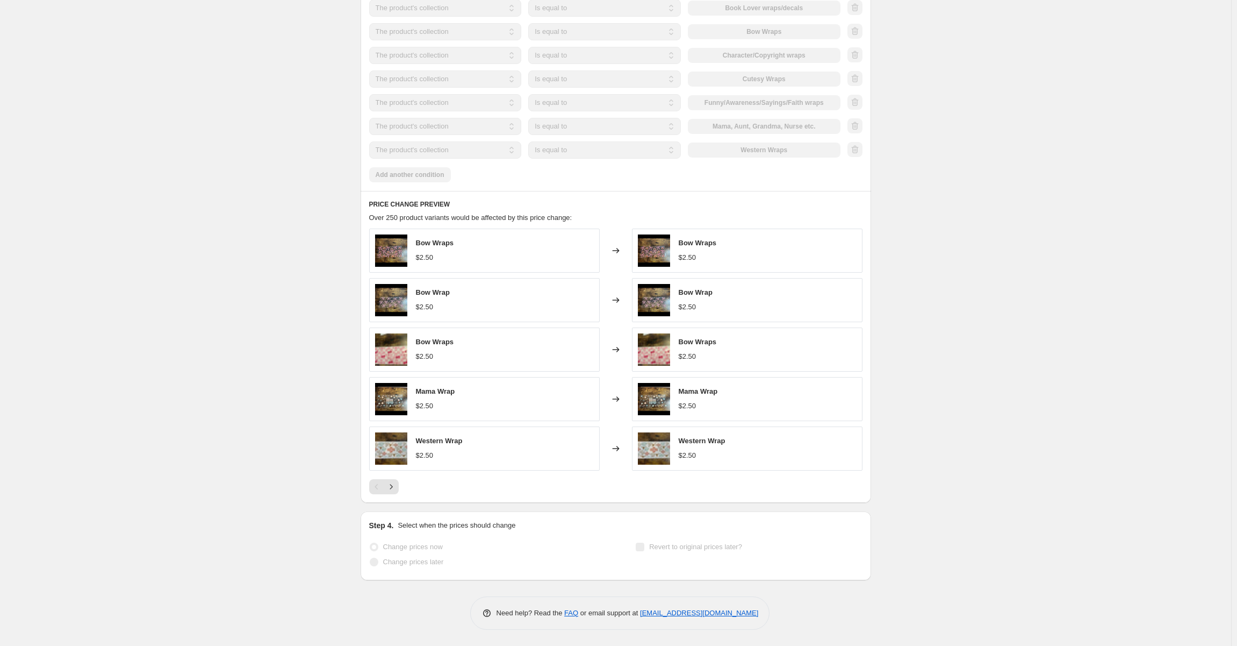
click at [570, 541] on div "Change prices now" at bounding box center [482, 546] width 227 height 15
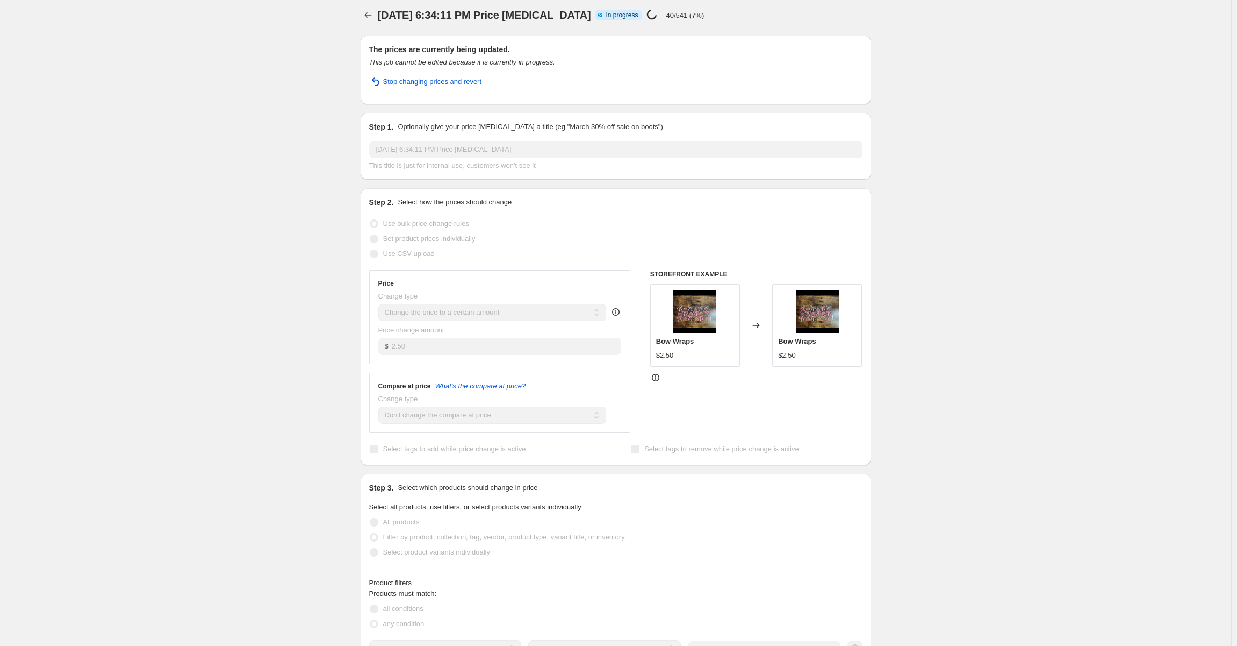
scroll to position [0, 0]
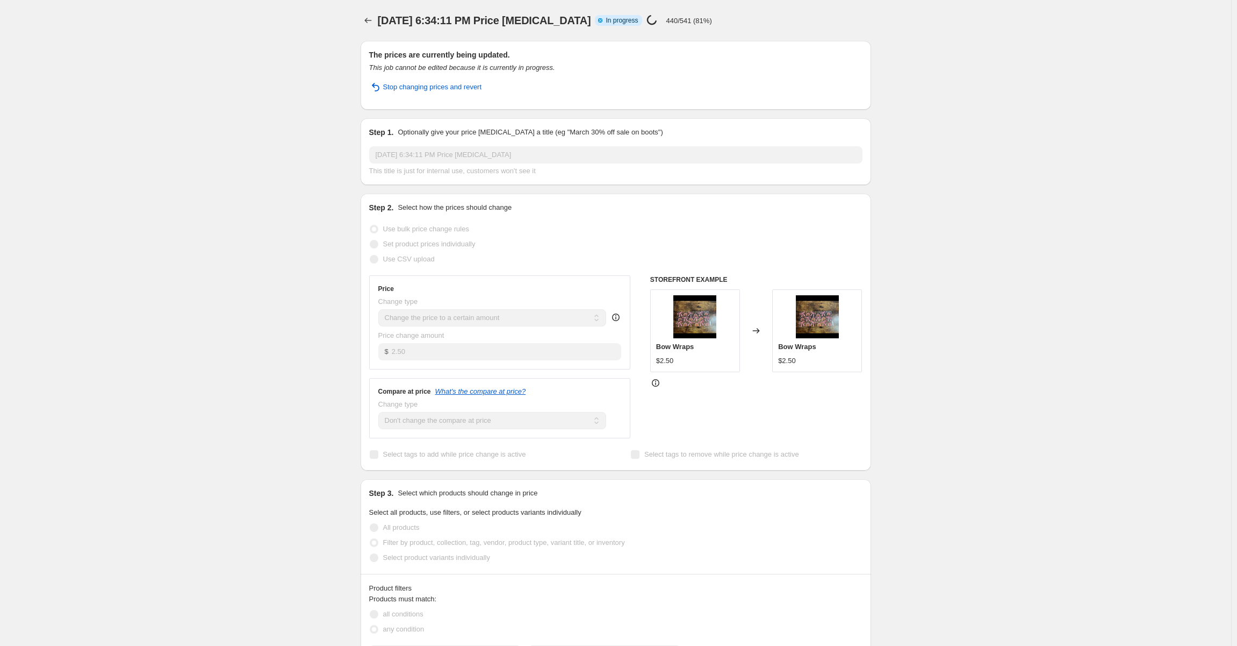
click at [807, 69] on div "This job cannot be edited because it is currently in progress." at bounding box center [615, 67] width 493 height 11
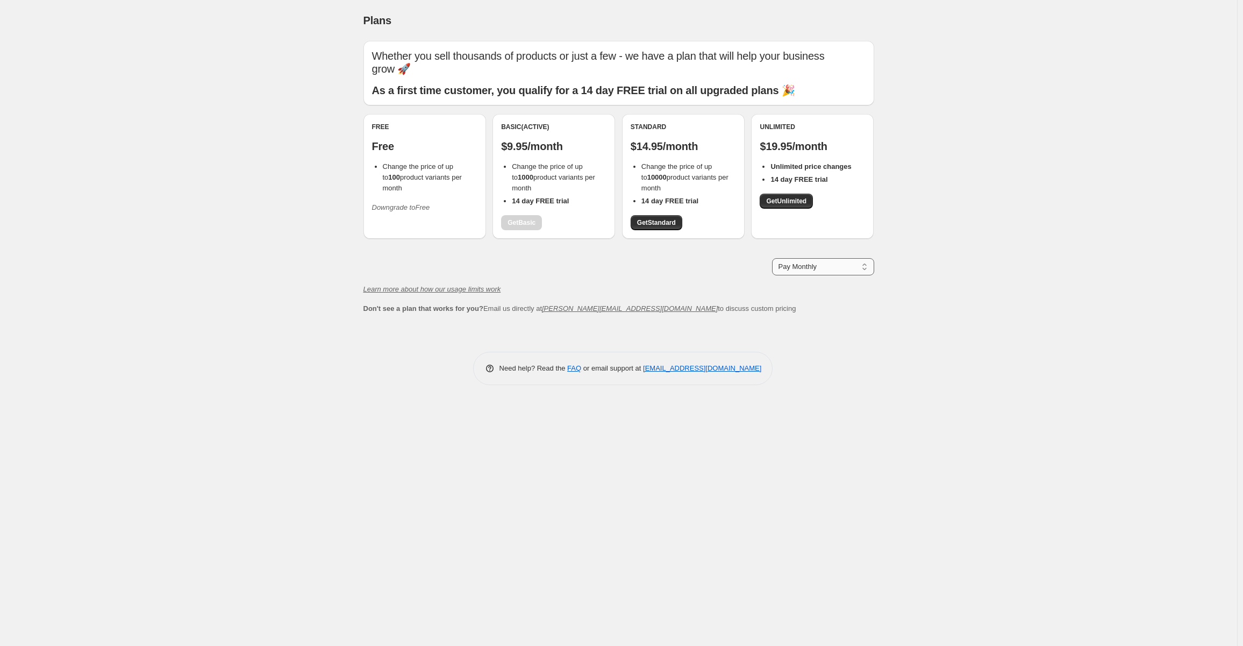
click at [822, 267] on select "Pay Monthly Pay Yearly (Save 16%)" at bounding box center [823, 266] width 102 height 17
click at [560, 289] on div "Learn more about how our usage limits work" at bounding box center [618, 289] width 511 height 11
click at [533, 220] on div "Basic (Active) $9.95/month Change the price of up to 1000 product variants per …" at bounding box center [553, 177] width 105 height 108
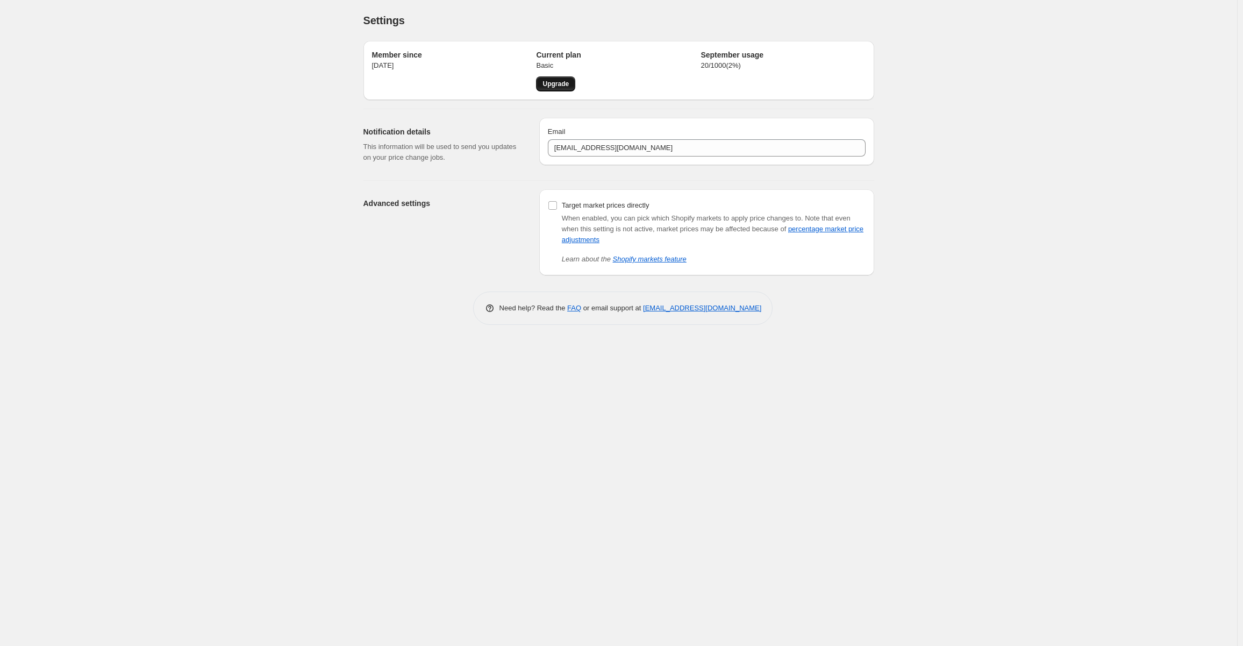
click at [562, 81] on span "Upgrade" at bounding box center [555, 84] width 26 height 9
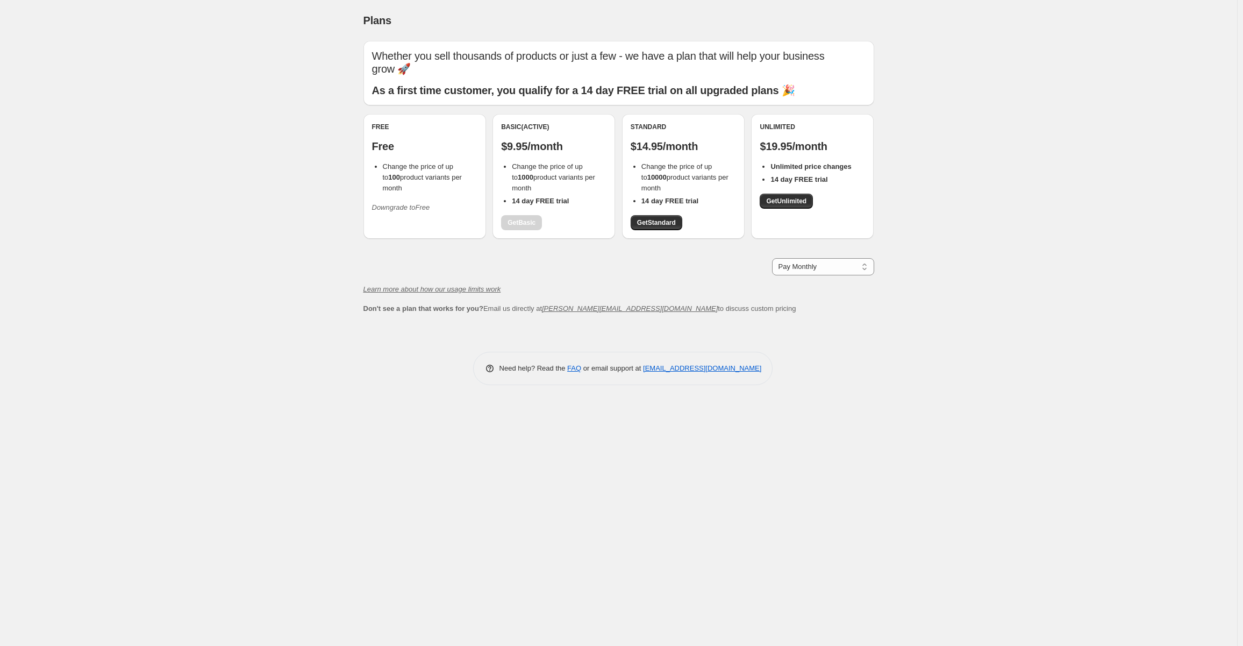
click at [581, 368] on span "or email support at" at bounding box center [612, 368] width 62 height 8
click at [562, 371] on span "Need help? Read the" at bounding box center [533, 368] width 68 height 8
click at [572, 369] on link "FAQ" at bounding box center [574, 368] width 14 height 8
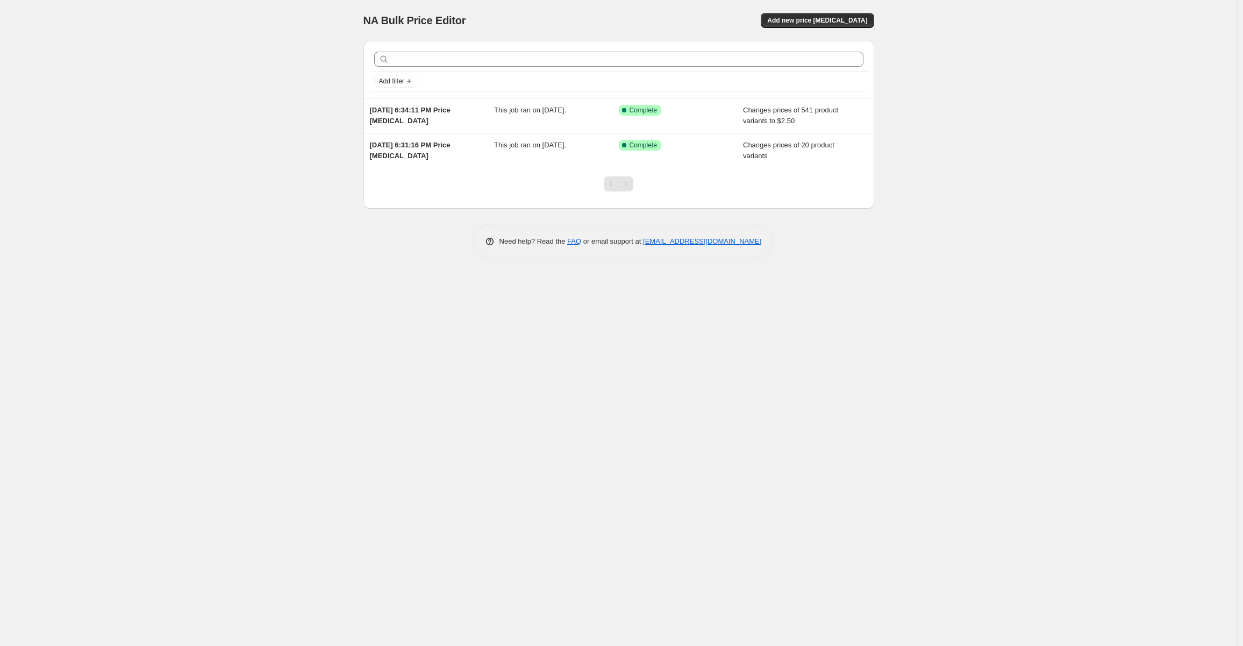
click at [421, 20] on span "NA Bulk Price Editor" at bounding box center [414, 21] width 103 height 12
